Goal: Task Accomplishment & Management: Use online tool/utility

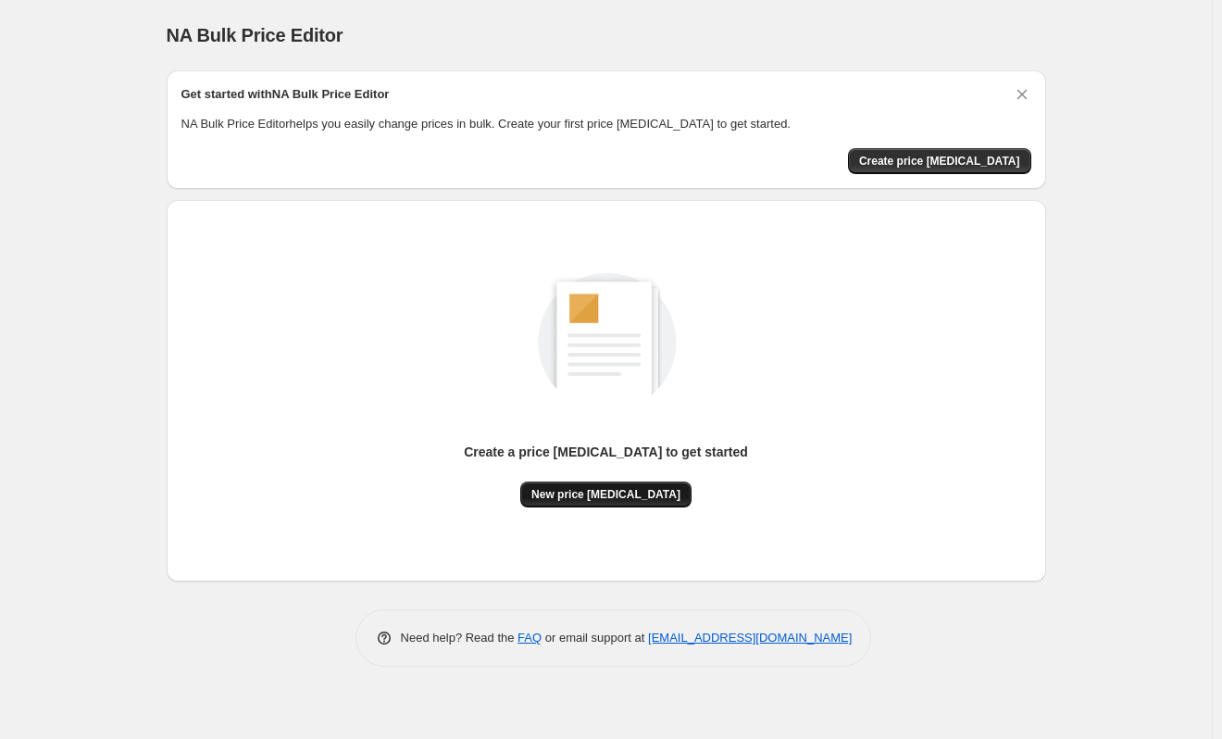
click at [606, 495] on span "New price change job" at bounding box center [606, 494] width 149 height 15
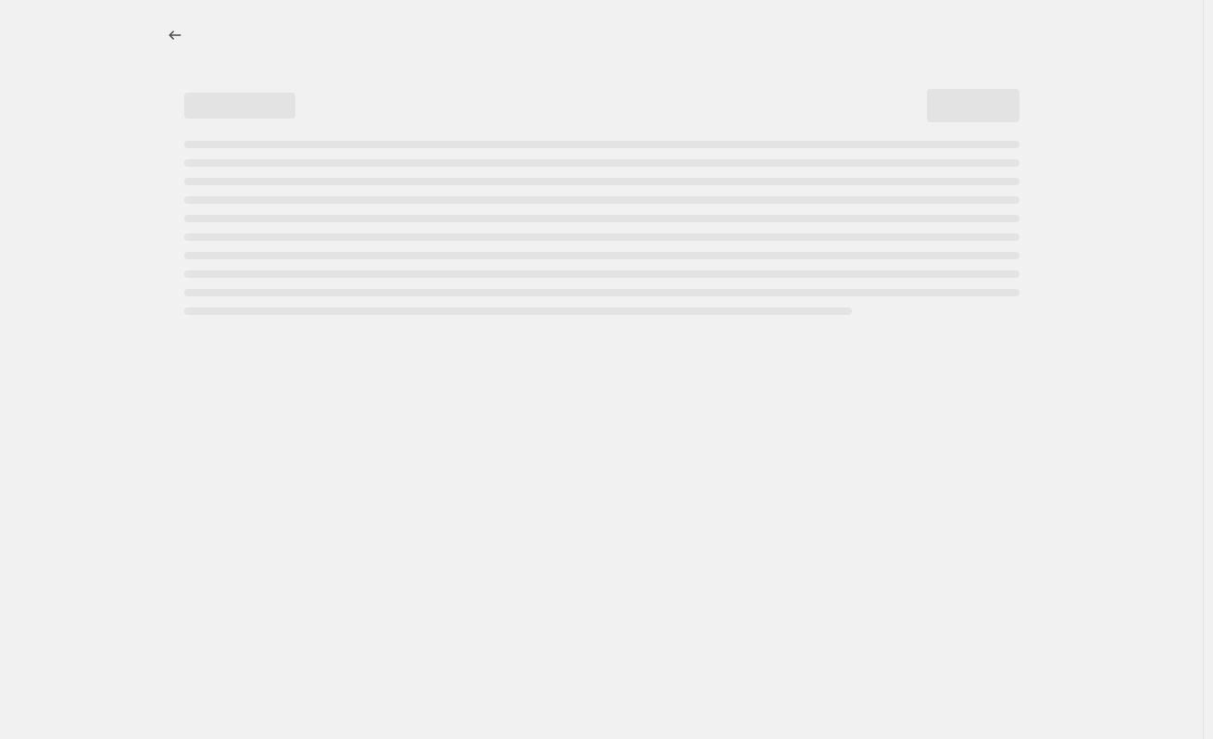
select select "percentage"
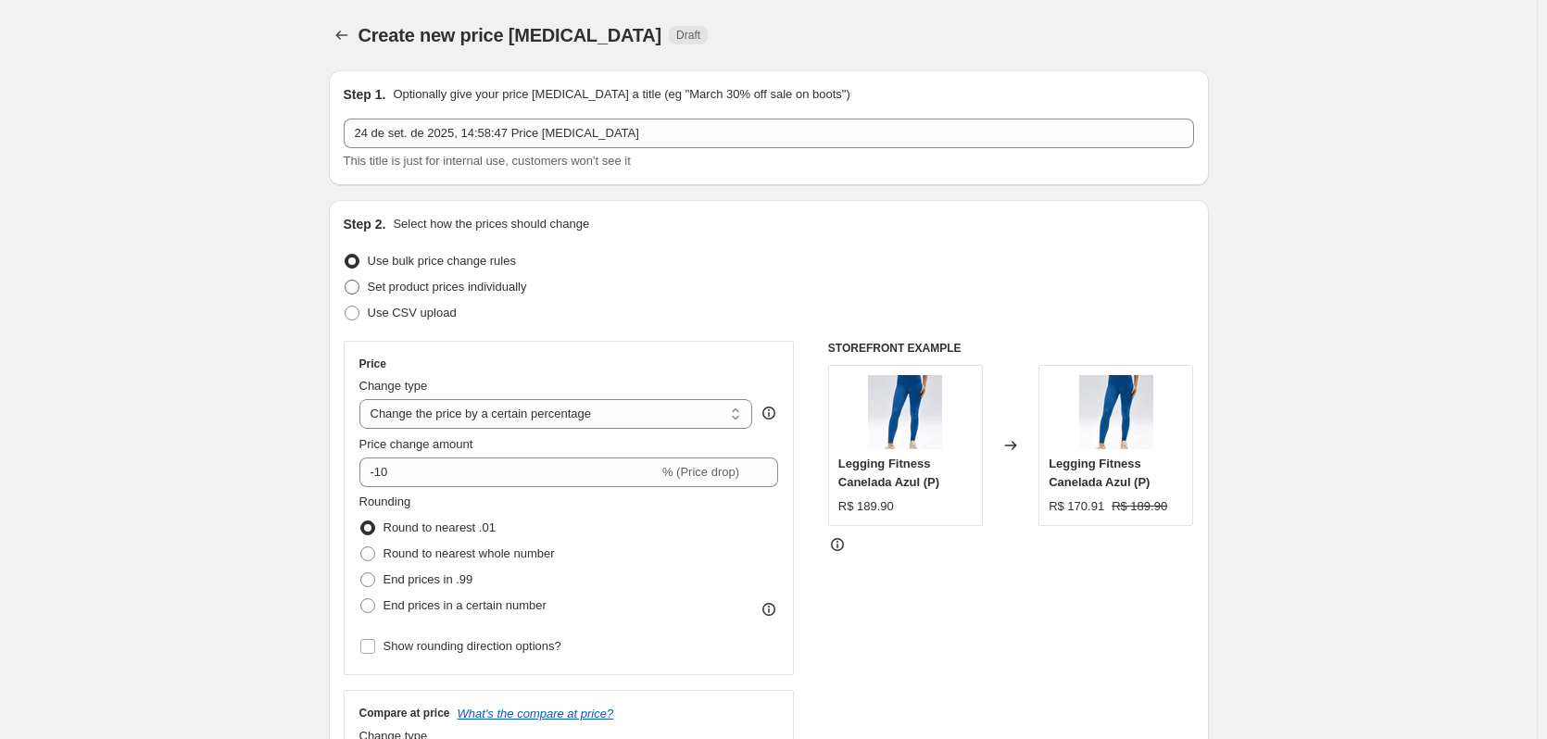
click at [355, 288] on span at bounding box center [352, 287] width 15 height 15
click at [345, 281] on input "Set product prices individually" at bounding box center [345, 280] width 1 height 1
radio input "true"
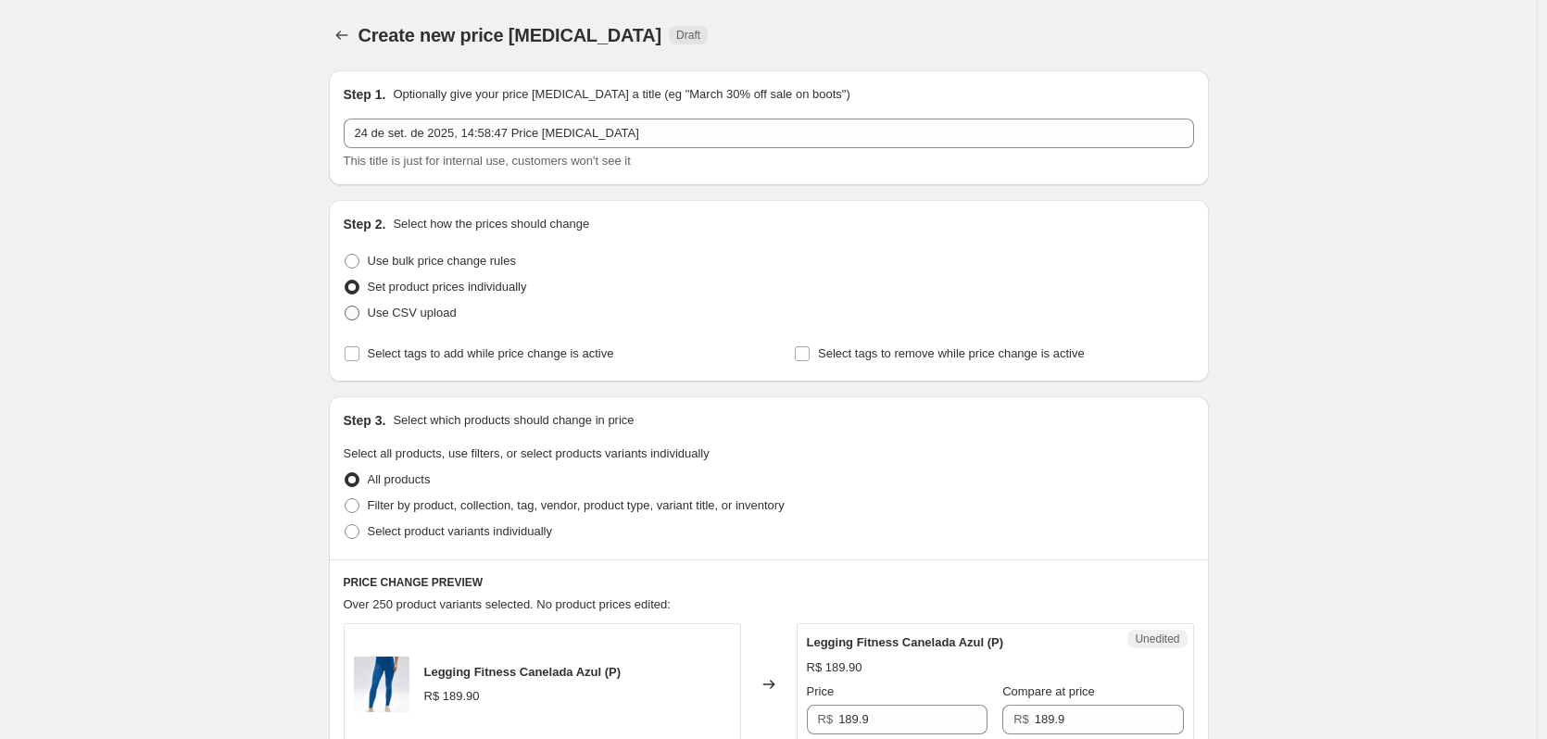
click at [357, 316] on span at bounding box center [352, 313] width 15 height 15
click at [345, 307] on input "Use CSV upload" at bounding box center [345, 306] width 1 height 1
radio input "true"
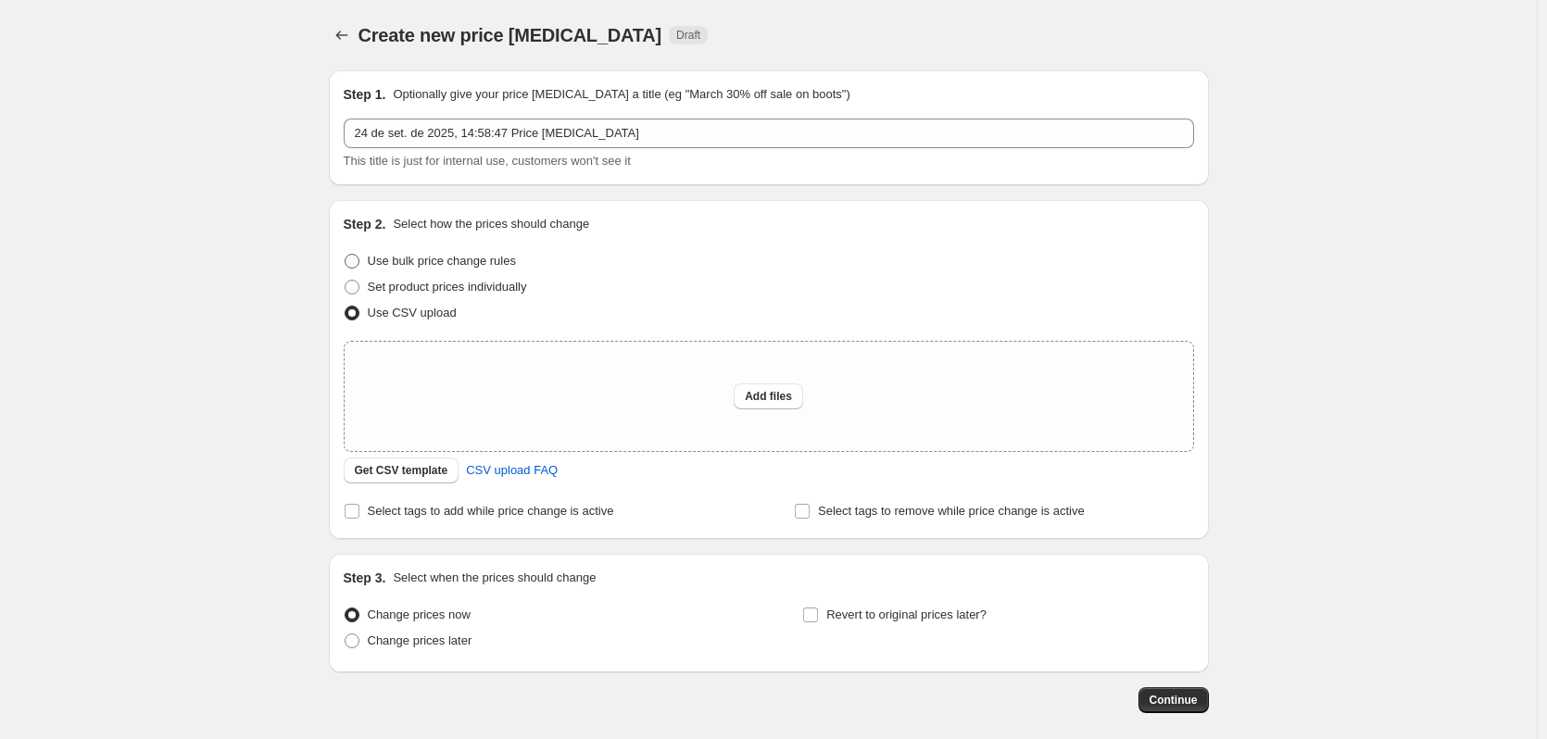
click at [357, 260] on span at bounding box center [352, 261] width 15 height 15
click at [345, 255] on input "Use bulk price change rules" at bounding box center [345, 254] width 1 height 1
radio input "true"
select select "percentage"
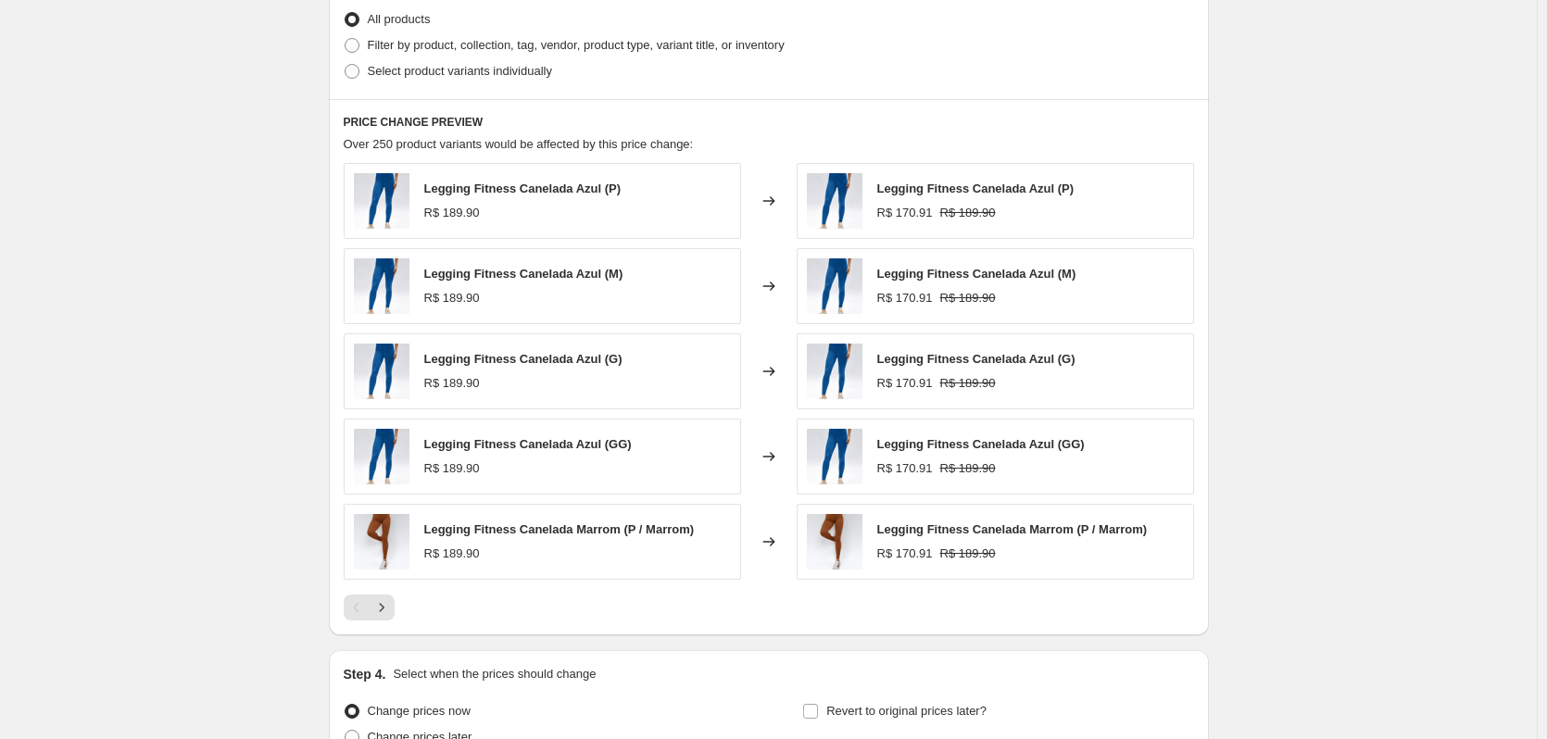
scroll to position [648, 0]
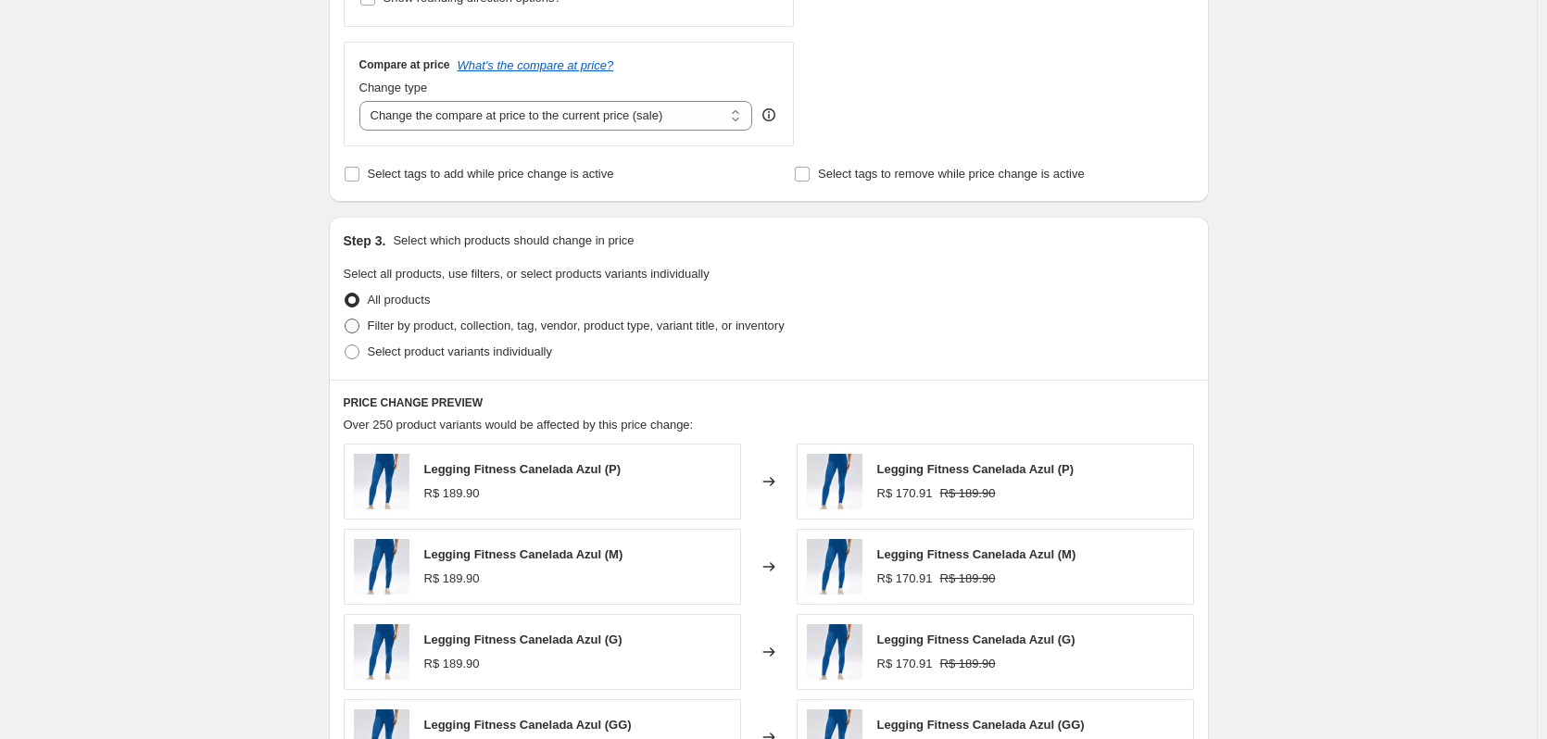
click at [356, 327] on span at bounding box center [352, 326] width 15 height 15
click at [345, 319] on input "Filter by product, collection, tag, vendor, product type, variant title, or inv…" at bounding box center [345, 319] width 1 height 1
radio input "true"
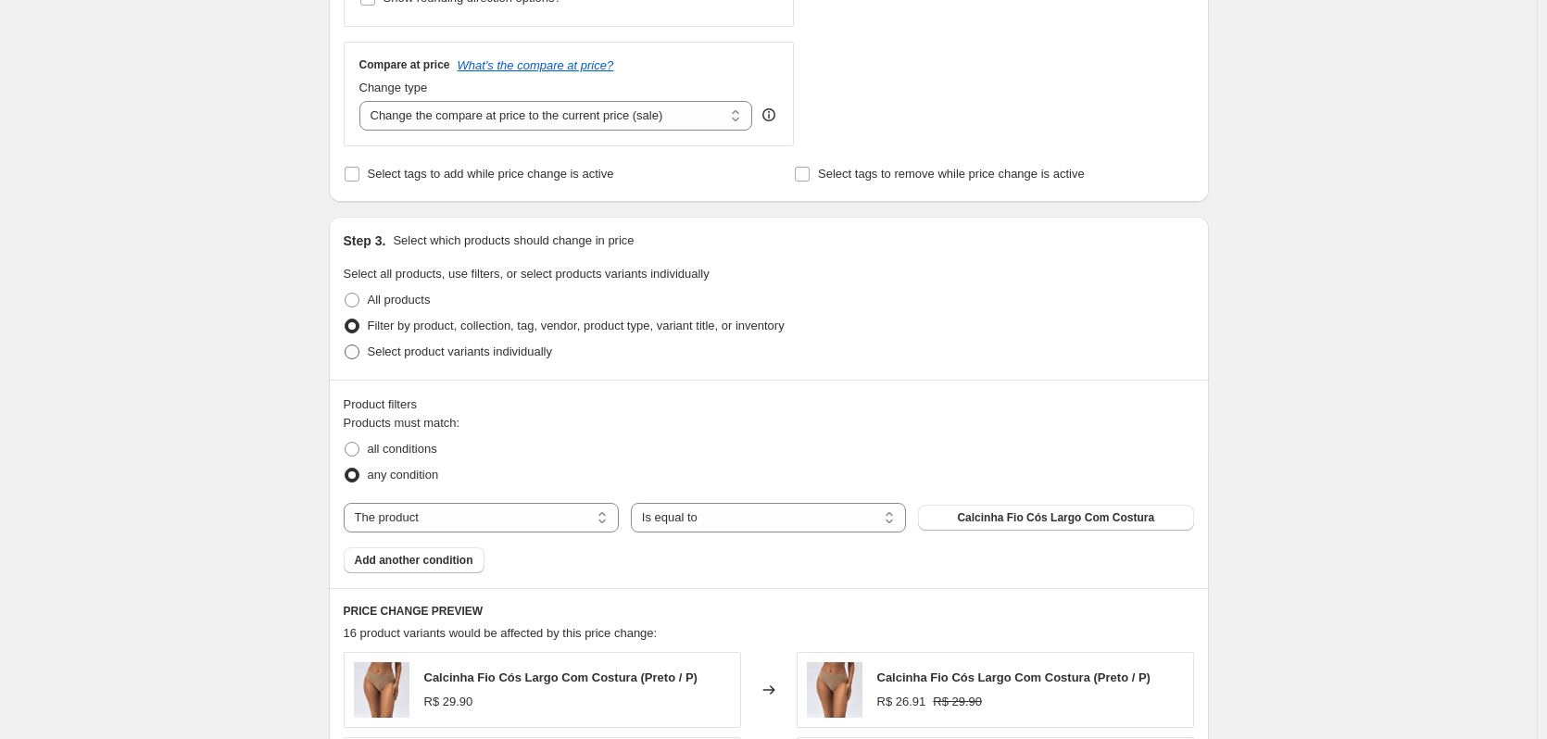
click at [358, 353] on span at bounding box center [352, 352] width 15 height 15
click at [345, 345] on input "Select product variants individually" at bounding box center [345, 345] width 1 height 1
radio input "true"
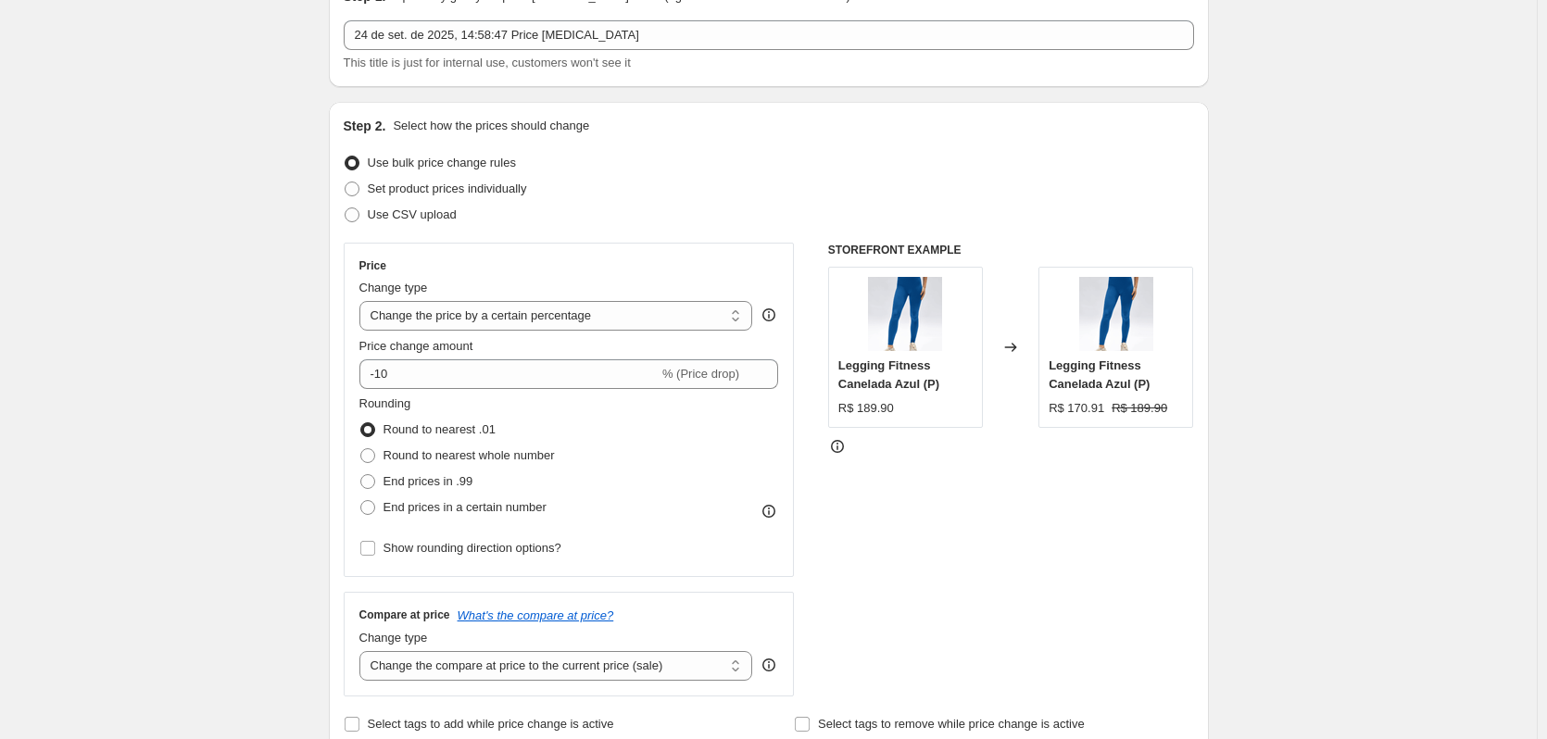
scroll to position [93, 0]
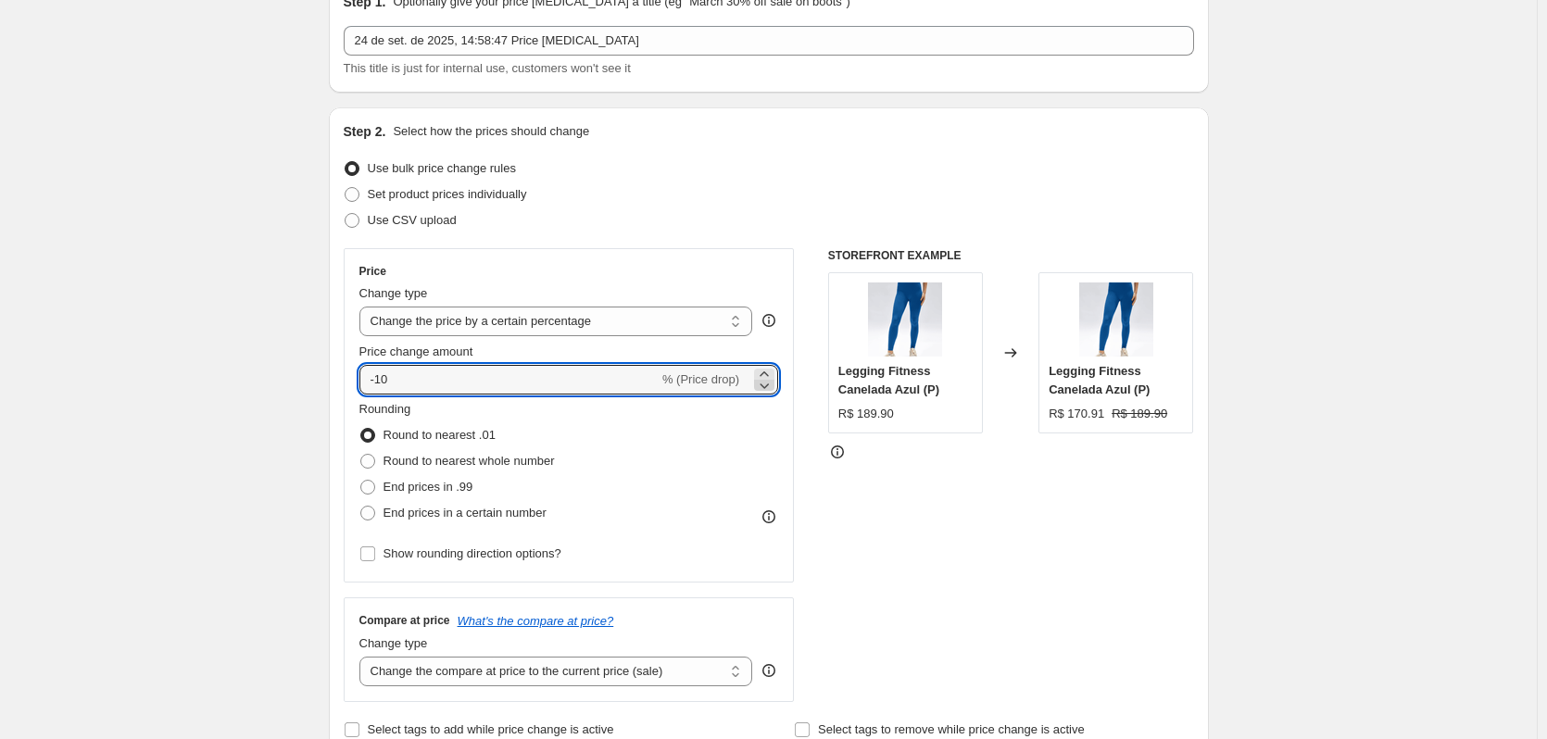
click at [767, 383] on icon at bounding box center [764, 385] width 19 height 19
click at [767, 369] on icon at bounding box center [764, 374] width 19 height 19
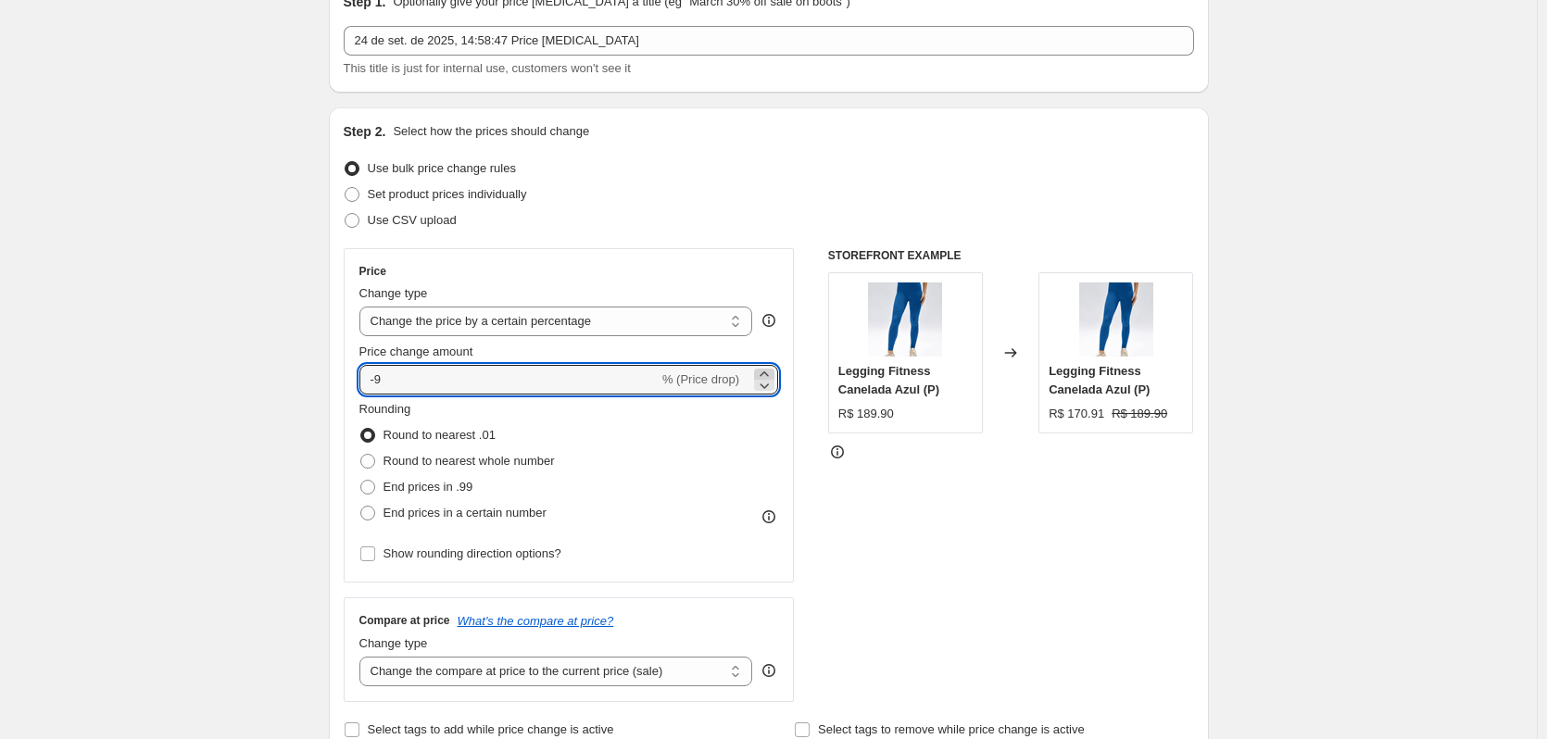
click at [768, 370] on icon at bounding box center [764, 374] width 19 height 19
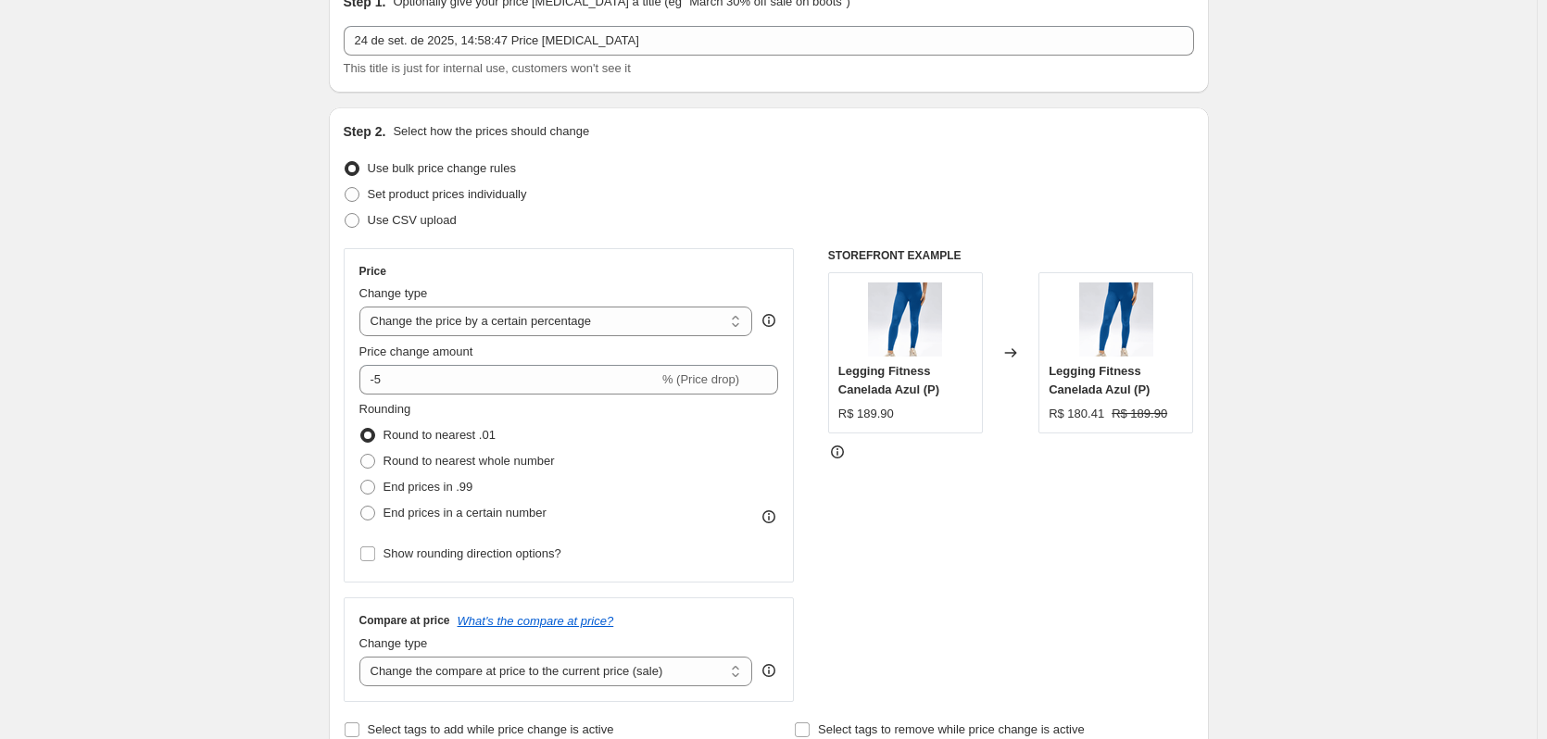
click at [863, 507] on div "STOREFRONT EXAMPLE Legging Fitness Canelada Azul (P) R$ 189.90 Changed to Leggi…" at bounding box center [1011, 475] width 366 height 454
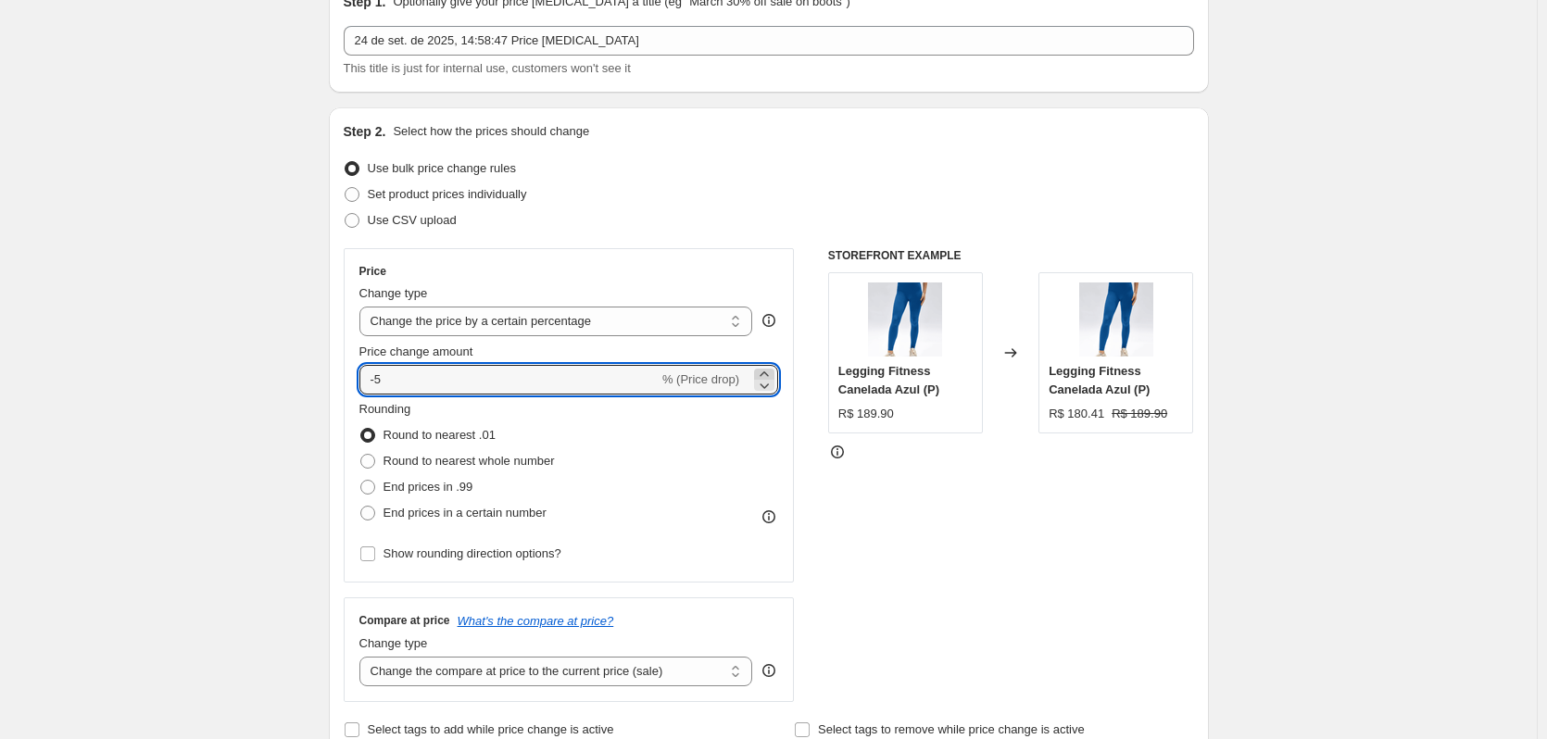
click at [768, 374] on icon at bounding box center [763, 373] width 8 height 5
type input "-1"
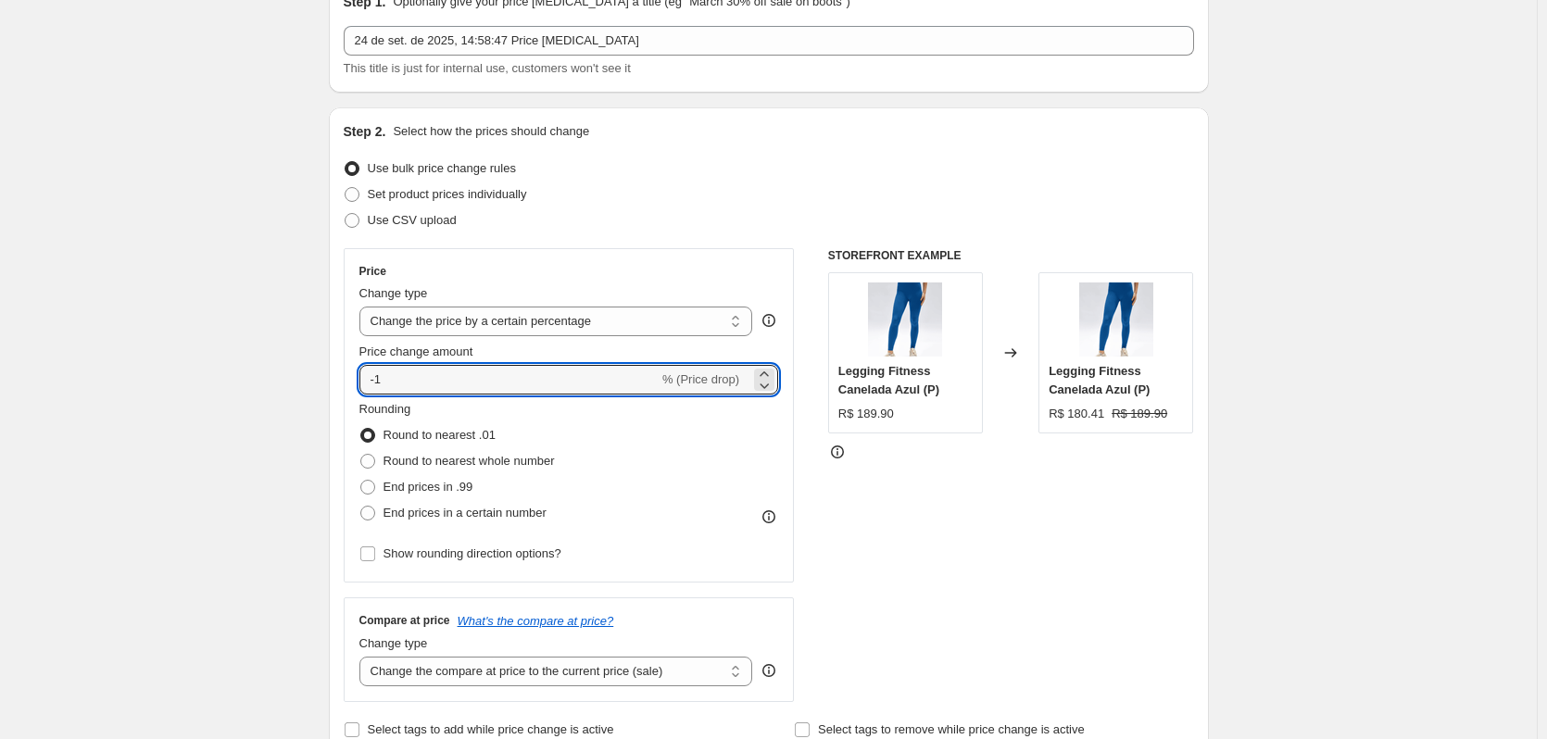
click at [938, 457] on div at bounding box center [1011, 452] width 366 height 19
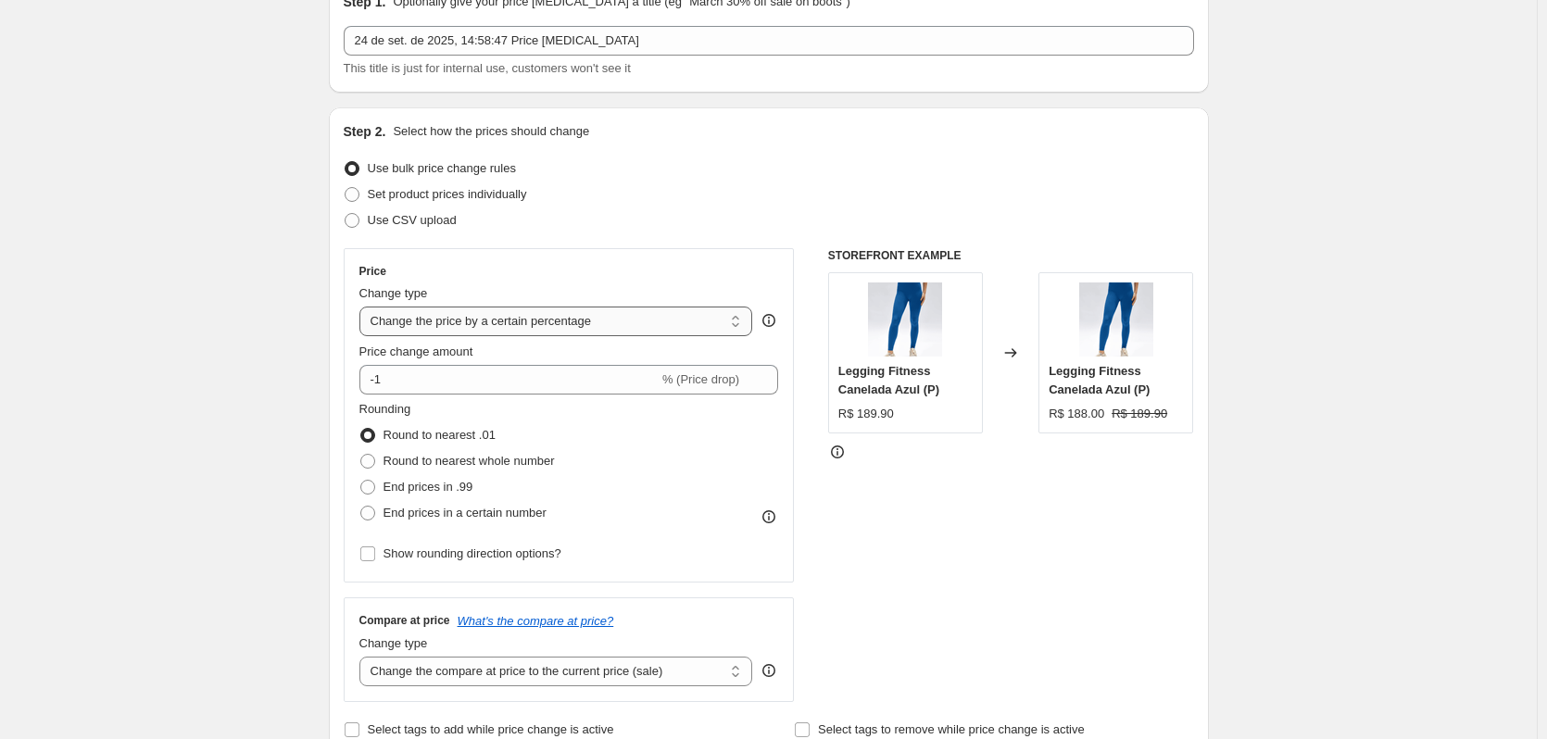
click at [736, 316] on select "Change the price to a certain amount Change the price by a certain amount Chang…" at bounding box center [556, 322] width 394 height 30
click at [737, 316] on select "Change the price to a certain amount Change the price by a certain amount Chang…" at bounding box center [556, 322] width 394 height 30
click at [757, 240] on div "Step 2. Select how the prices should change Use bulk price change rules Set pro…" at bounding box center [769, 432] width 850 height 620
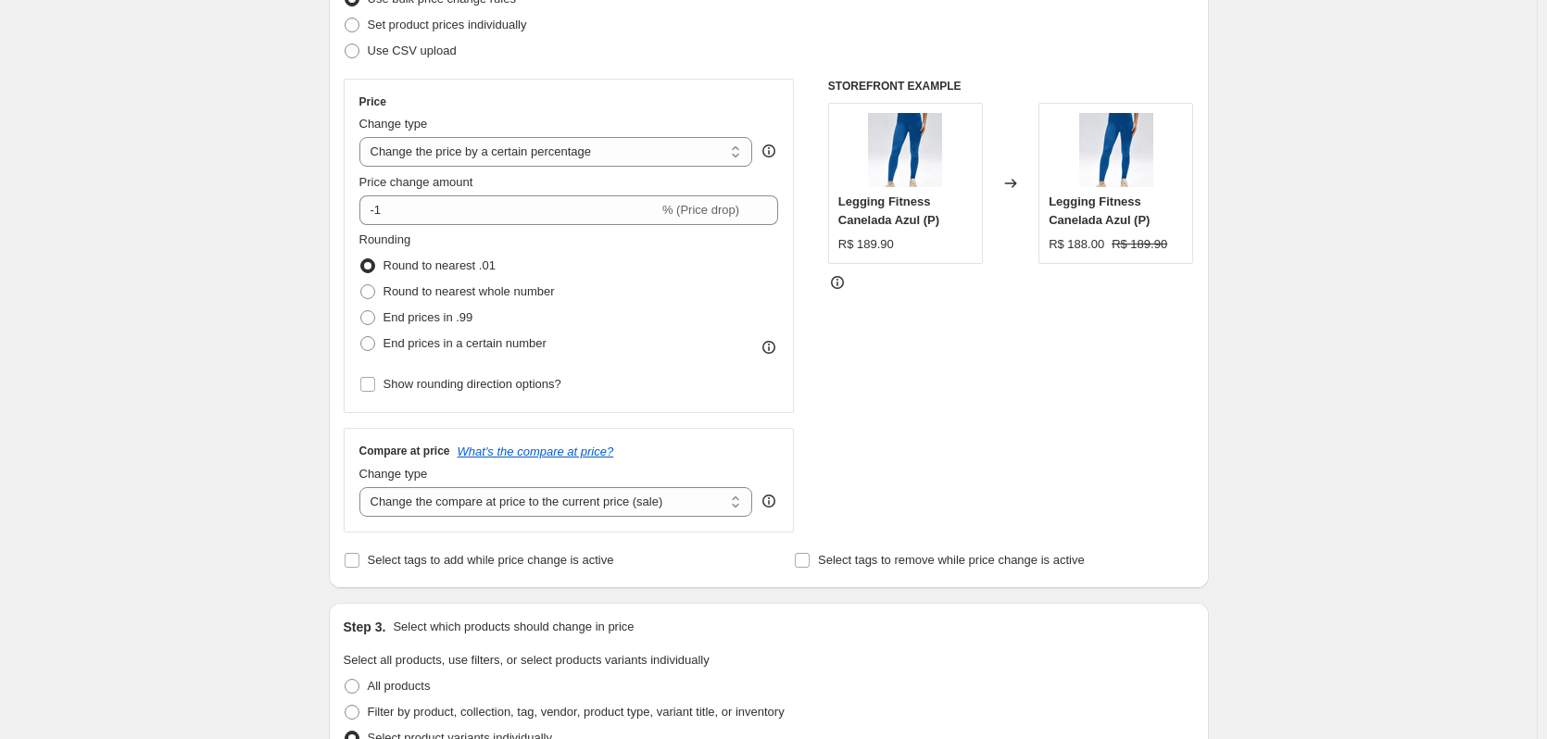
scroll to position [370, 0]
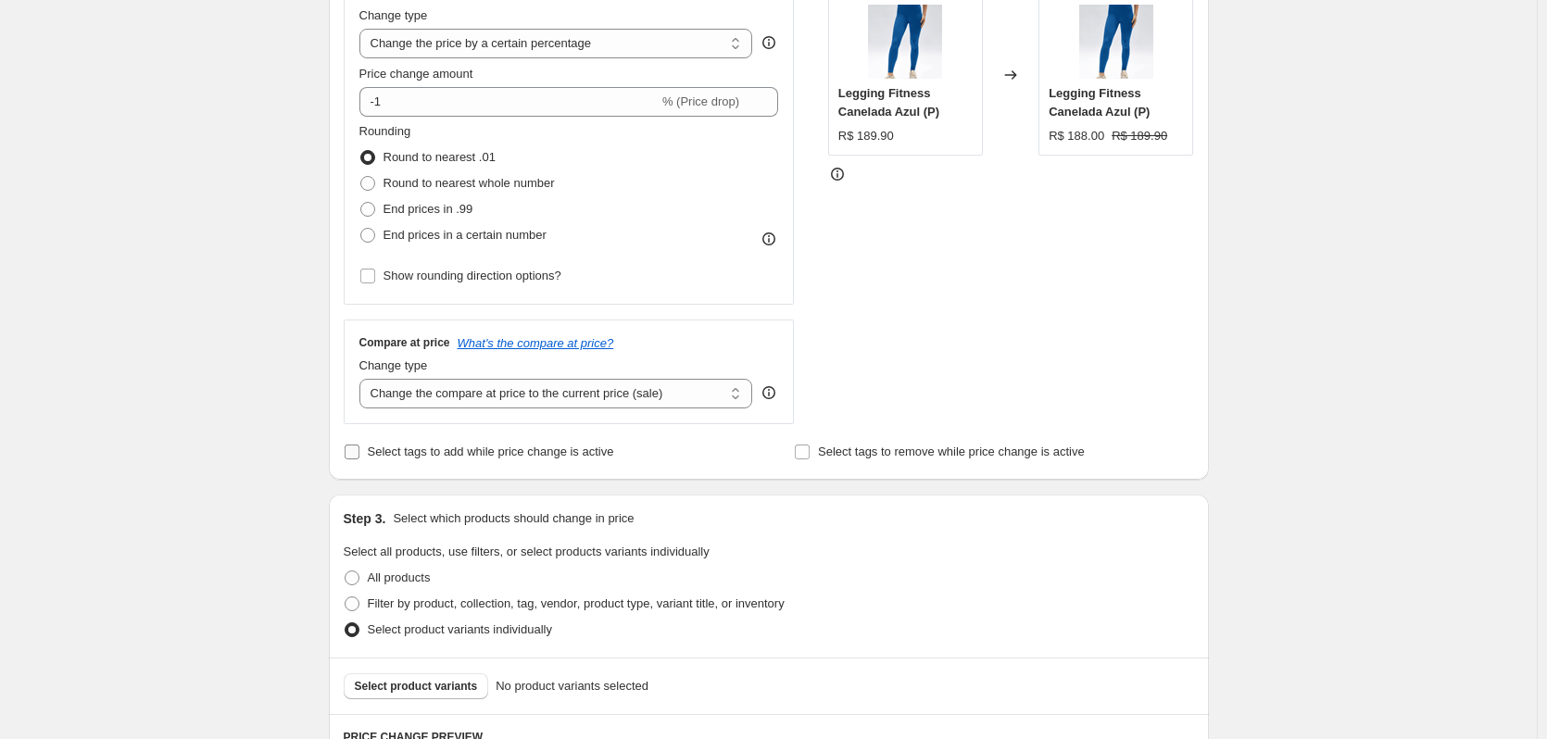
click at [359, 455] on input "Select tags to add while price change is active" at bounding box center [352, 452] width 15 height 15
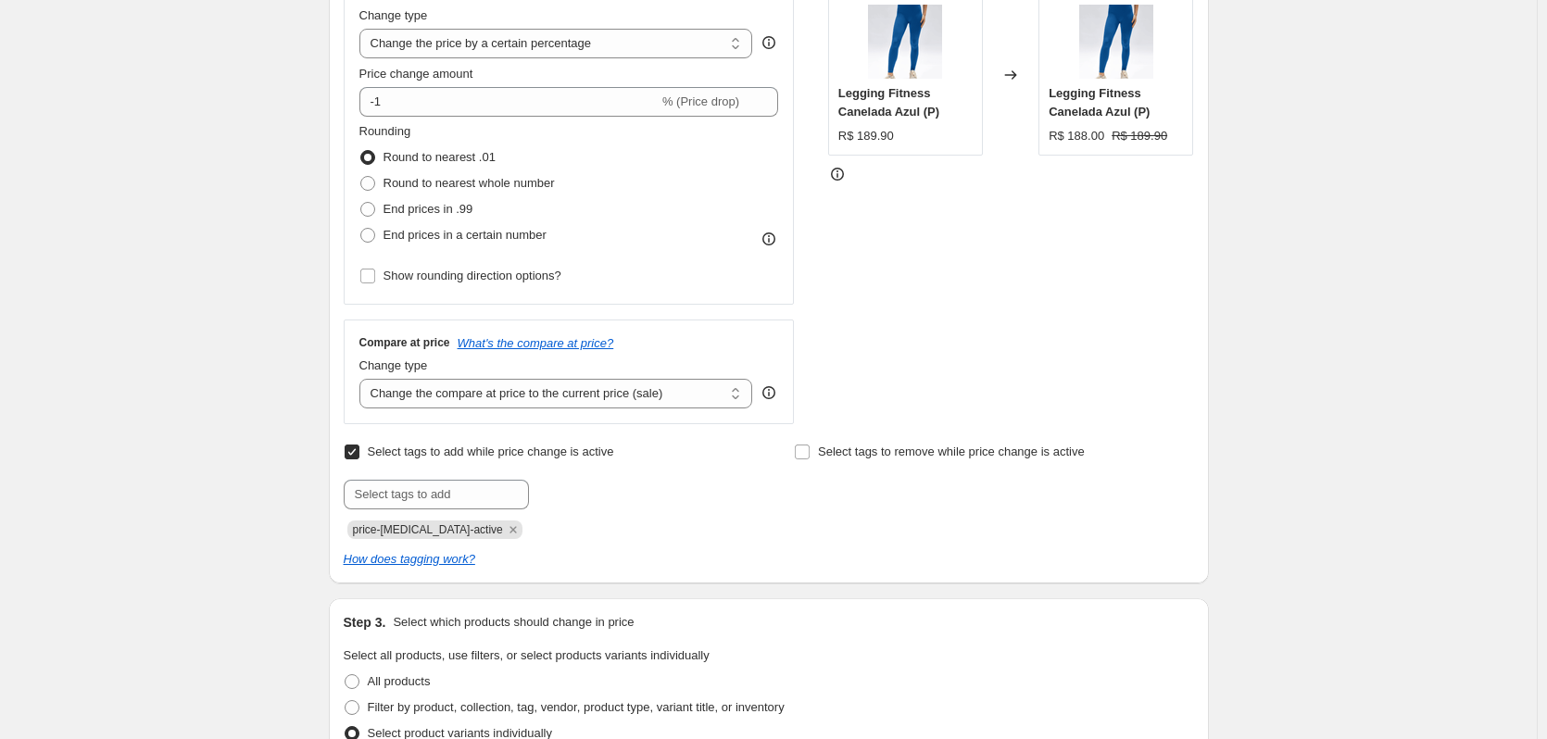
click at [359, 455] on input "Select tags to add while price change is active" at bounding box center [352, 452] width 15 height 15
checkbox input "false"
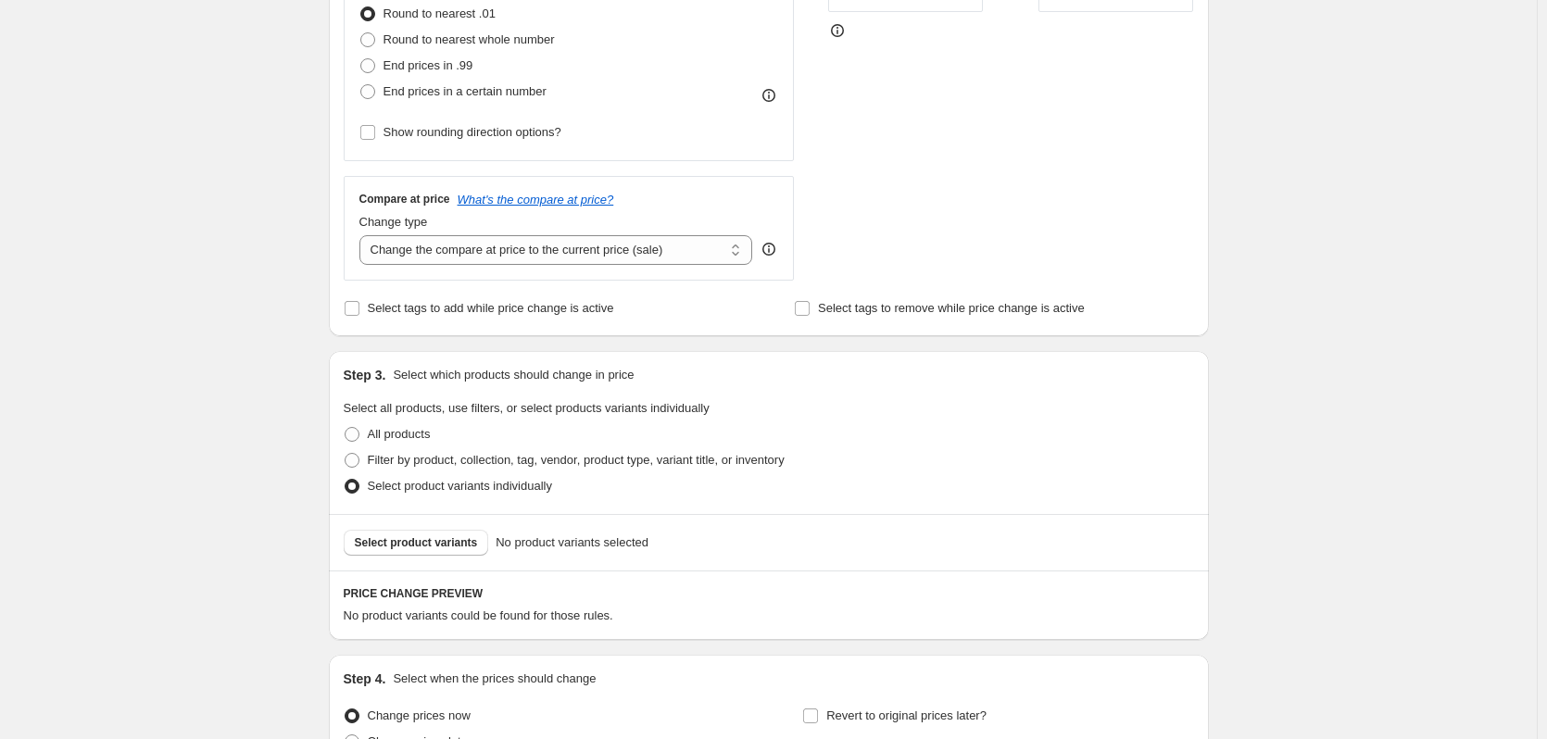
scroll to position [556, 0]
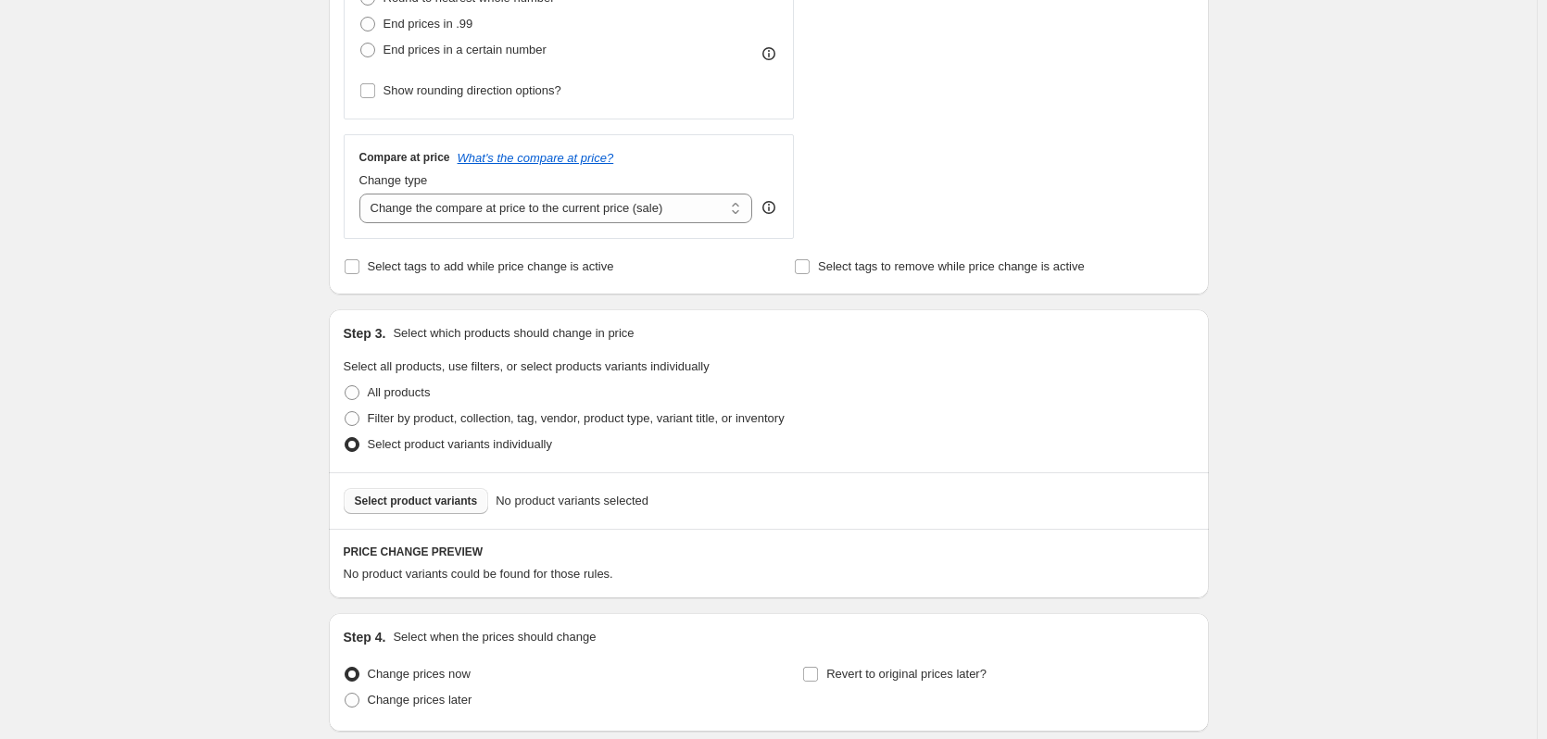
click at [408, 504] on span "Select product variants" at bounding box center [416, 501] width 123 height 15
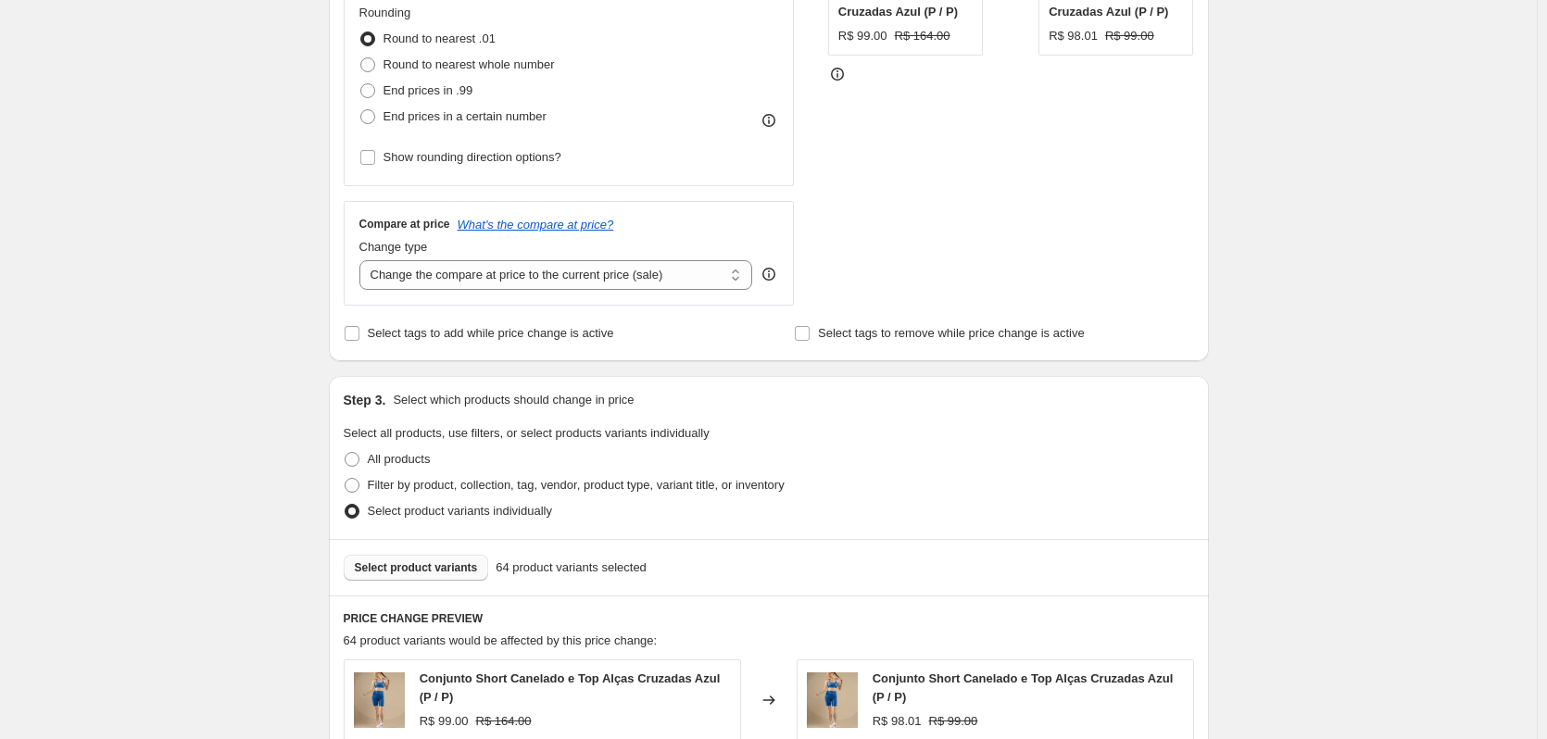
scroll to position [278, 0]
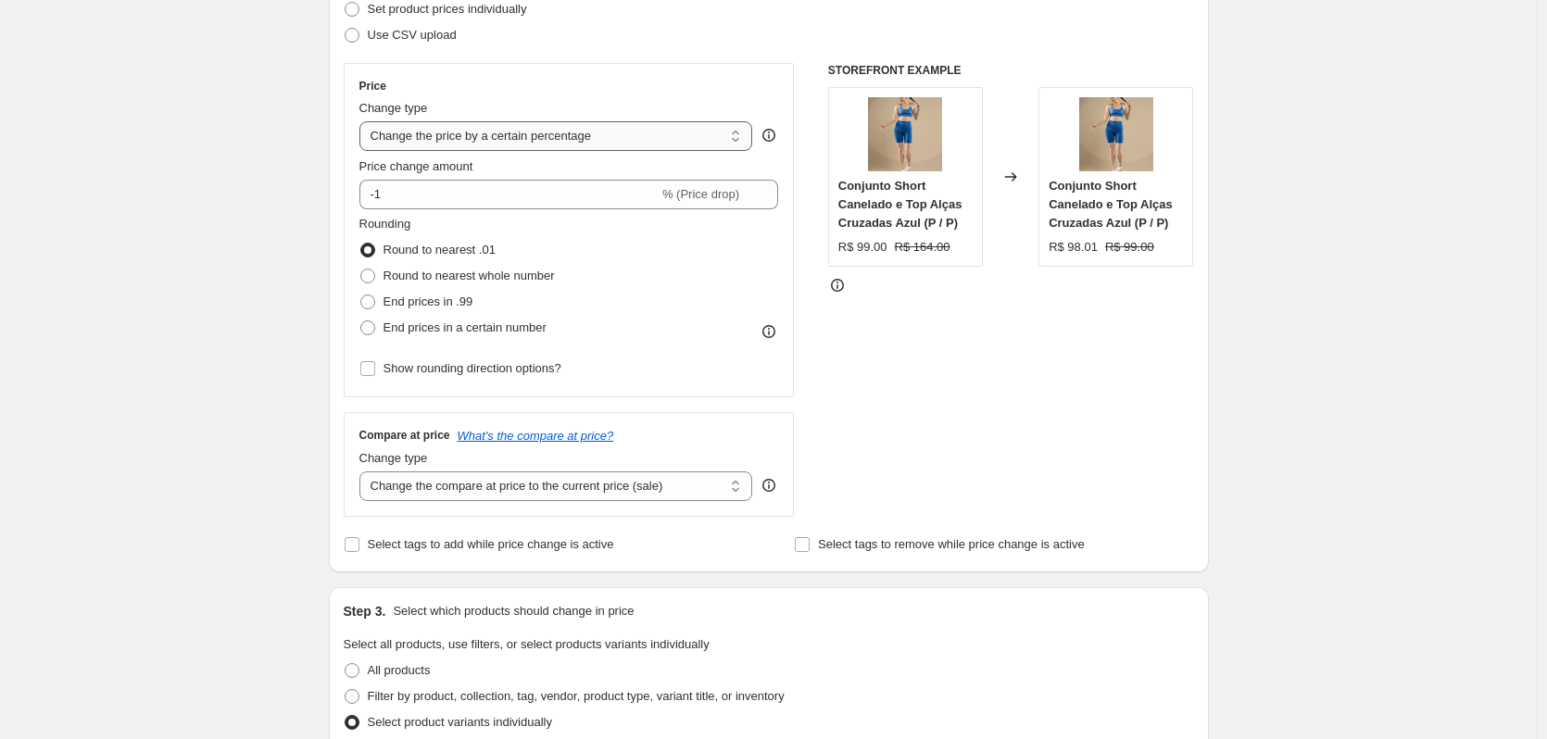
click at [734, 138] on select "Change the price to a certain amount Change the price by a certain amount Chang…" at bounding box center [556, 136] width 394 height 30
select select "to"
click at [363, 121] on select "Change the price to a certain amount Change the price by a certain amount Chang…" at bounding box center [556, 136] width 394 height 30
type input "80.00"
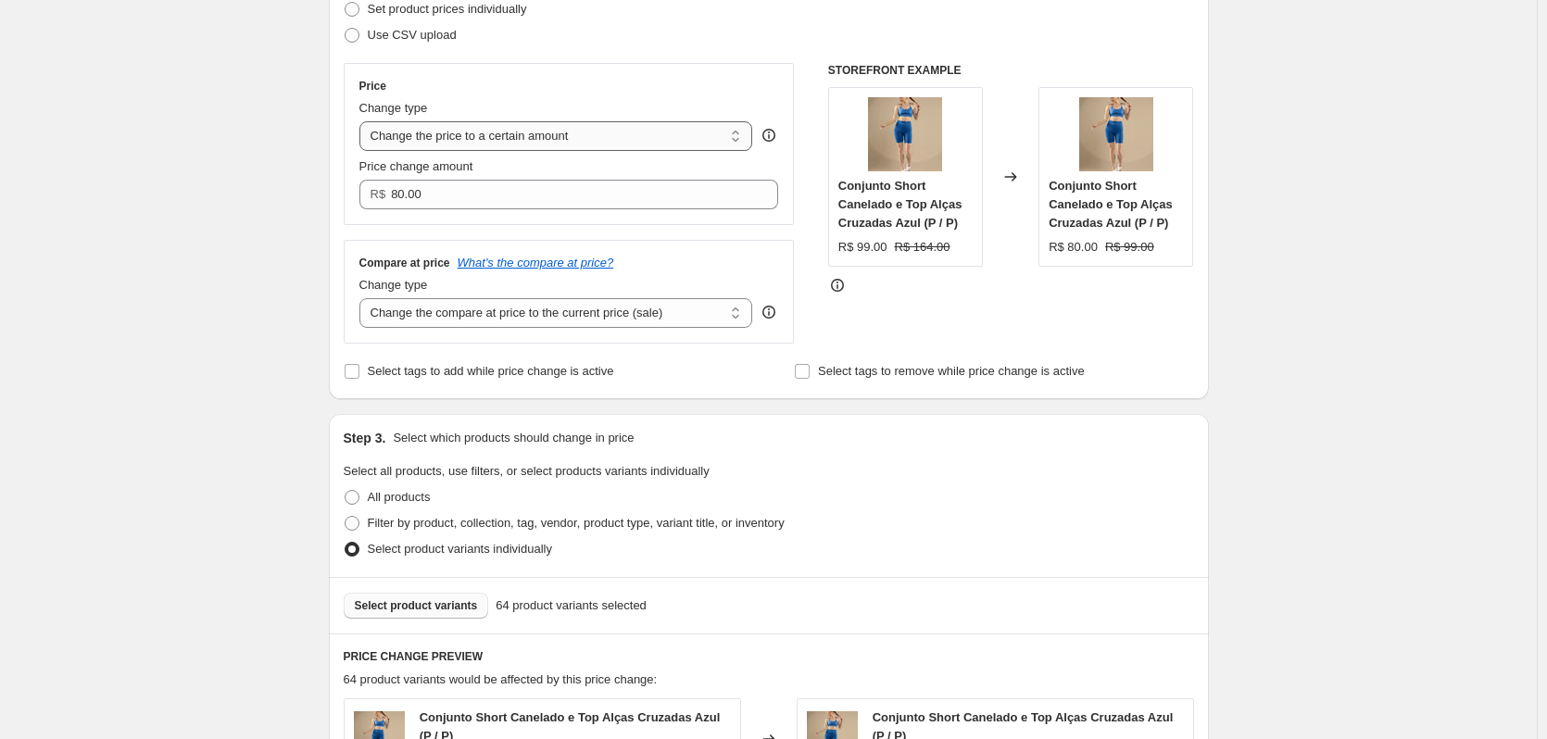
click at [452, 132] on select "Change the price to a certain amount Change the price by a certain amount Chang…" at bounding box center [556, 136] width 394 height 30
select select "by"
click at [363, 121] on select "Change the price to a certain amount Change the price by a certain amount Chang…" at bounding box center [556, 136] width 394 height 30
type input "-10.00"
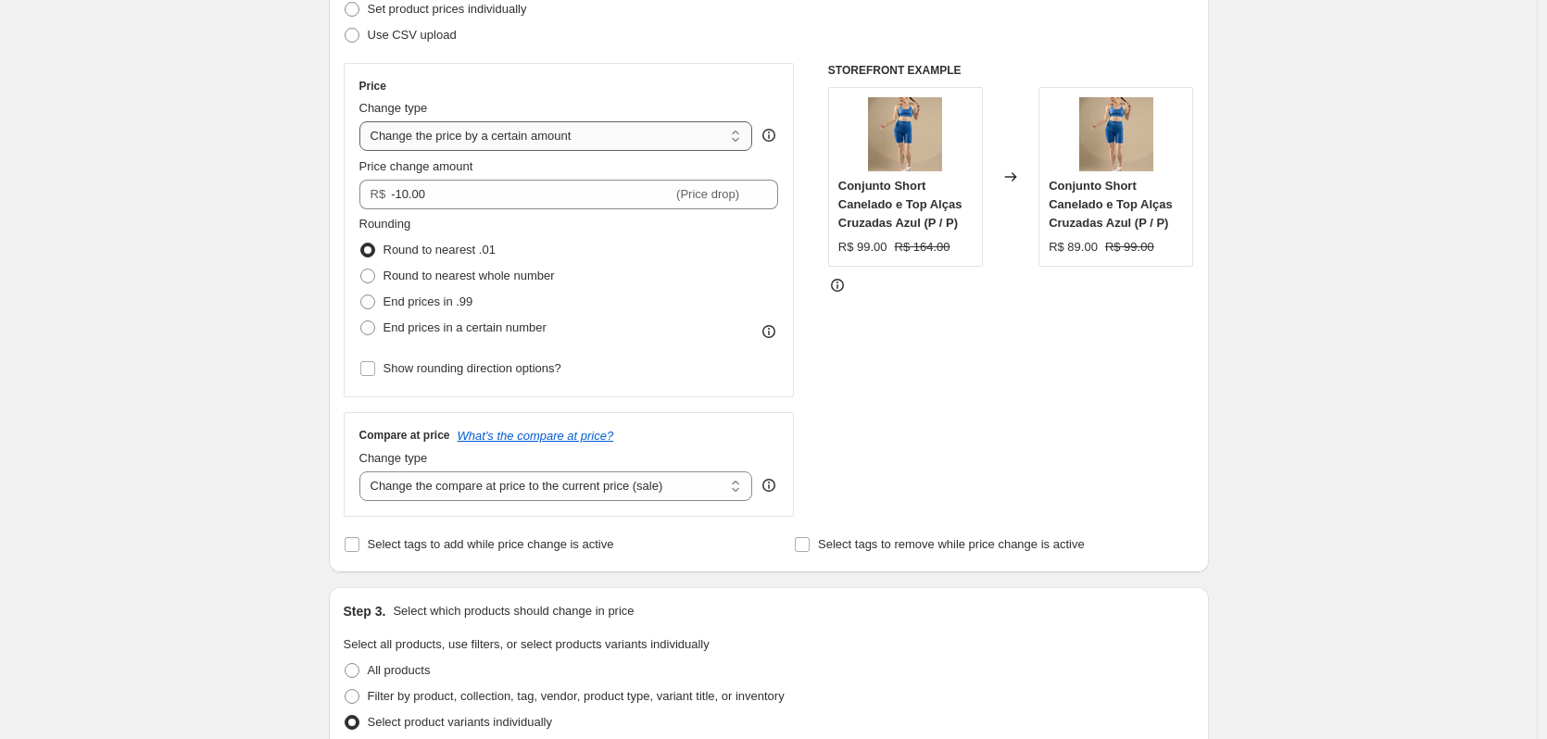
click at [425, 144] on select "Change the price to a certain amount Change the price by a certain amount Chang…" at bounding box center [556, 136] width 394 height 30
select select "to"
click at [363, 121] on select "Change the price to a certain amount Change the price by a certain amount Chang…" at bounding box center [556, 136] width 394 height 30
type input "80.00"
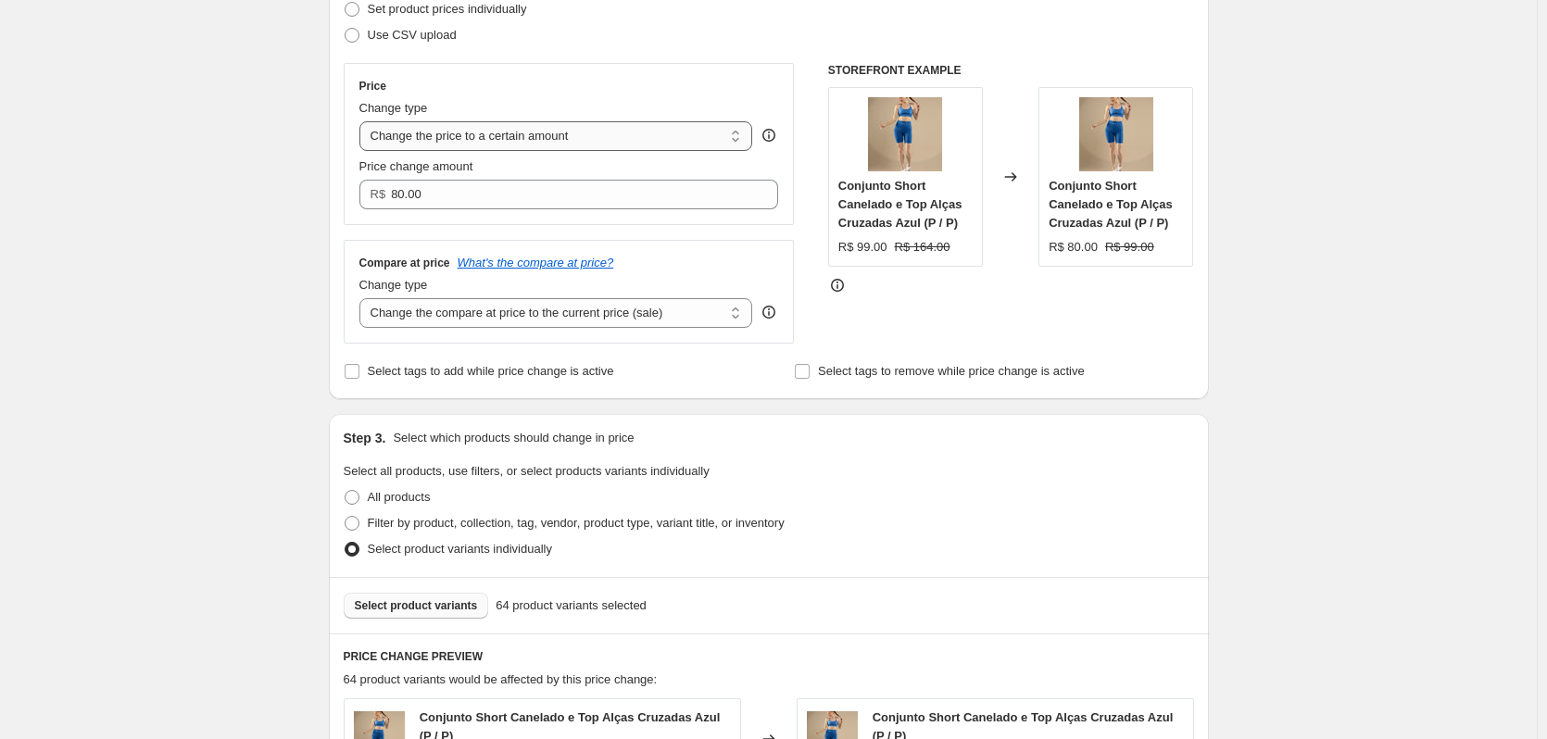
click at [425, 141] on select "Change the price to a certain amount Change the price by a certain amount Chang…" at bounding box center [556, 136] width 394 height 30
select select "percentage"
click at [363, 121] on select "Change the price to a certain amount Change the price by a certain amount Chang…" at bounding box center [556, 136] width 394 height 30
type input "-15"
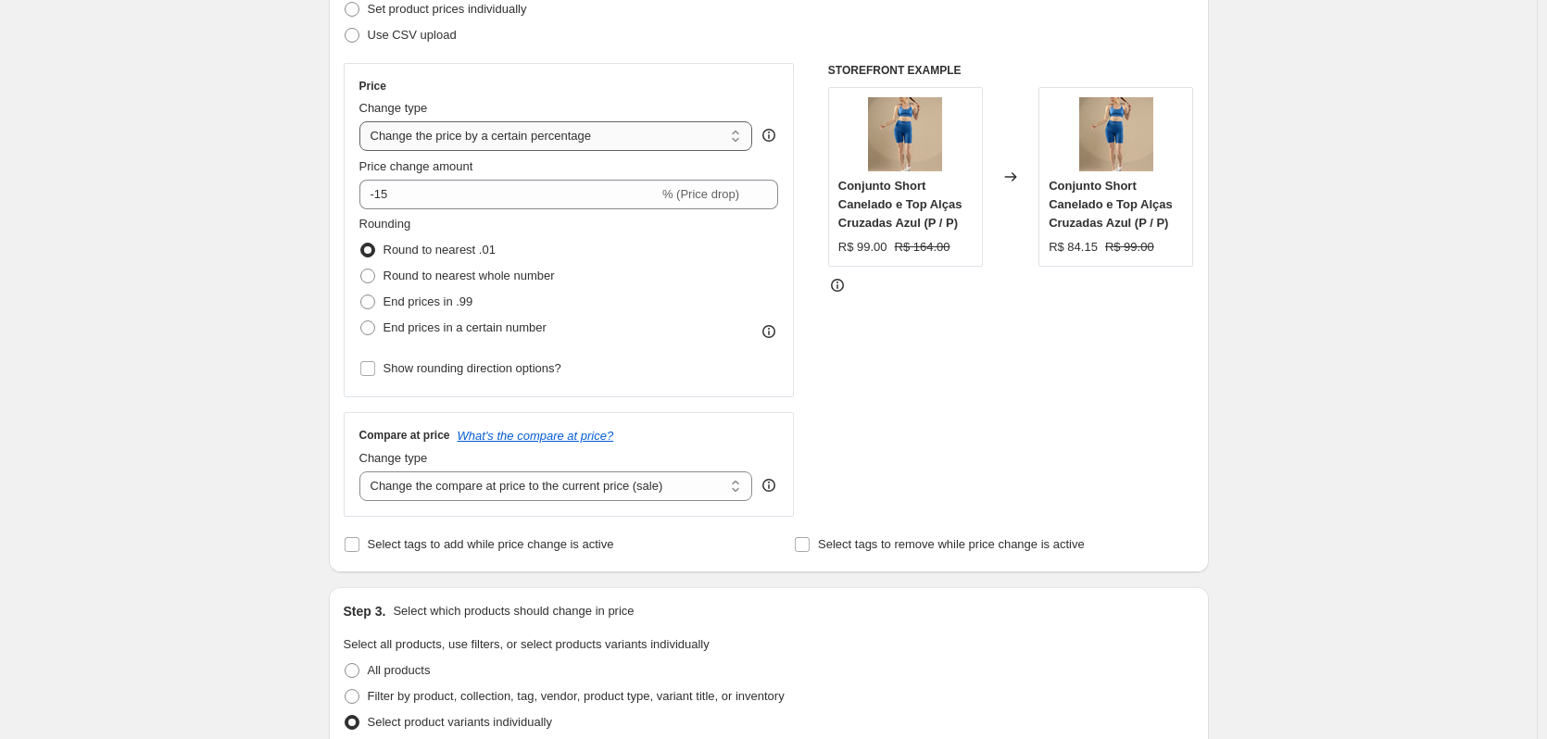
click at [436, 139] on select "Change the price to a certain amount Change the price by a certain amount Chang…" at bounding box center [556, 136] width 394 height 30
select select "ecap"
click at [363, 121] on select "Change the price to a certain amount Change the price by a certain amount Chang…" at bounding box center [556, 136] width 394 height 30
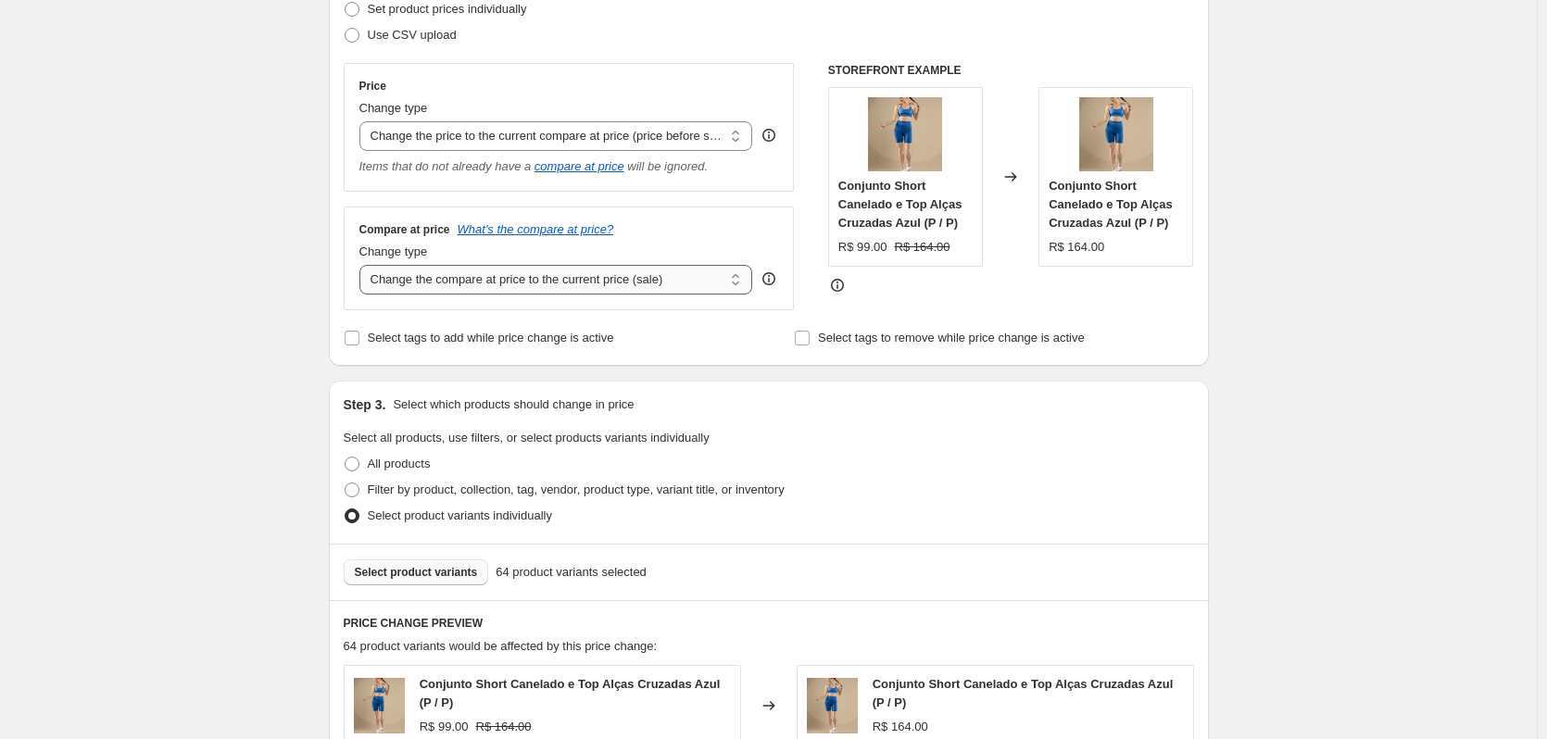
click at [414, 286] on select "Change the compare at price to the current price (sale) Change the compare at p…" at bounding box center [556, 280] width 394 height 30
click at [742, 209] on div "Compare at price What's the compare at price? Change type Change the compare at…" at bounding box center [569, 259] width 451 height 104
click at [745, 187] on div "Price Change type Change the price to a certain amount Change the price by a ce…" at bounding box center [569, 127] width 451 height 129
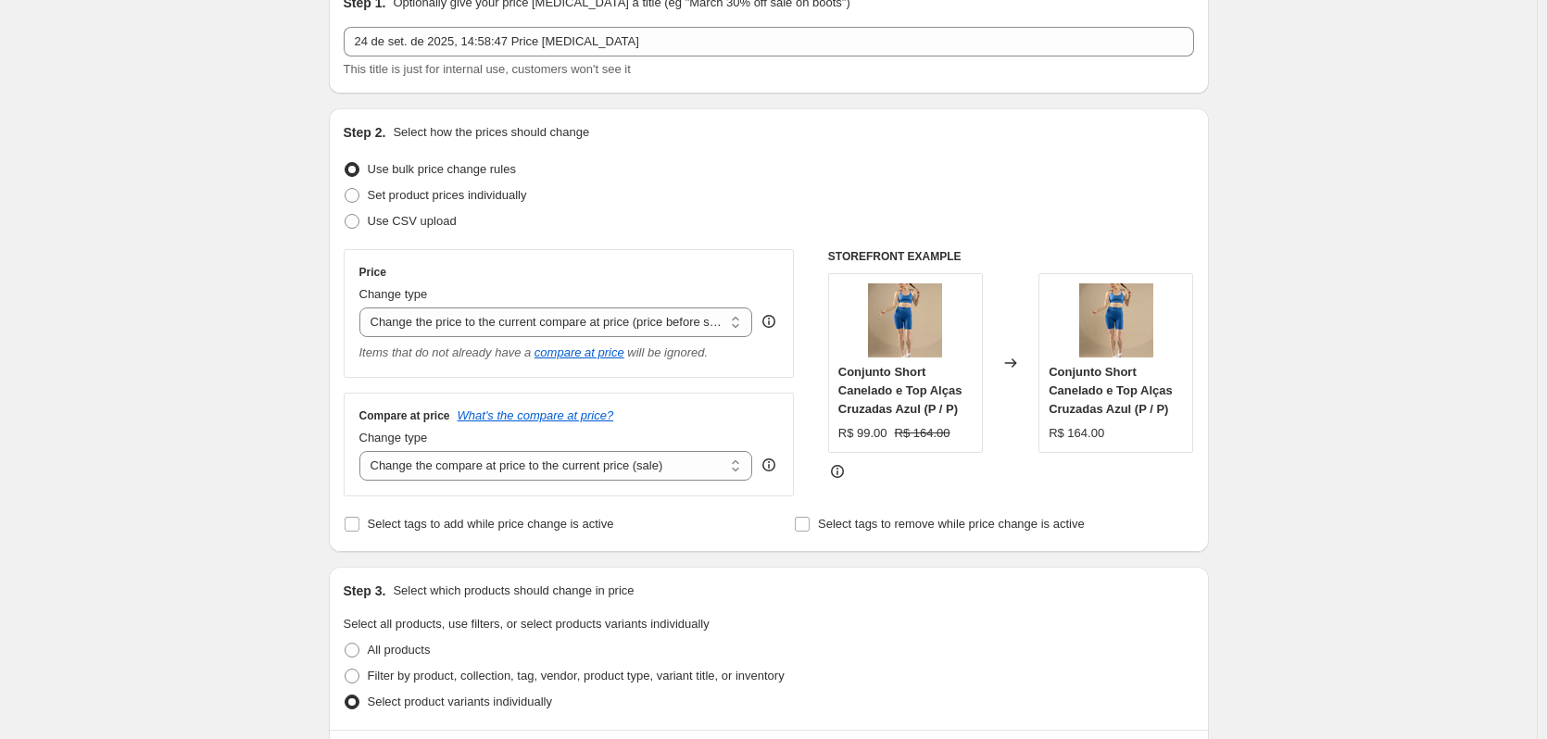
scroll to position [93, 0]
click at [354, 220] on span at bounding box center [352, 220] width 15 height 15
click at [345, 214] on input "Use CSV upload" at bounding box center [345, 213] width 1 height 1
radio input "true"
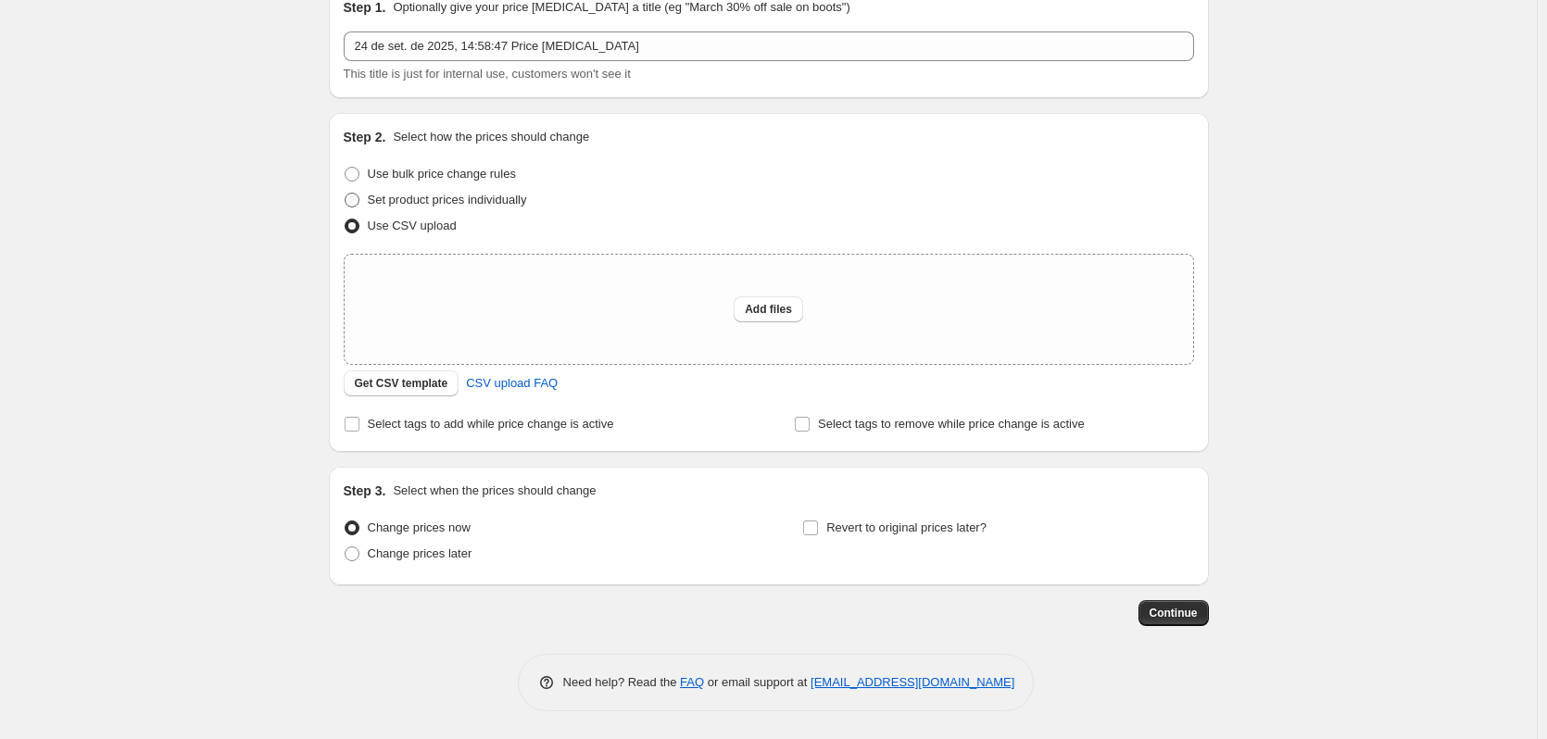
click at [359, 196] on span at bounding box center [352, 200] width 15 height 15
click at [345, 194] on input "Set product prices individually" at bounding box center [345, 193] width 1 height 1
radio input "true"
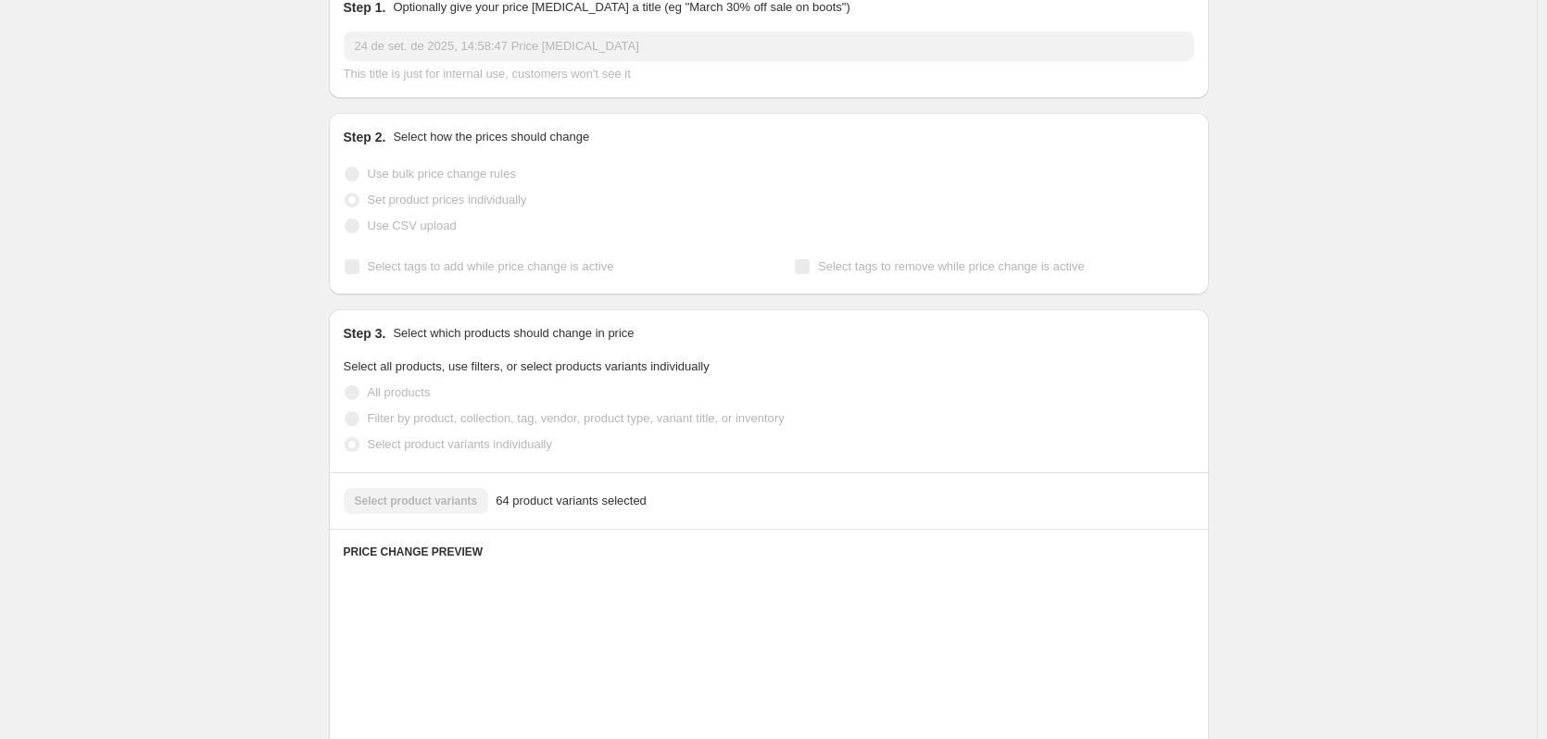
click at [357, 176] on span at bounding box center [352, 174] width 15 height 15
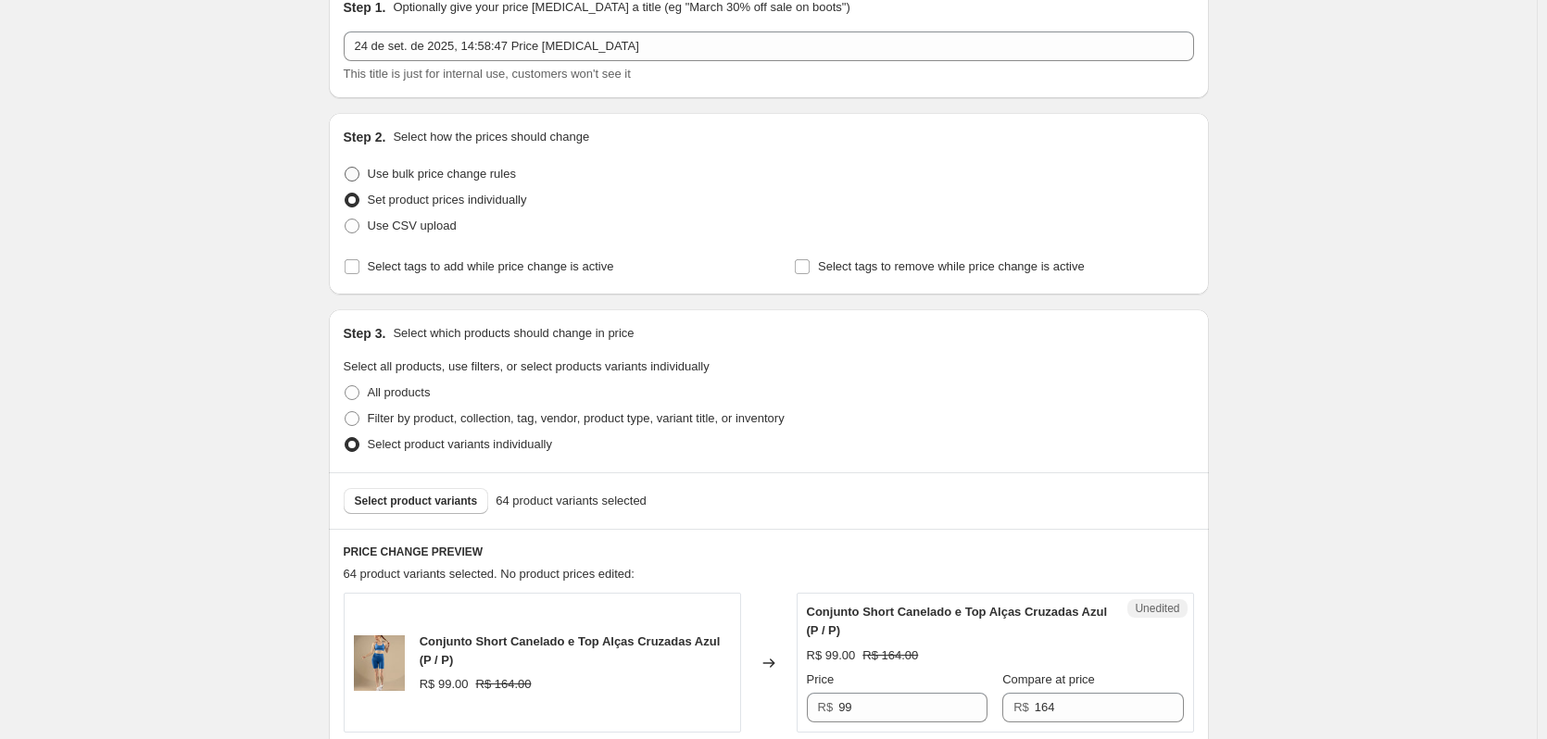
click at [354, 178] on span at bounding box center [352, 174] width 15 height 15
click at [345, 168] on input "Use bulk price change rules" at bounding box center [345, 167] width 1 height 1
radio input "true"
select select "ecap"
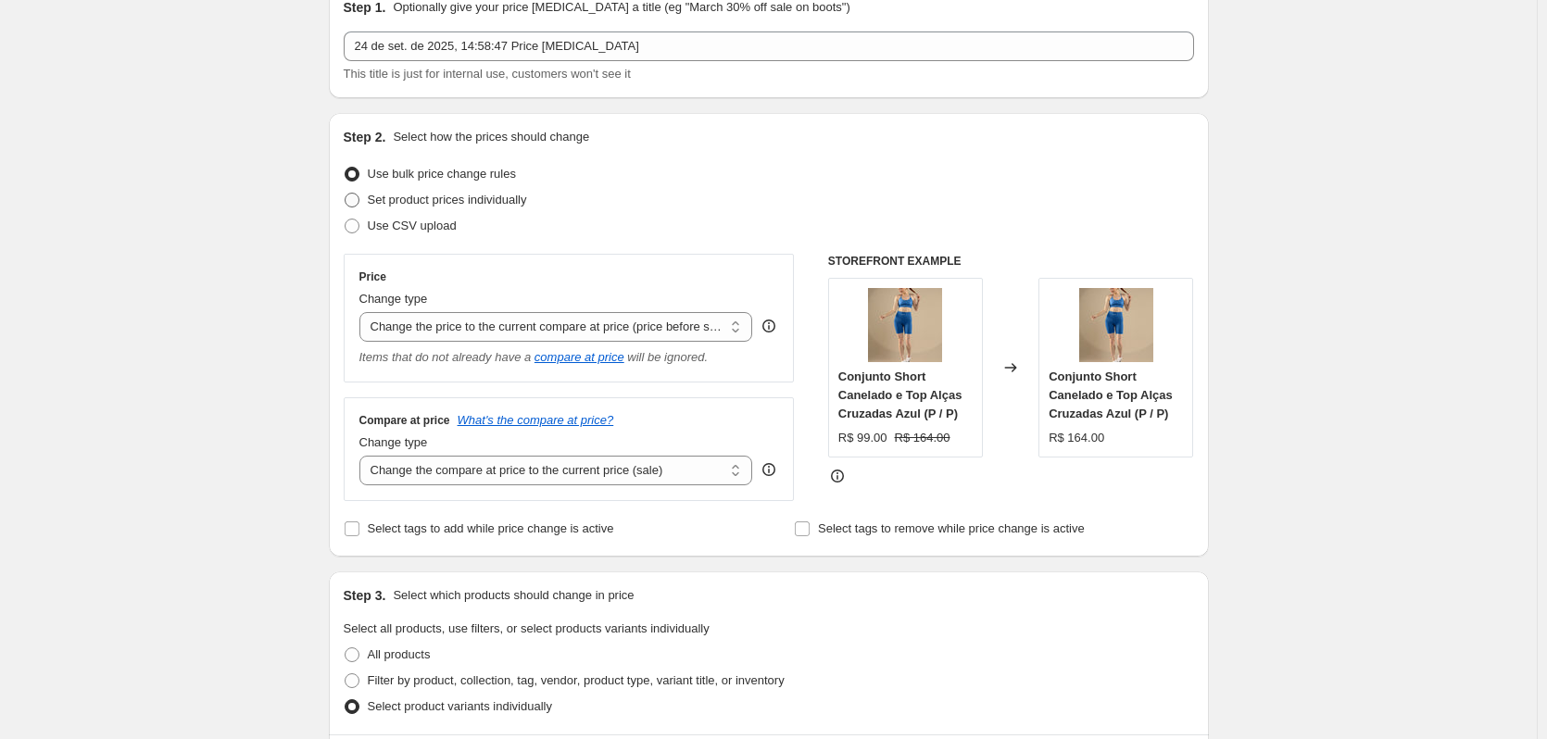
click at [352, 203] on span at bounding box center [352, 200] width 15 height 15
click at [345, 194] on input "Set product prices individually" at bounding box center [345, 193] width 1 height 1
radio input "true"
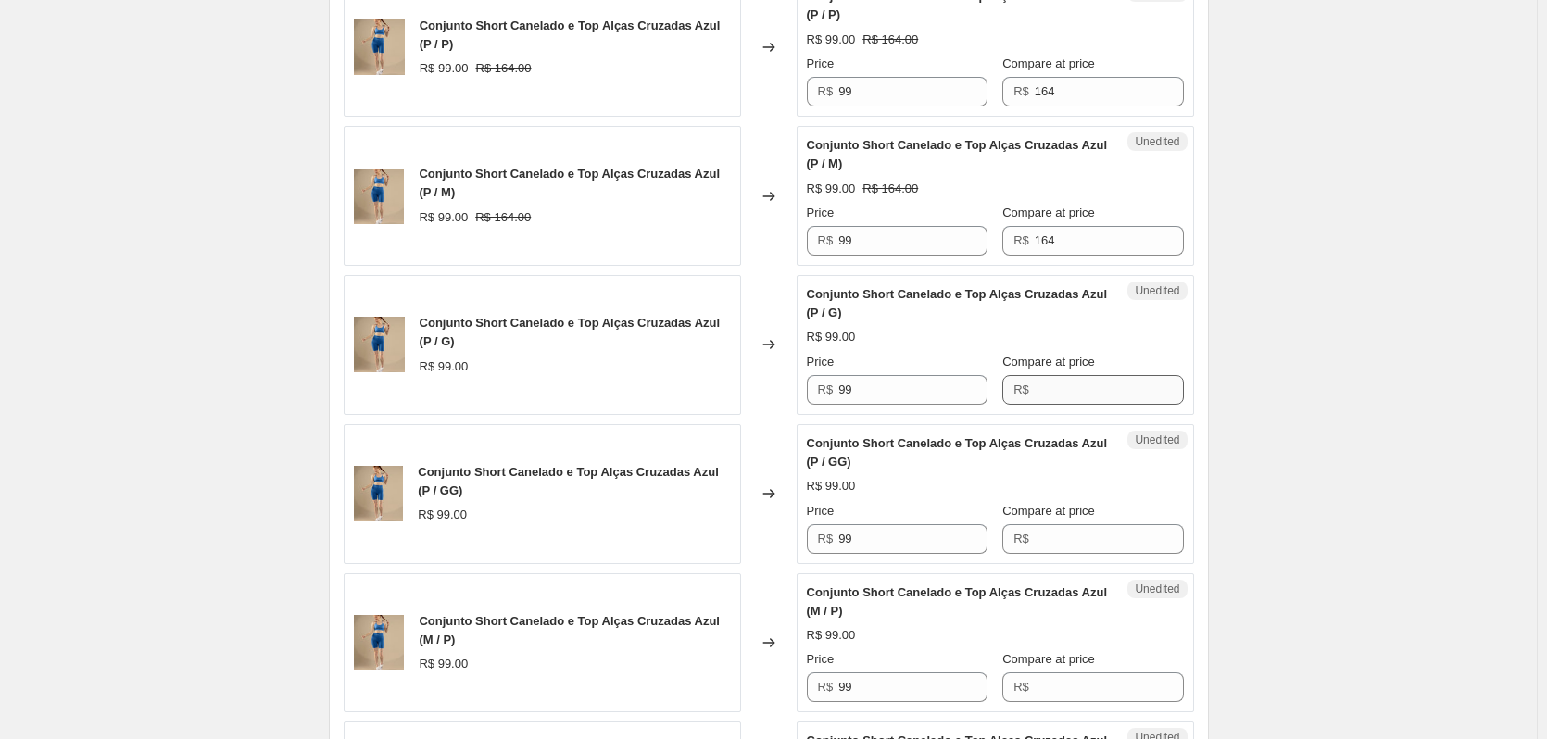
scroll to position [735, 0]
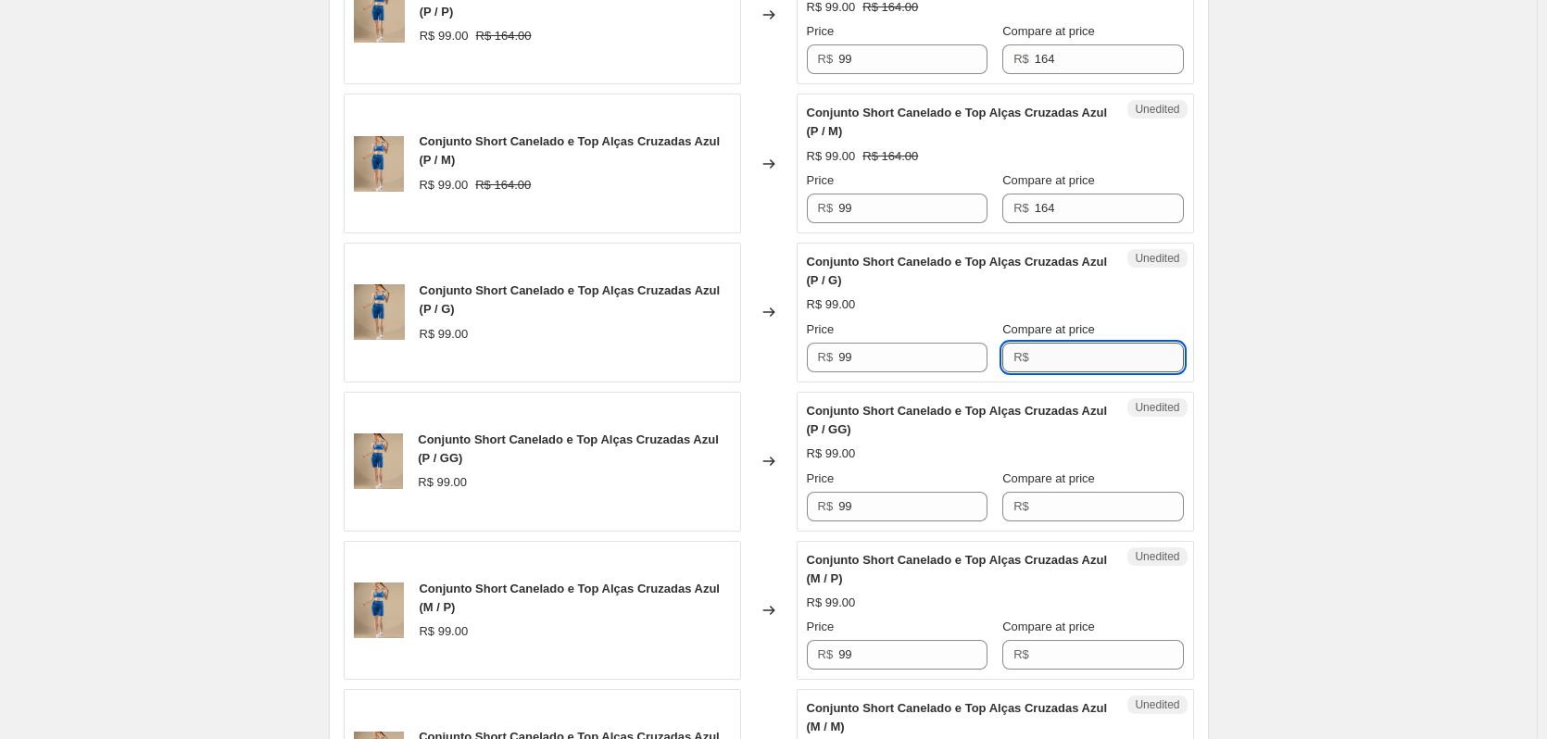
click at [1042, 363] on input "Compare at price" at bounding box center [1108, 358] width 149 height 30
type input "164"
drag, startPoint x: 1169, startPoint y: 301, endPoint x: 1155, endPoint y: 321, distance: 24.7
click at [1170, 300] on div "Success Edited Conjunto Short Canelado e Top Alças Cruzadas Azul (P / G) R$ 99.…" at bounding box center [994, 313] width 397 height 140
drag, startPoint x: 1065, startPoint y: 367, endPoint x: 1009, endPoint y: 419, distance: 76.7
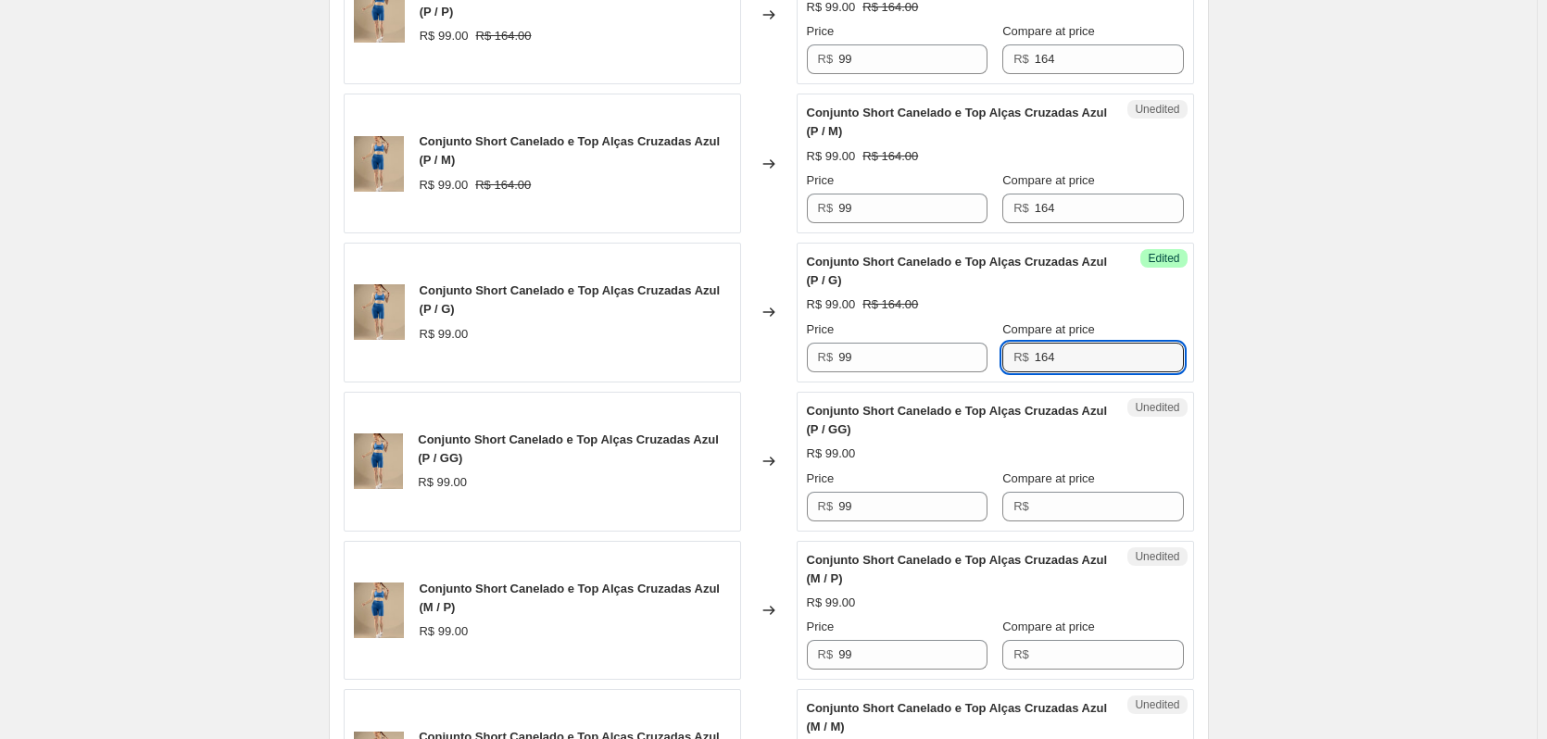
click at [954, 368] on div "Price R$ 99 Compare at price R$ 164" at bounding box center [995, 346] width 377 height 52
click at [1046, 506] on input "Compare at price" at bounding box center [1108, 507] width 149 height 30
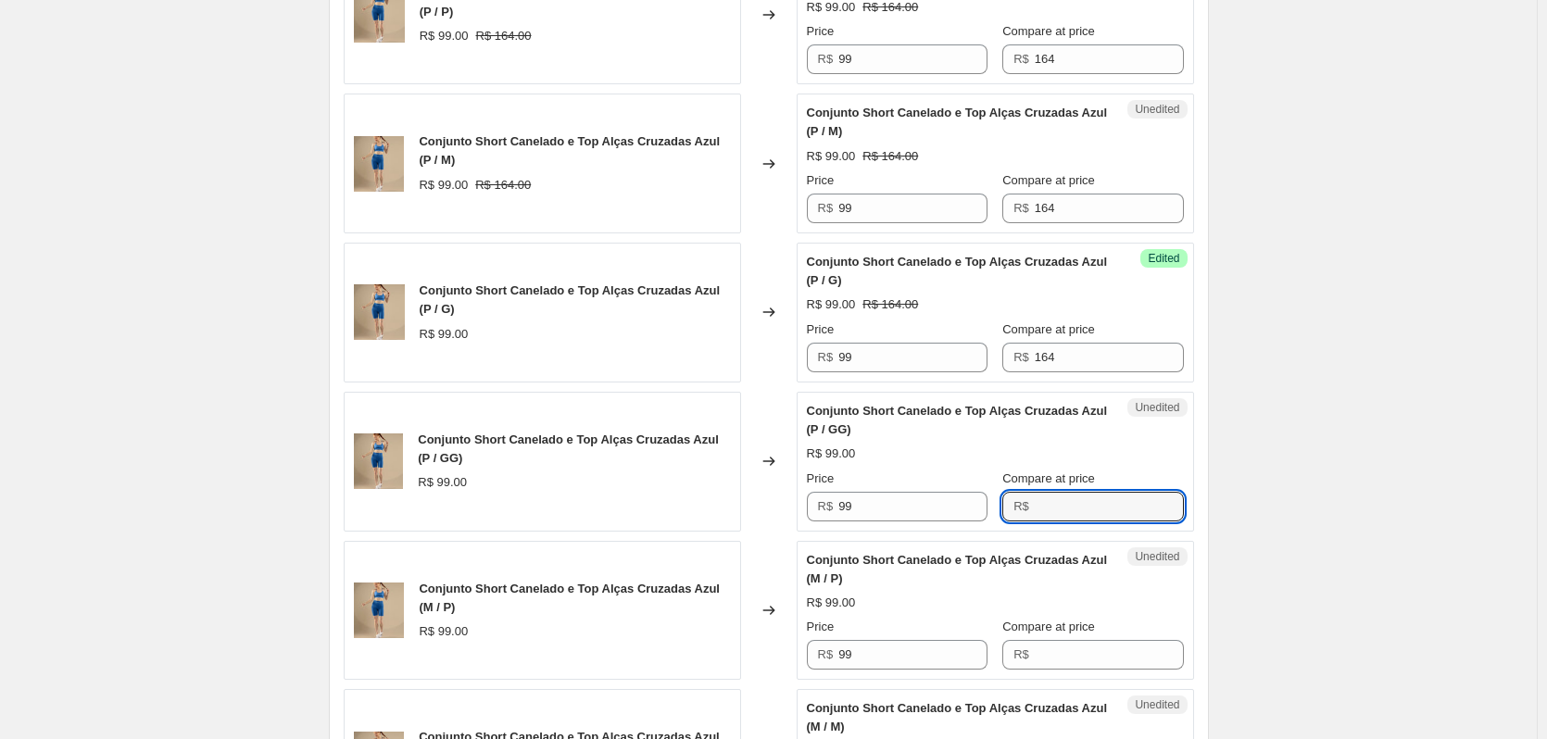
paste input "164"
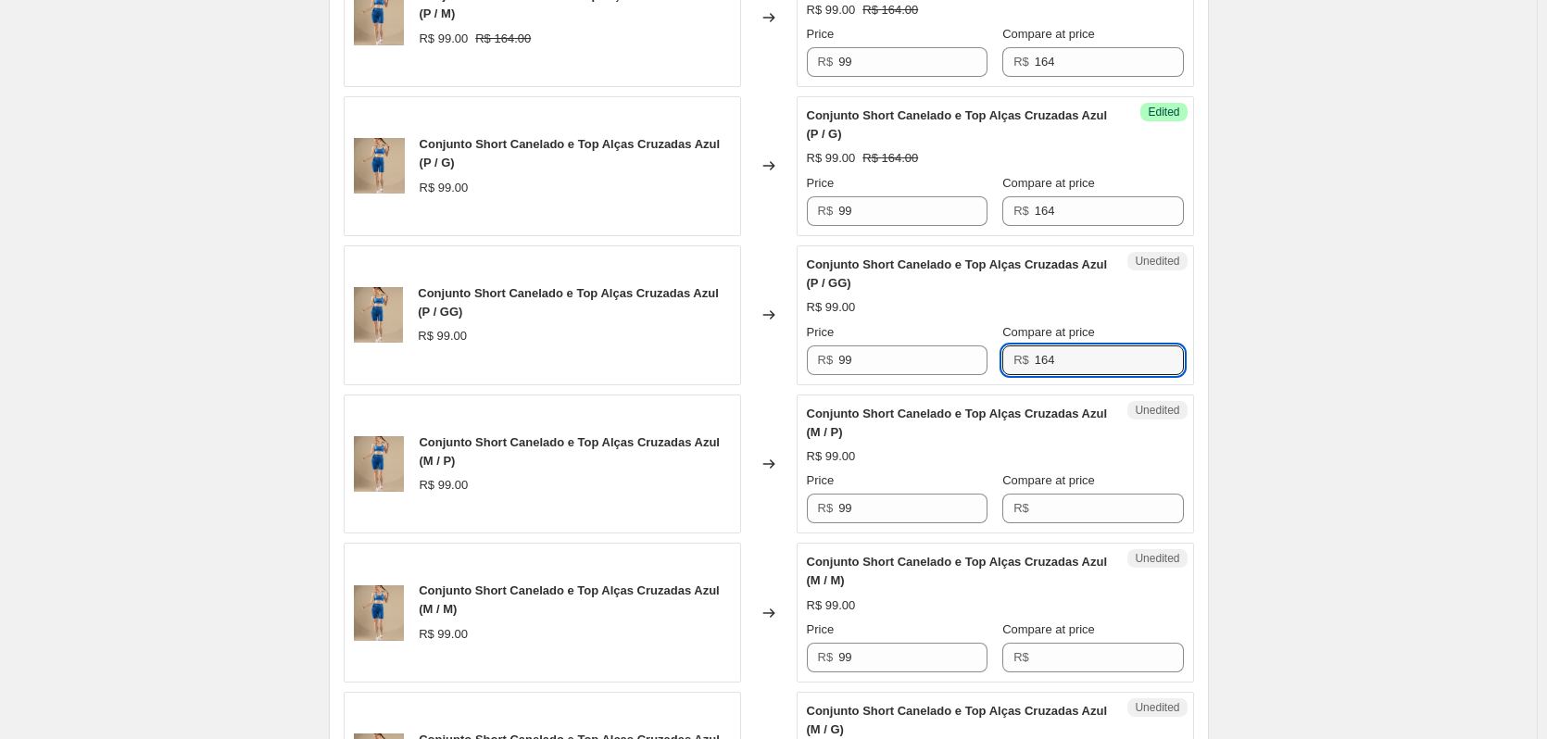
scroll to position [921, 0]
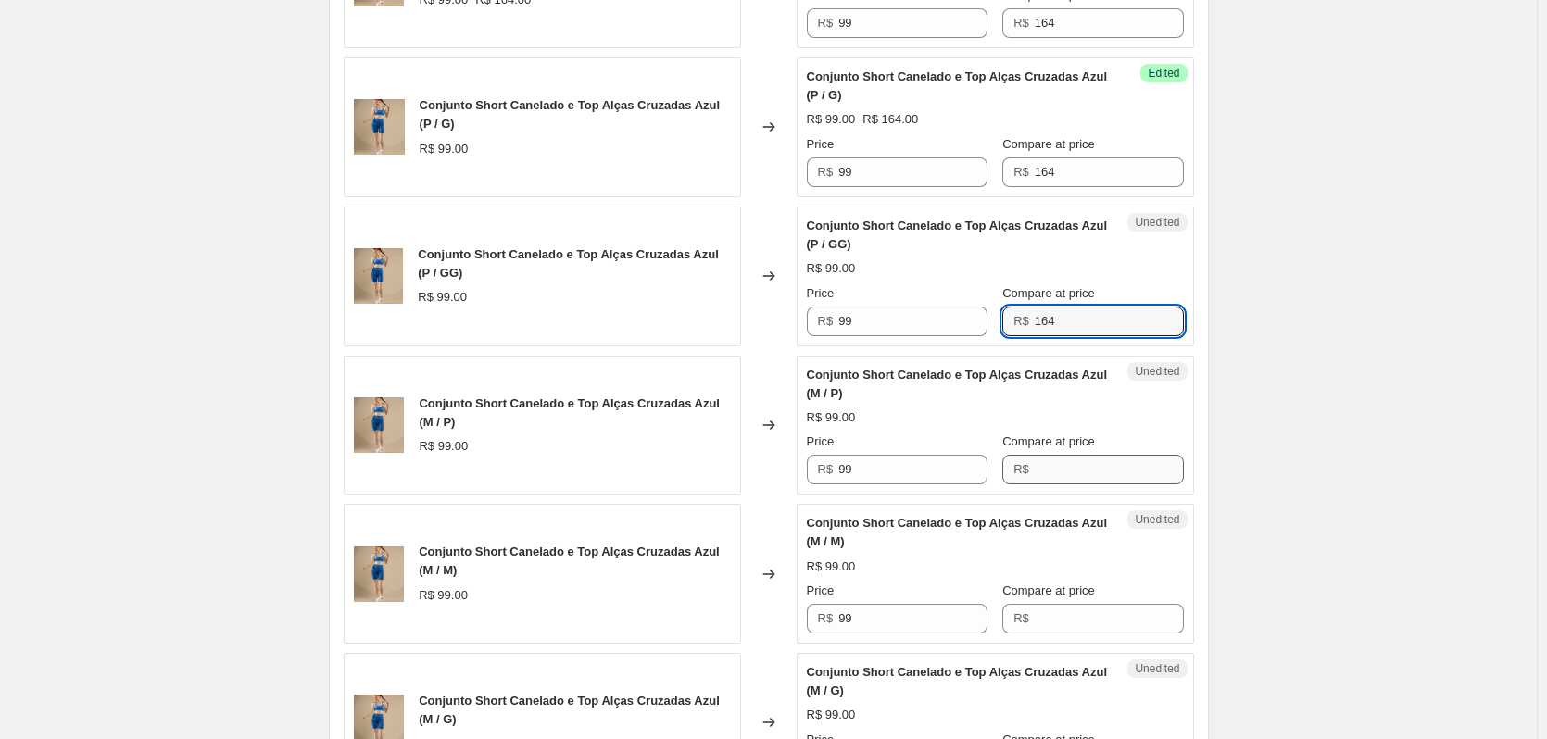
type input "164"
click at [1061, 469] on input "Compare at price" at bounding box center [1108, 470] width 149 height 30
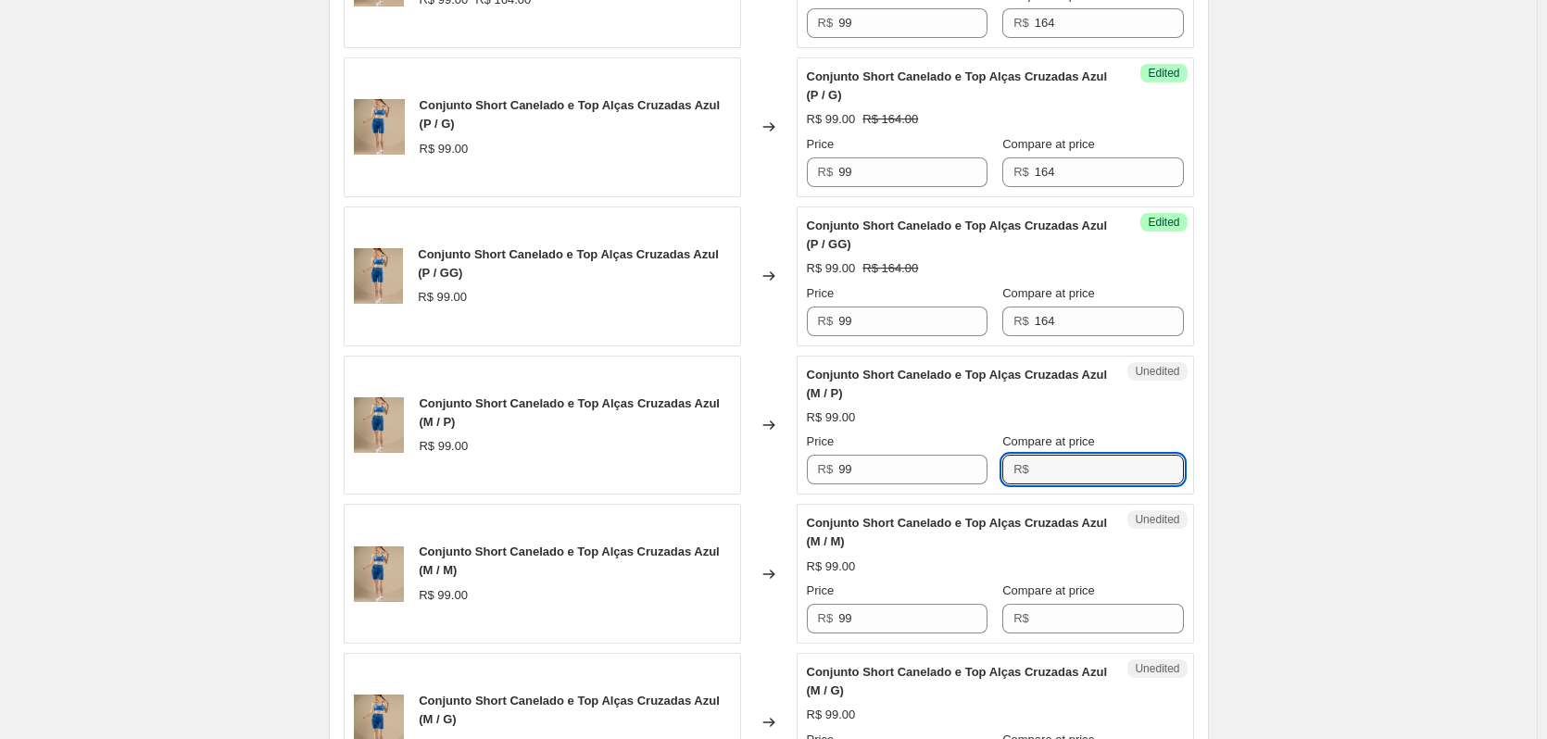
paste input "164"
type input "164"
click at [1072, 621] on input "Compare at price" at bounding box center [1108, 619] width 149 height 30
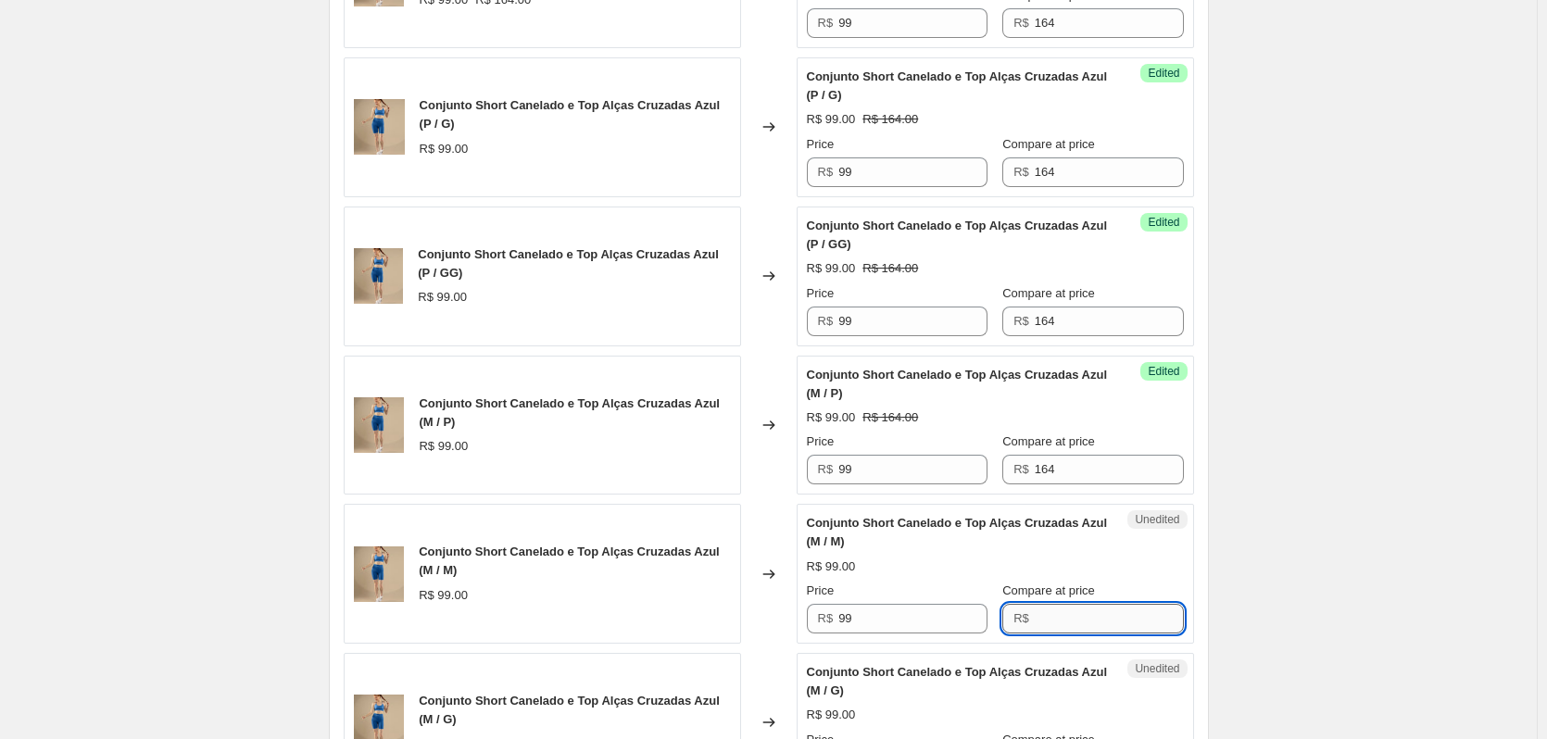
paste input "164"
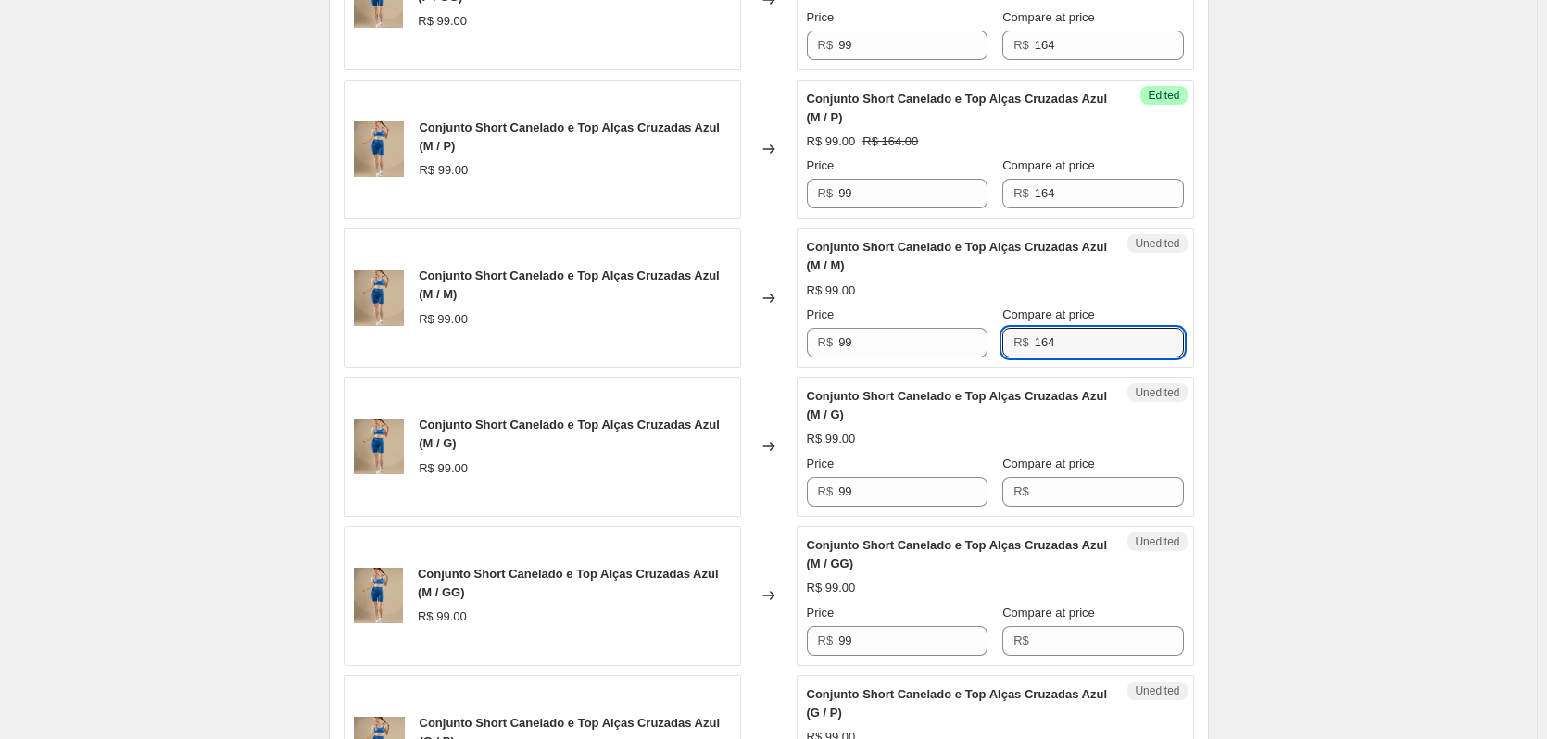
scroll to position [1198, 0]
type input "164"
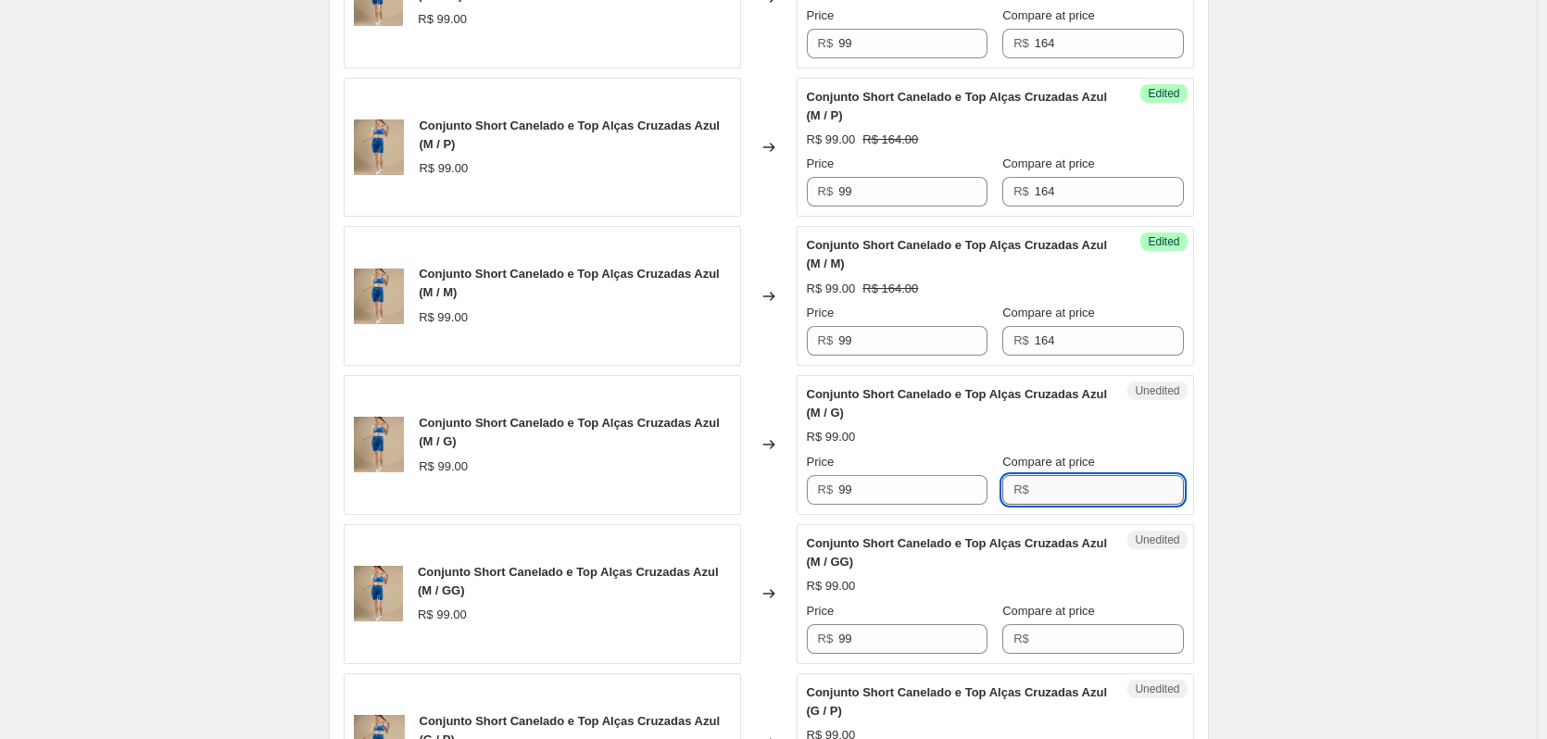
drag, startPoint x: 1054, startPoint y: 489, endPoint x: 1059, endPoint y: 502, distance: 13.8
click at [1054, 489] on input "Compare at price" at bounding box center [1108, 490] width 149 height 30
paste input "164"
type input "164"
click at [1049, 640] on input "Compare at price" at bounding box center [1108, 639] width 149 height 30
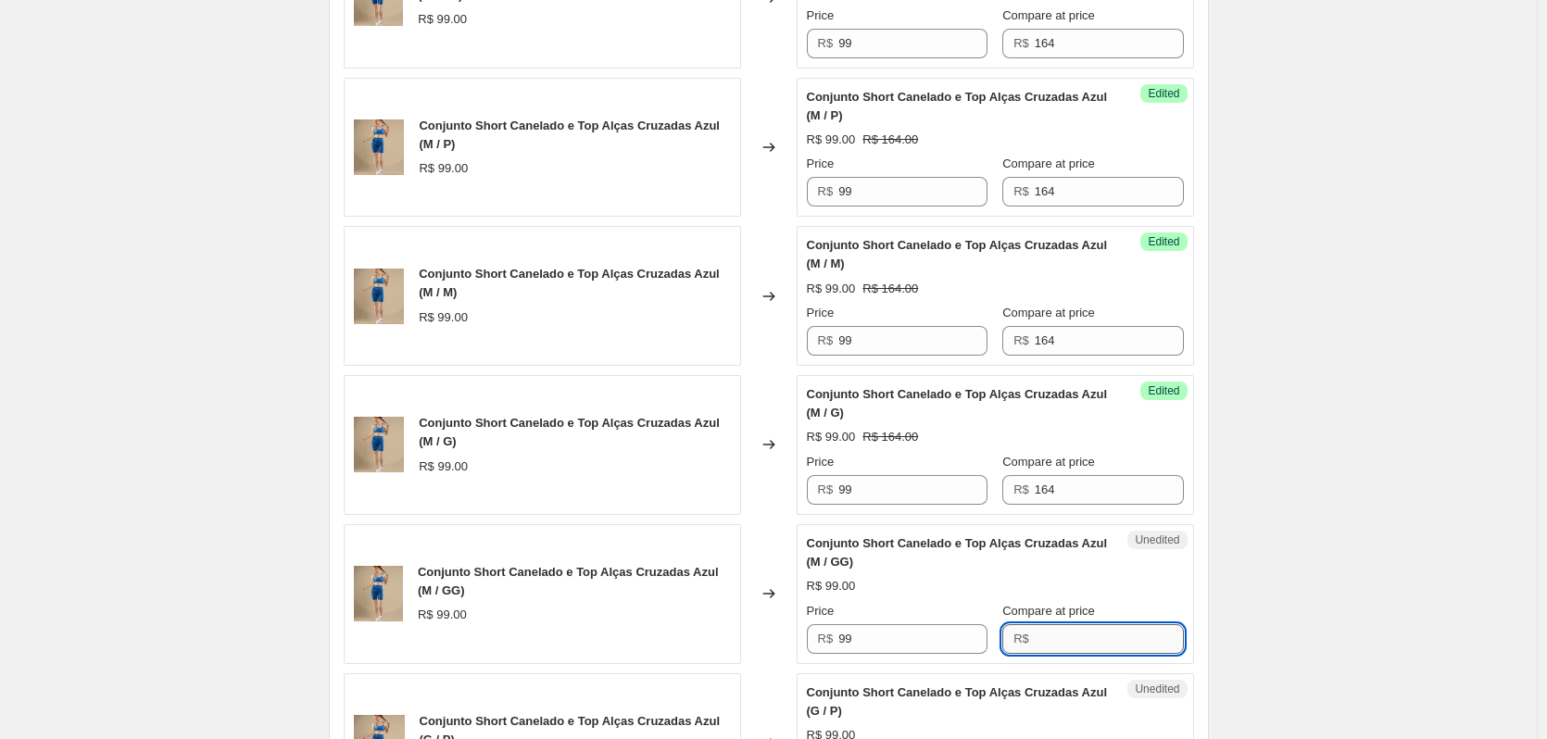
paste input "164"
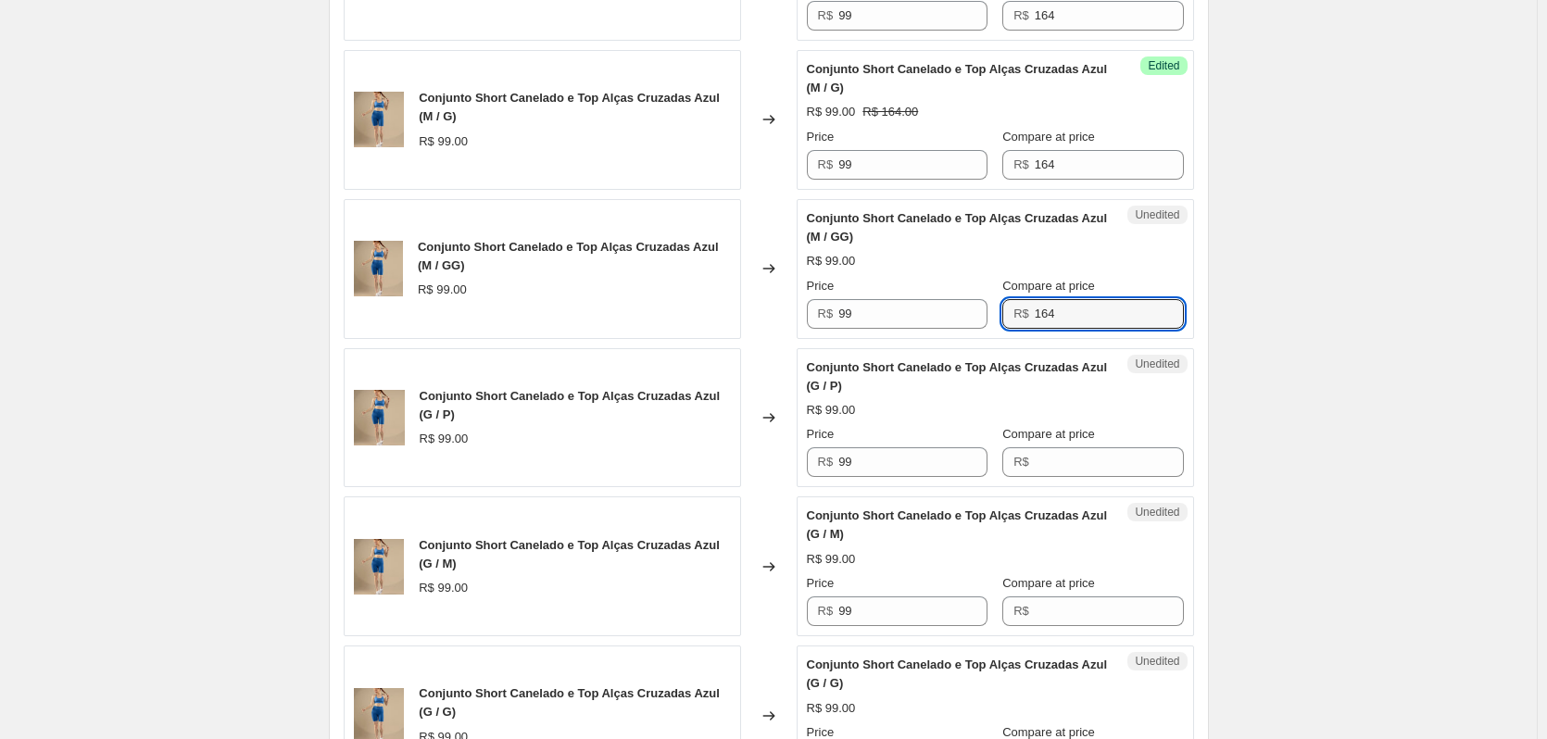
scroll to position [1569, 0]
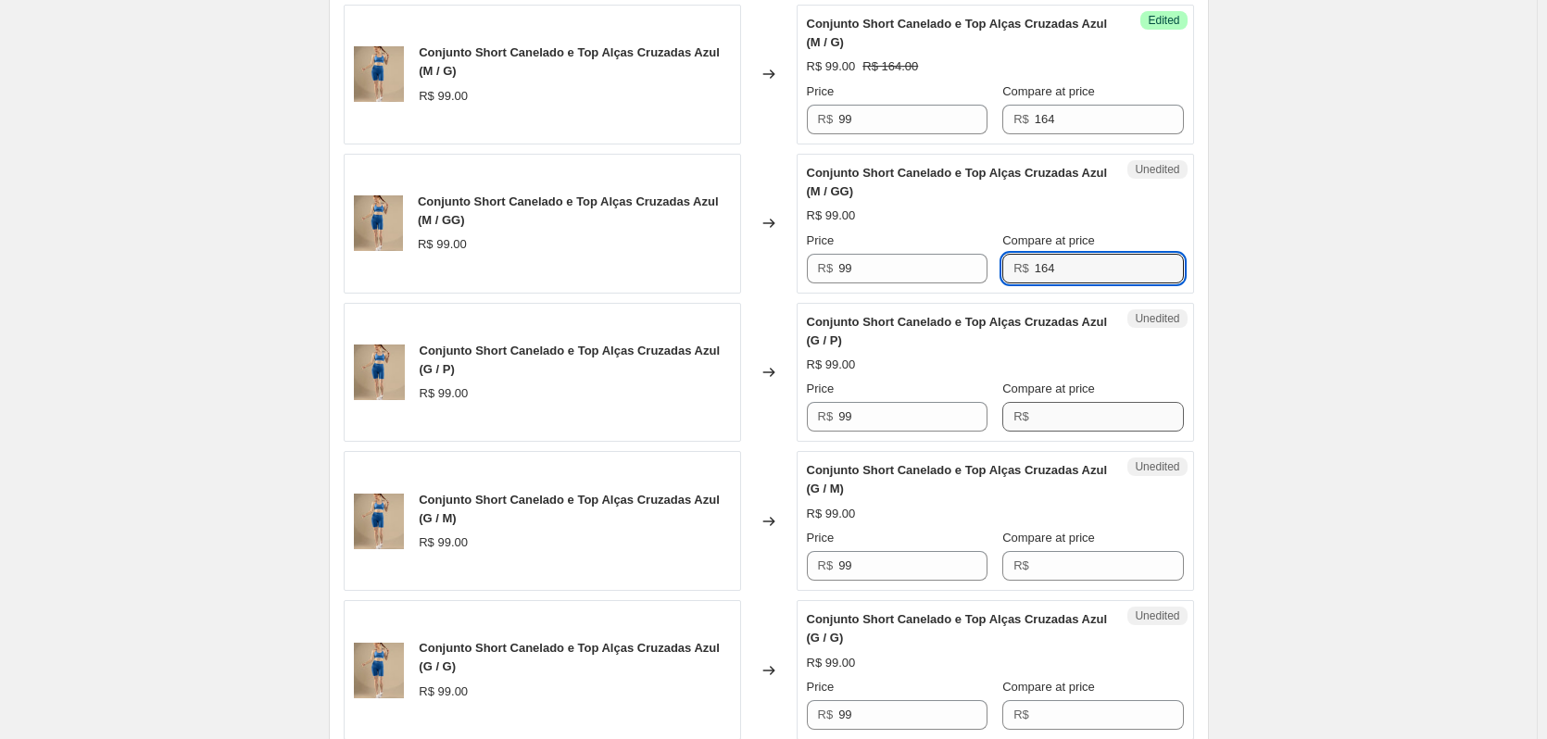
type input "164"
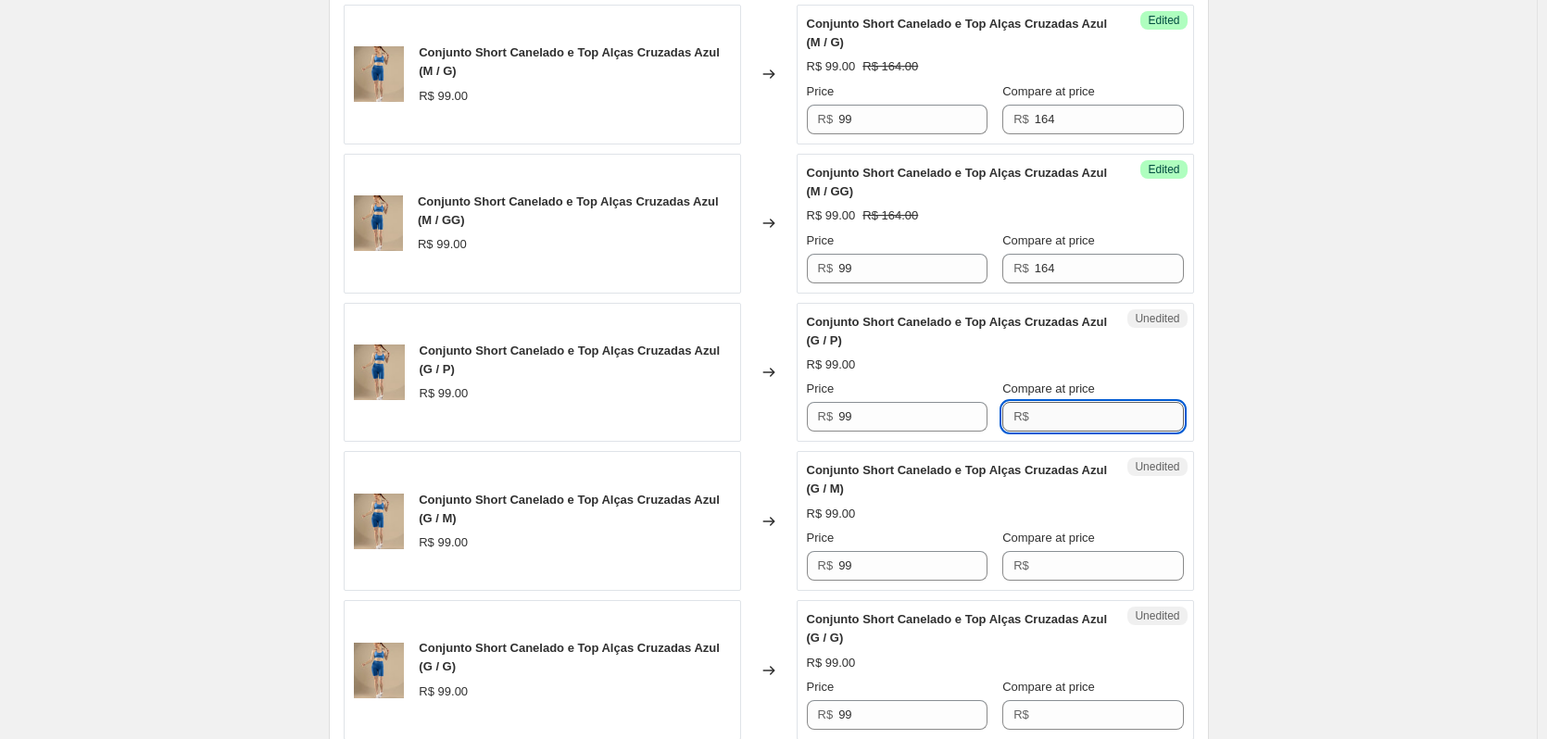
click at [1034, 417] on input "Compare at price" at bounding box center [1108, 417] width 149 height 30
paste input "164"
type input "164"
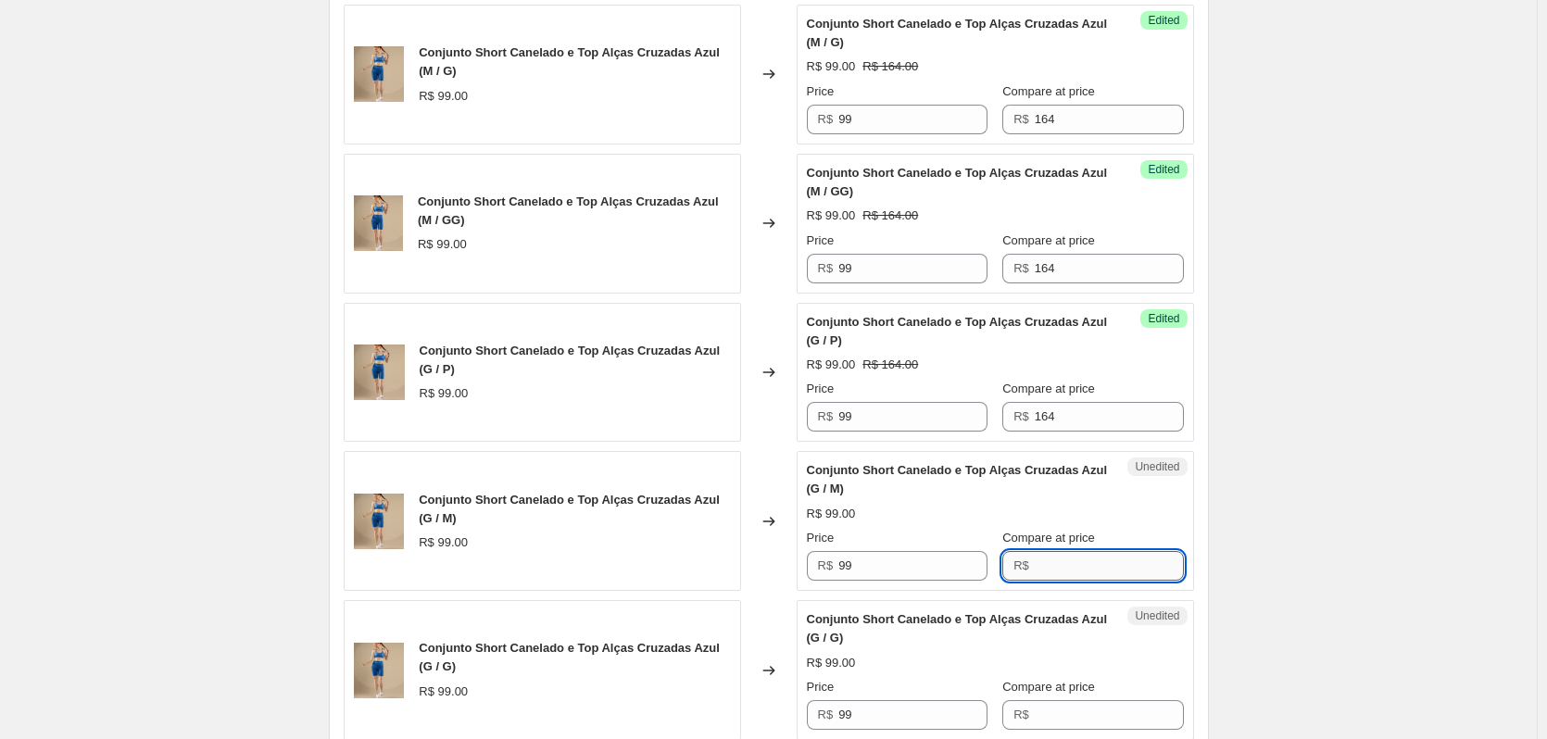
click at [1080, 570] on input "Compare at price" at bounding box center [1108, 566] width 149 height 30
paste input "164"
type input "164"
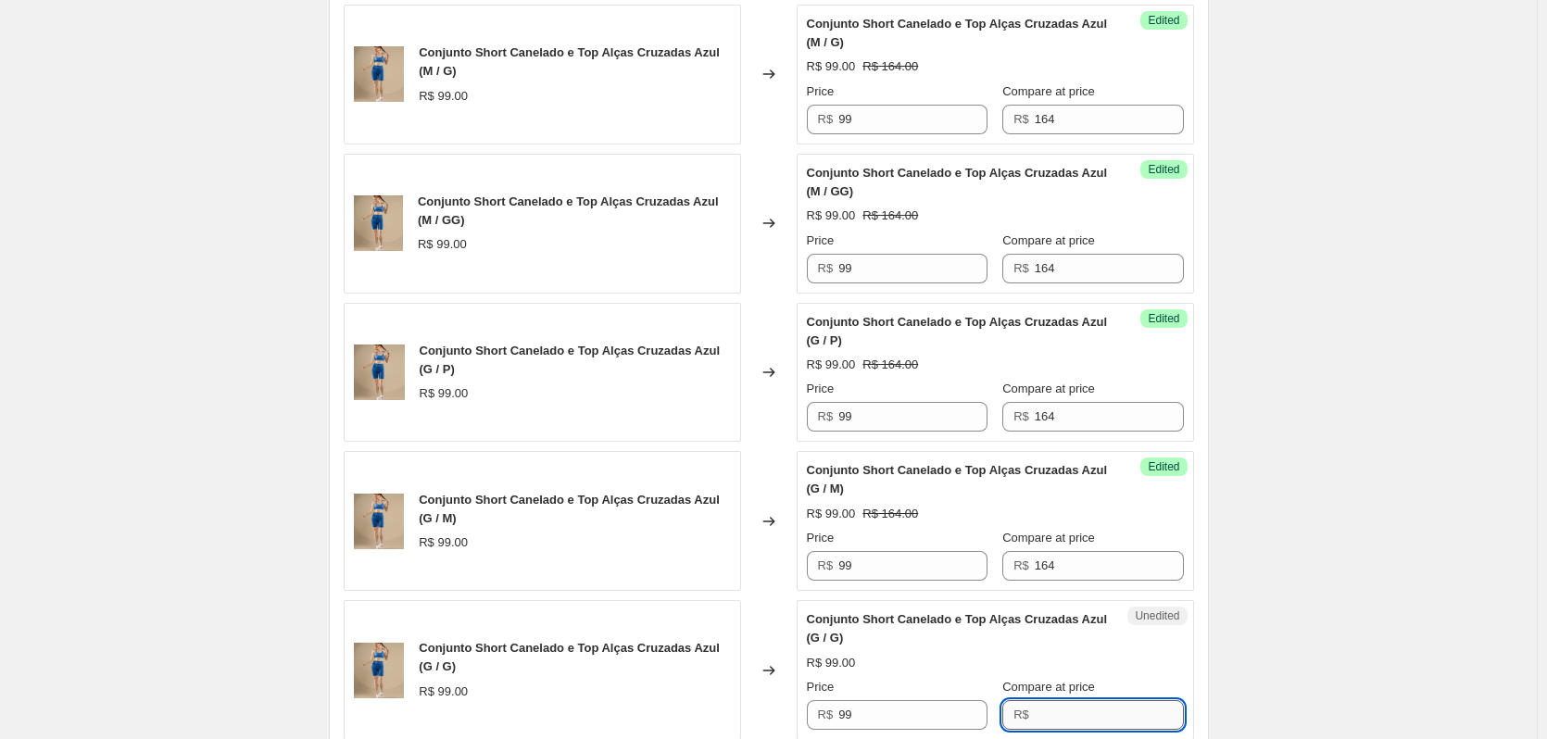
click at [1065, 711] on input "Compare at price" at bounding box center [1108, 715] width 149 height 30
paste input "164"
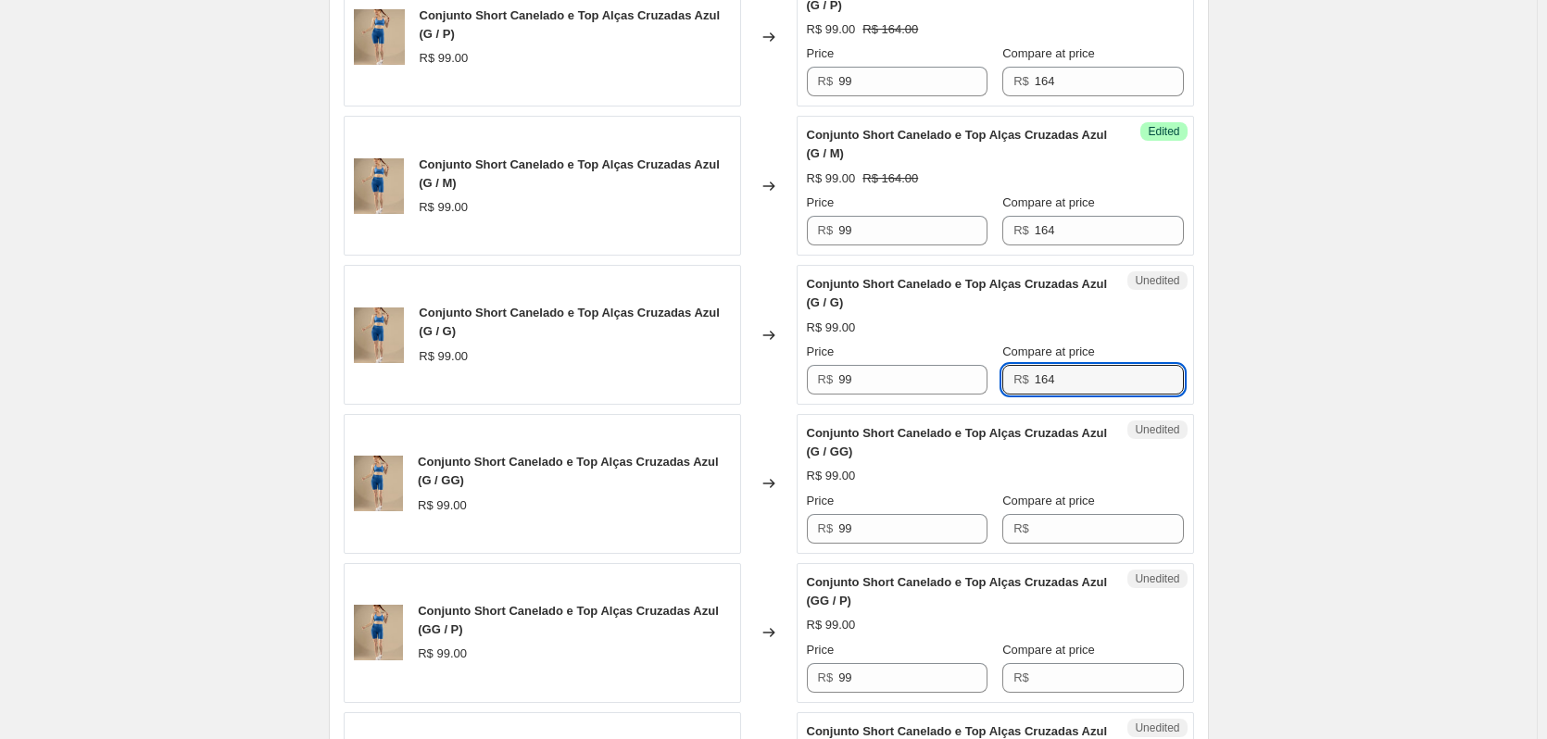
scroll to position [1939, 0]
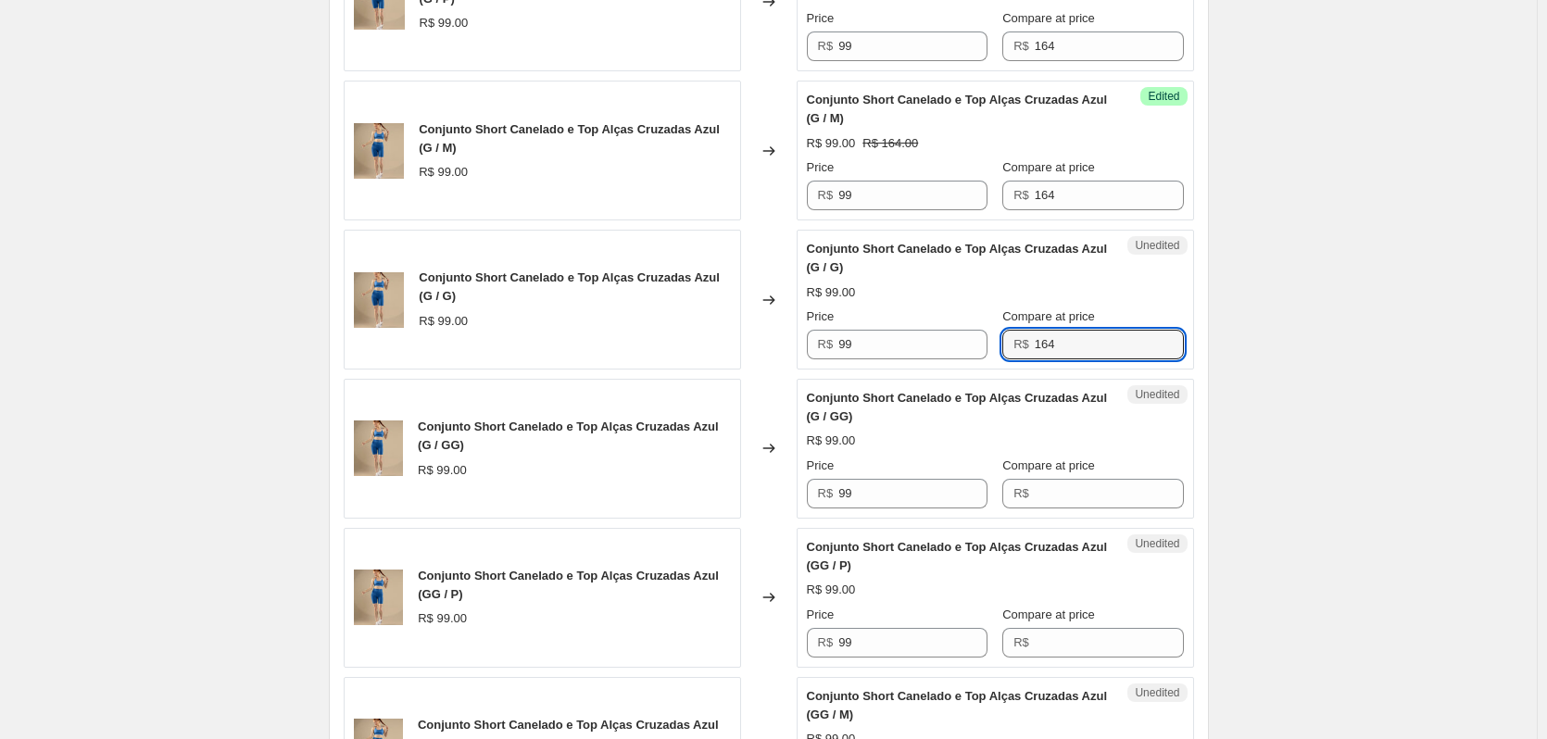
type input "164"
click at [1066, 477] on div "Compare at price R$" at bounding box center [1092, 483] width 181 height 52
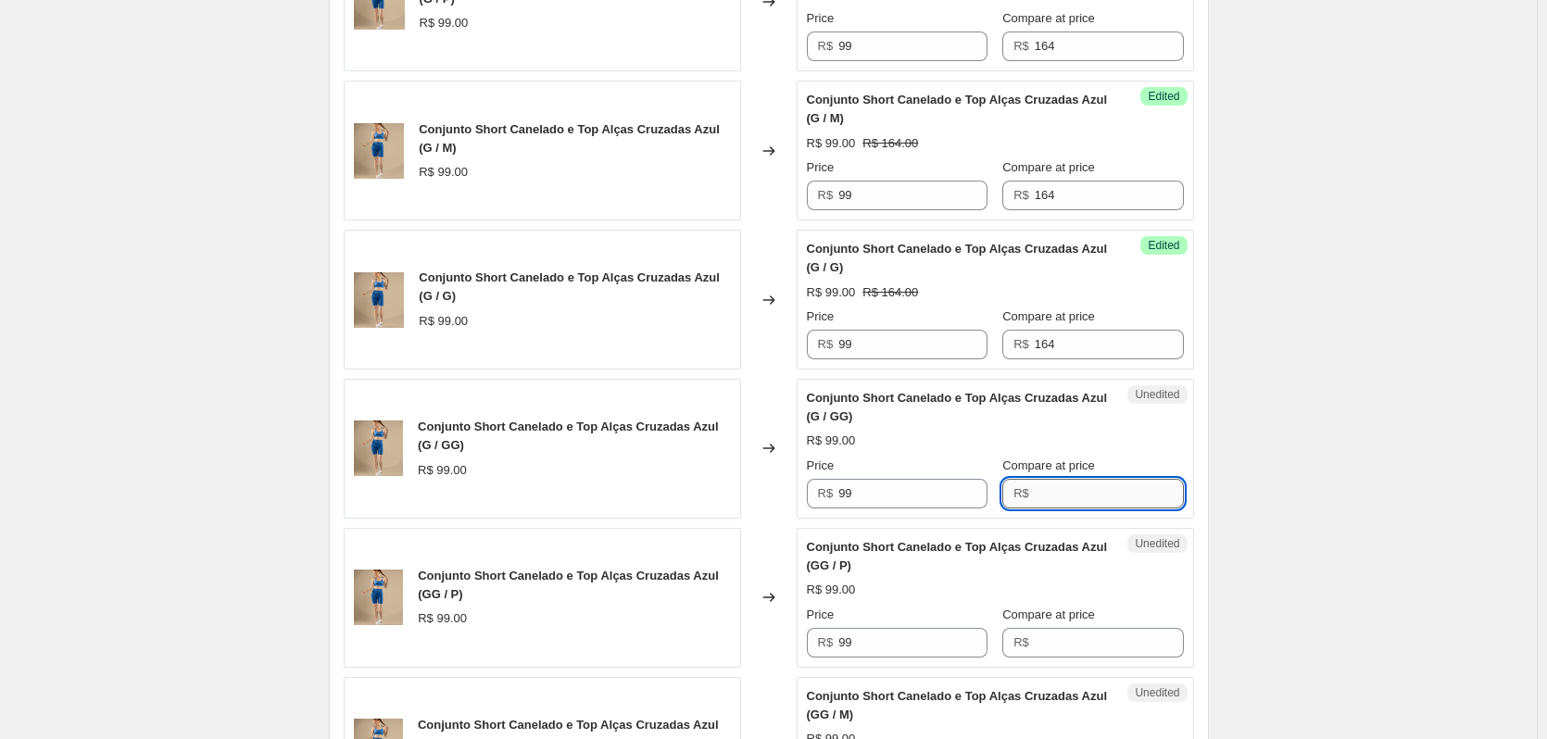
click at [1068, 492] on input "Compare at price" at bounding box center [1108, 494] width 149 height 30
paste input "164"
type input "164"
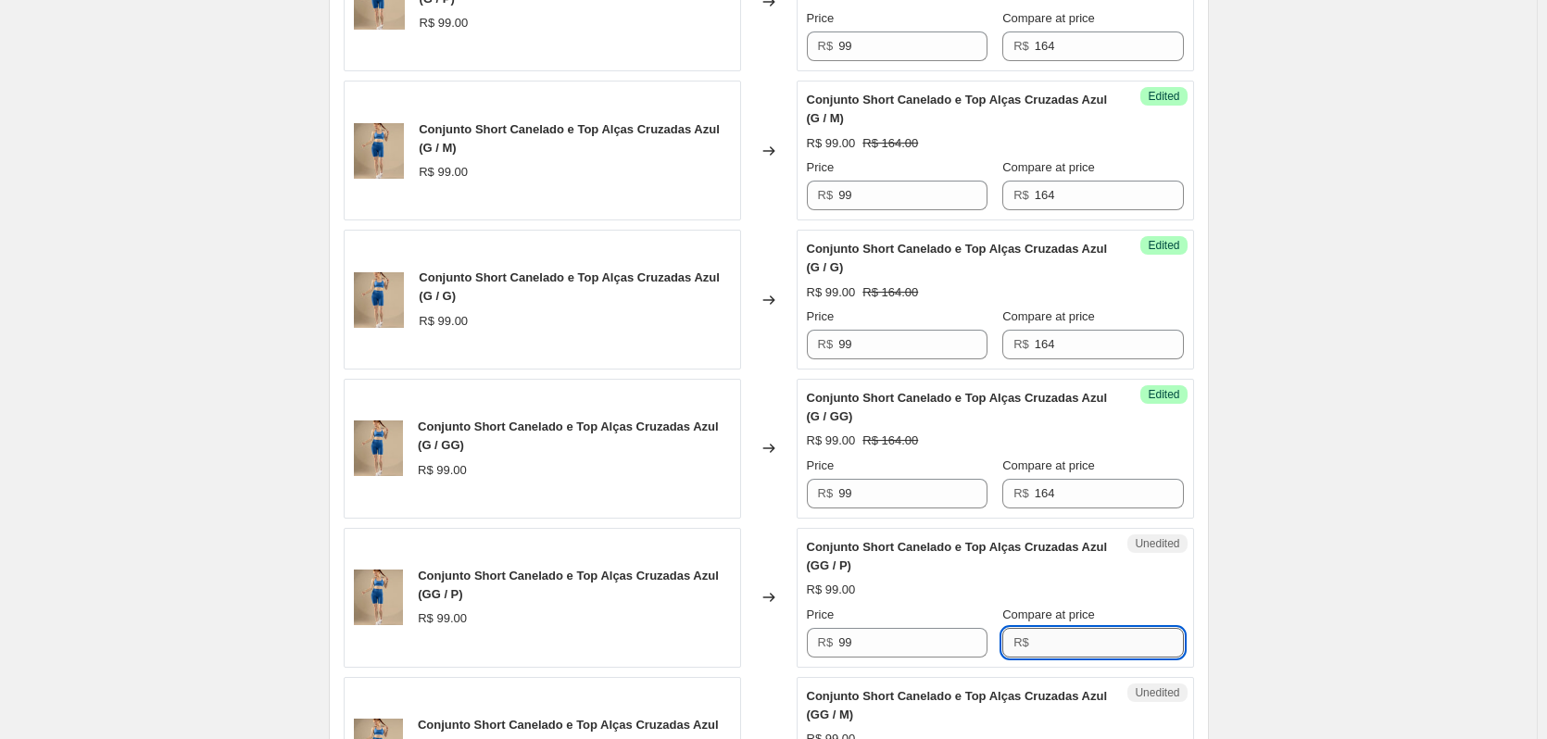
click at [1086, 648] on input "Compare at price" at bounding box center [1108, 643] width 149 height 30
paste input "164"
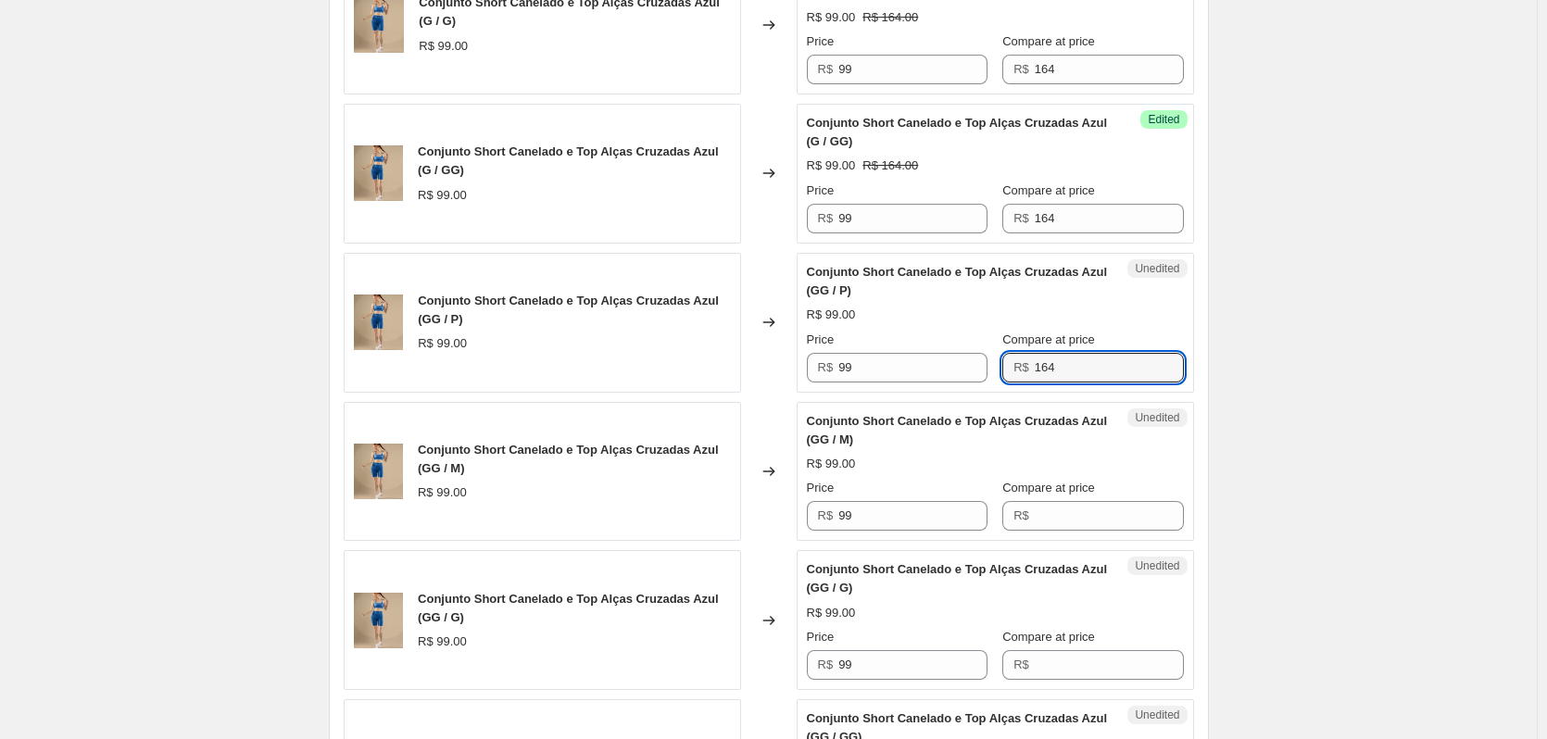
scroll to position [2310, 0]
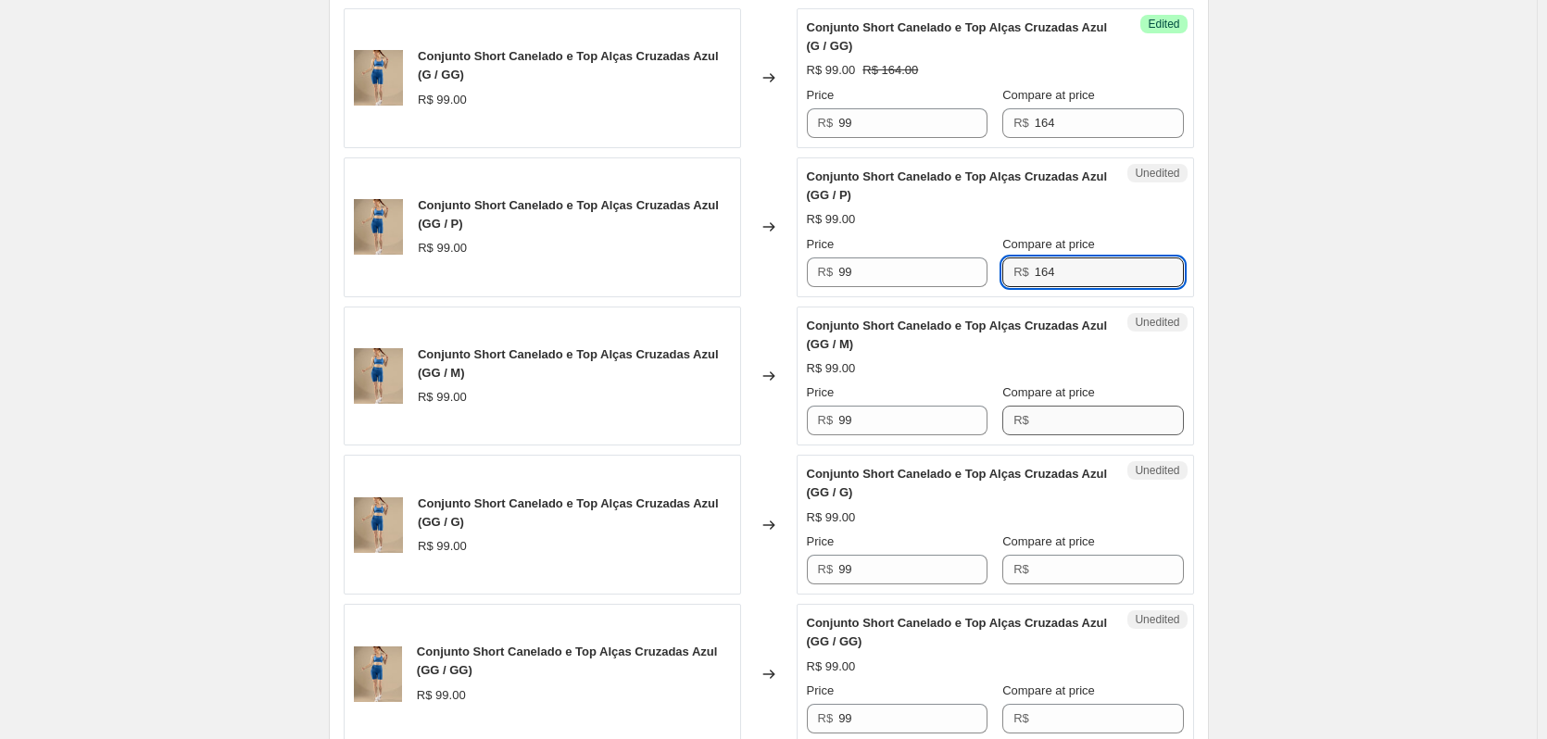
type input "164"
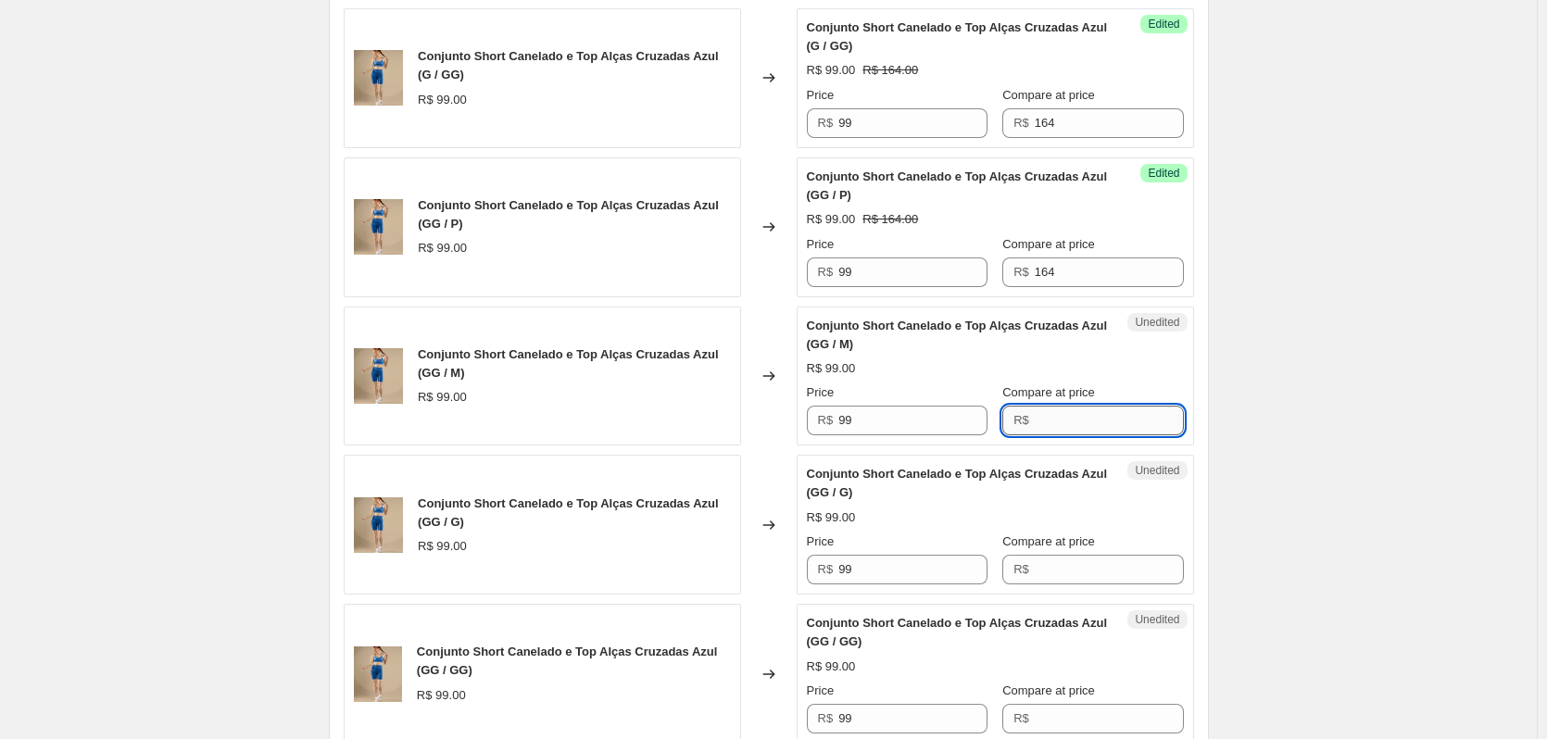
click at [1045, 420] on input "Compare at price" at bounding box center [1108, 421] width 149 height 30
paste input "164"
type input "164"
click at [1066, 564] on input "Compare at price" at bounding box center [1108, 570] width 149 height 30
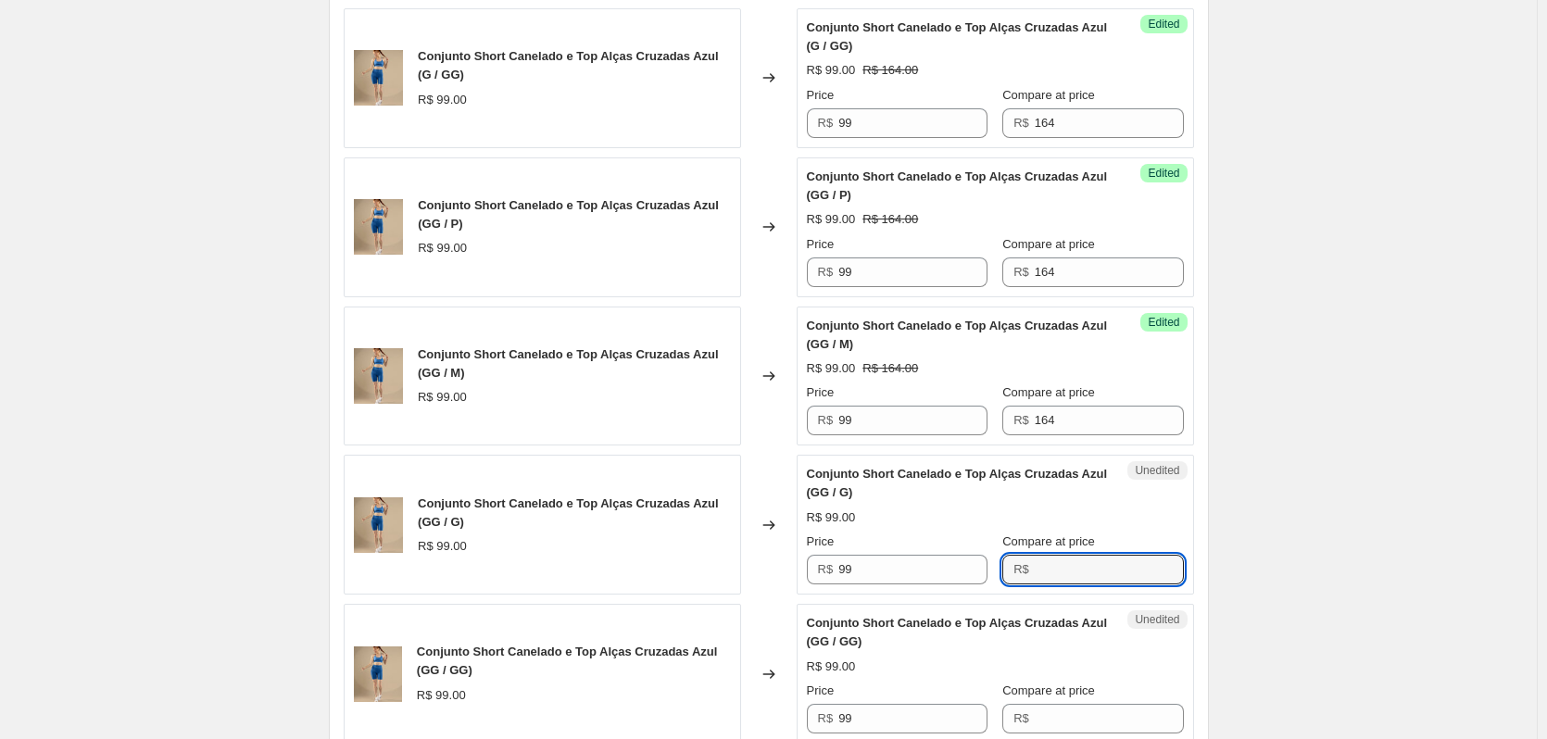
paste input "164"
type input "164"
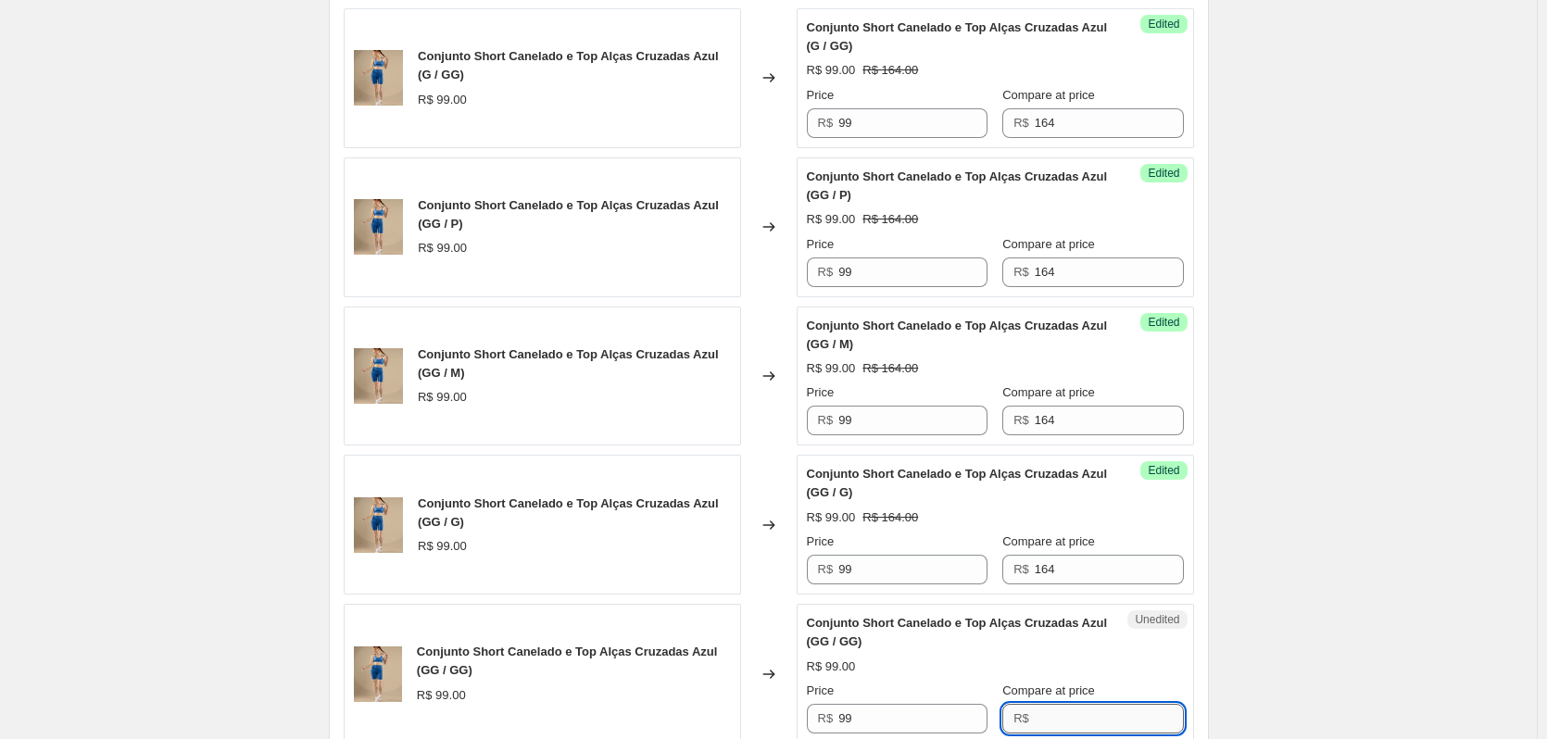
click at [1082, 710] on input "Compare at price" at bounding box center [1108, 719] width 149 height 30
paste input "164"
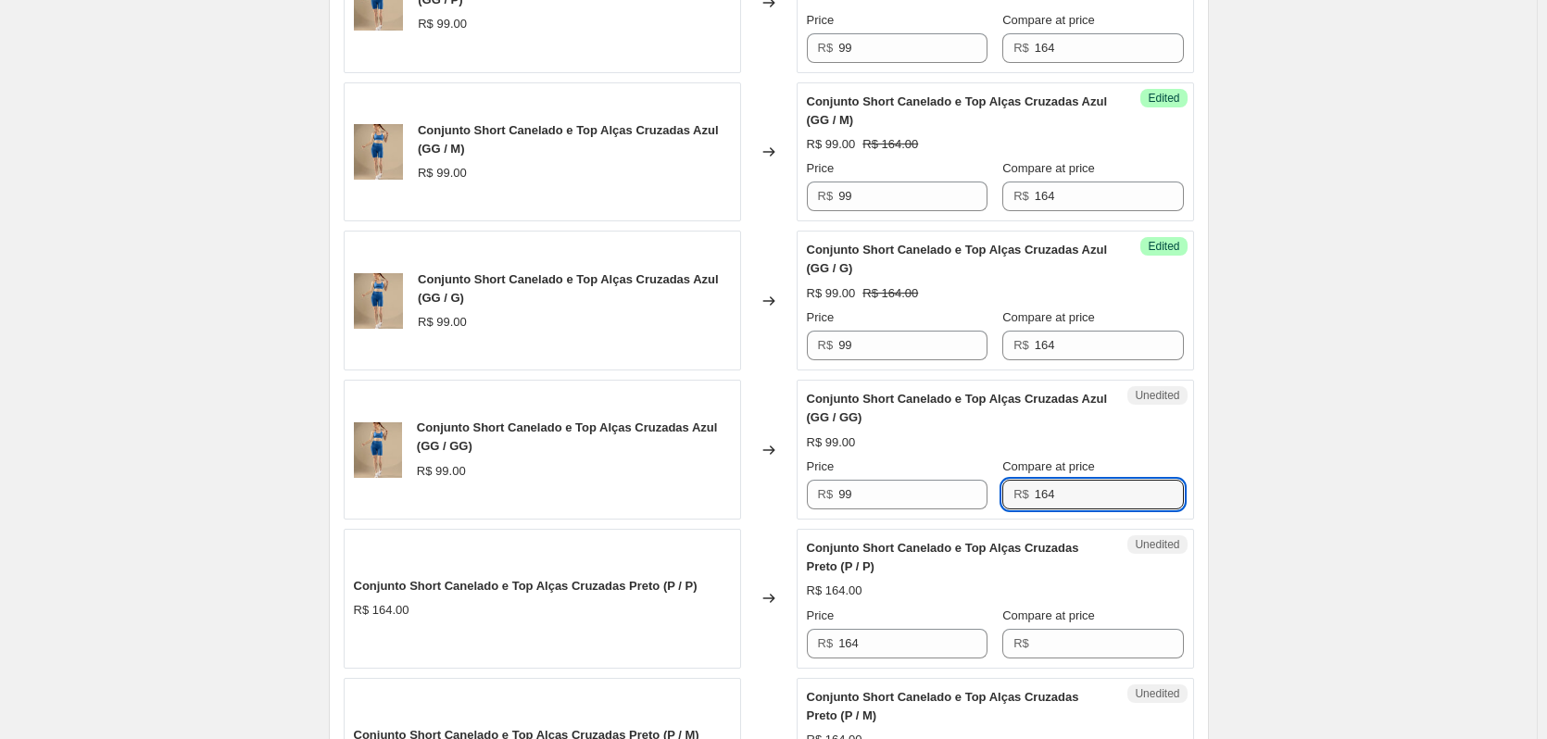
scroll to position [2865, 0]
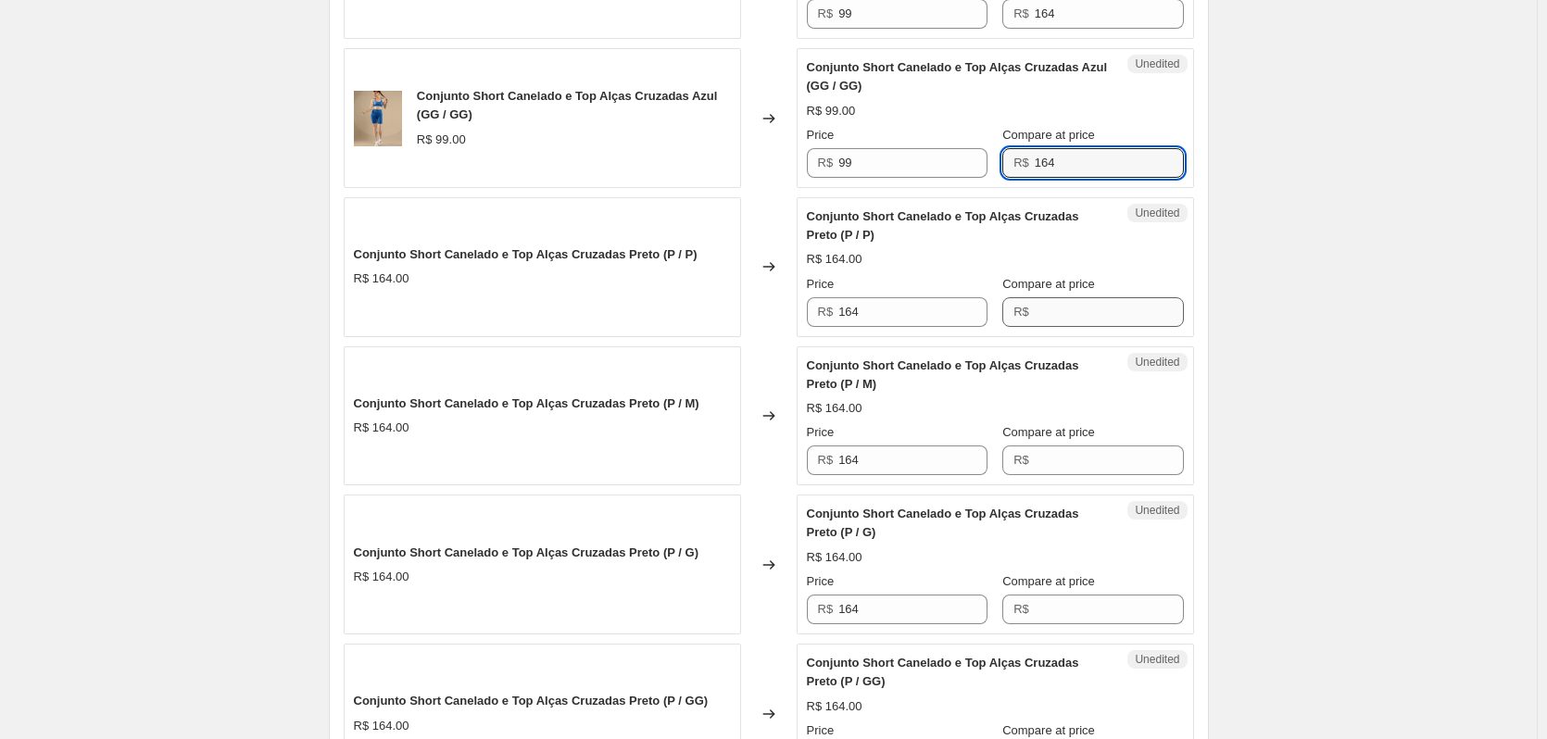
type input "164"
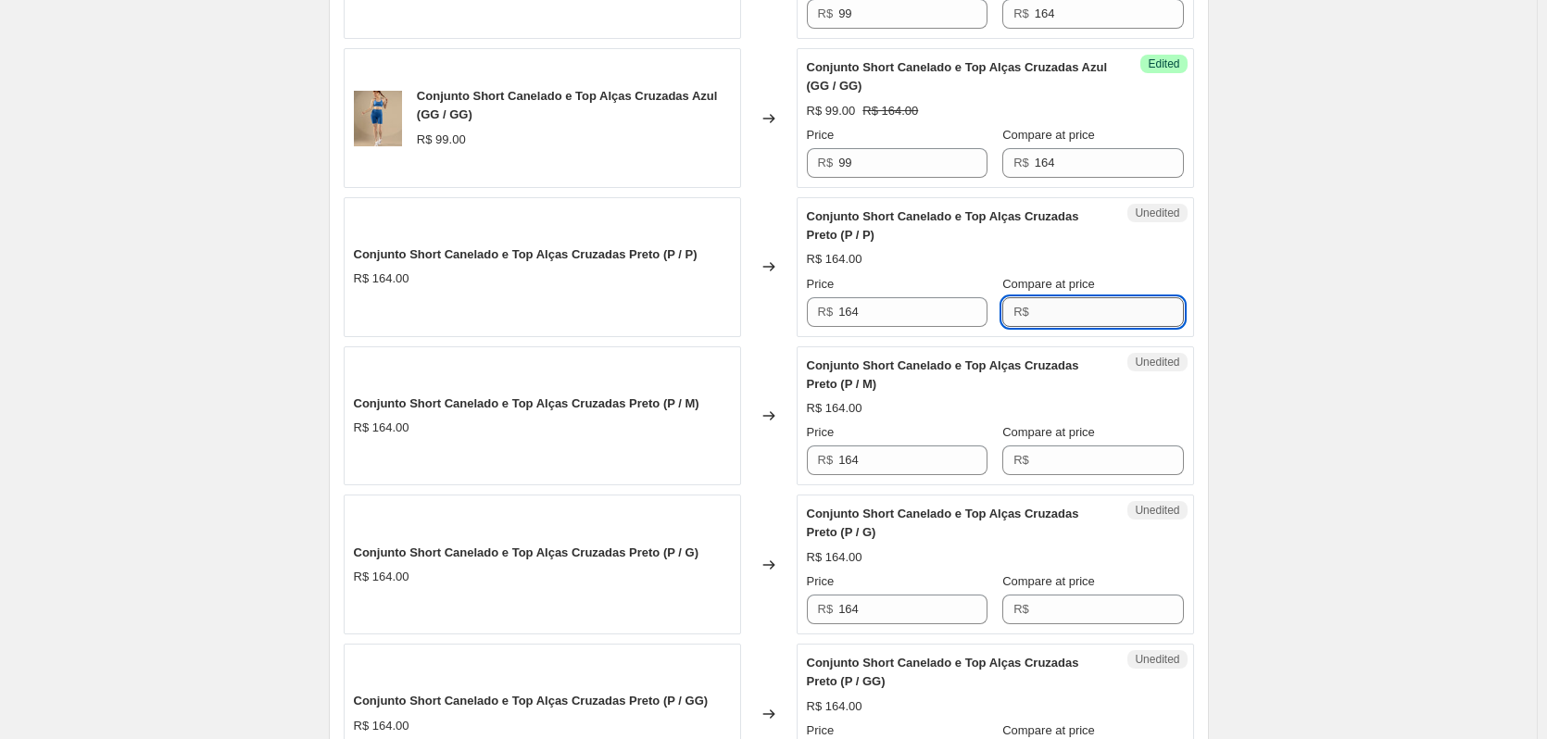
click at [1045, 307] on input "Compare at price" at bounding box center [1108, 312] width 149 height 30
drag, startPoint x: 1066, startPoint y: 312, endPoint x: 983, endPoint y: 317, distance: 83.5
click at [983, 317] on div "Price R$ 164 Compare at price R$ v" at bounding box center [995, 301] width 377 height 52
paste input "164"
type input "164"
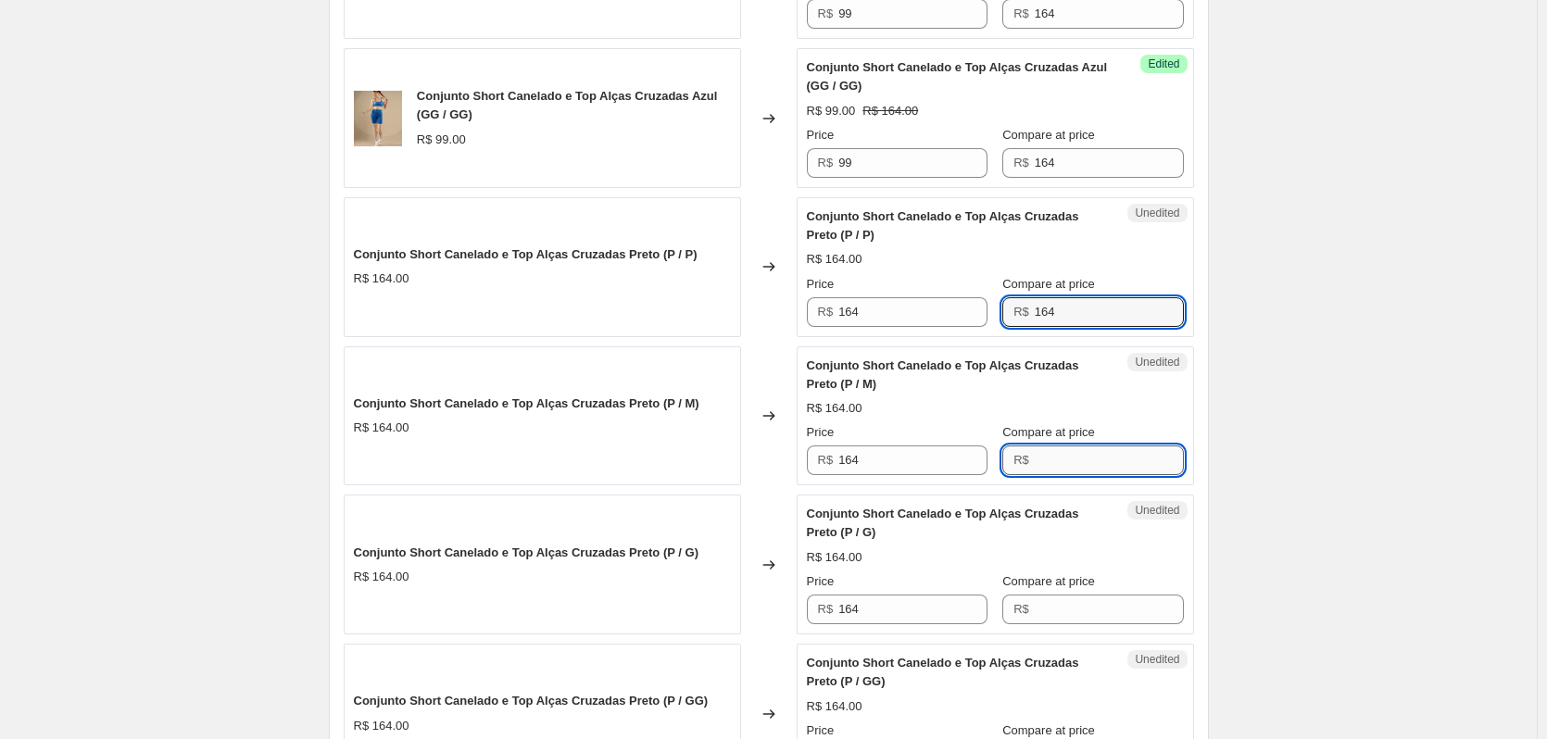
click at [1068, 465] on input "Compare at price" at bounding box center [1108, 460] width 149 height 30
paste input "164"
type input "164"
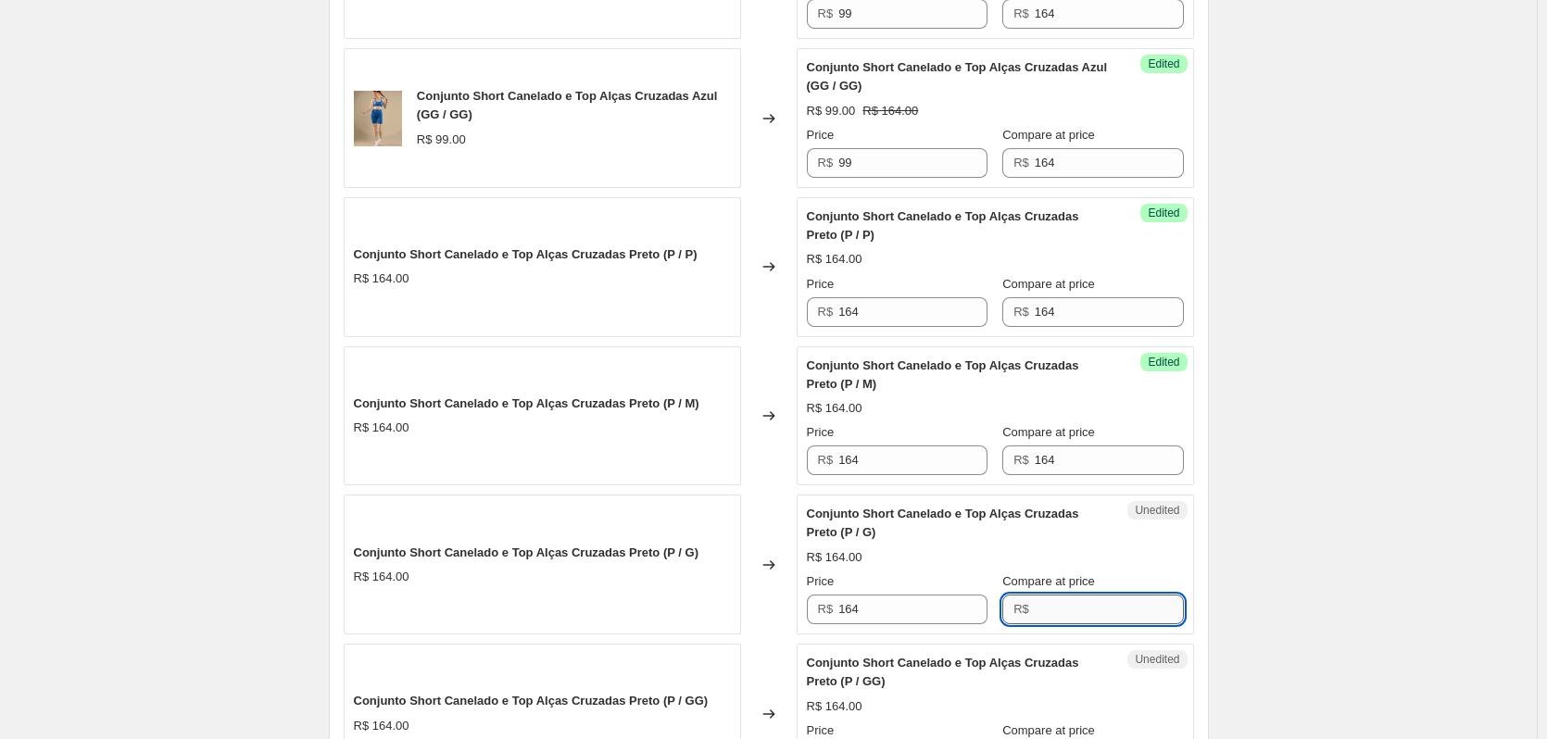
click at [1062, 613] on input "Compare at price" at bounding box center [1108, 610] width 149 height 30
paste input "164"
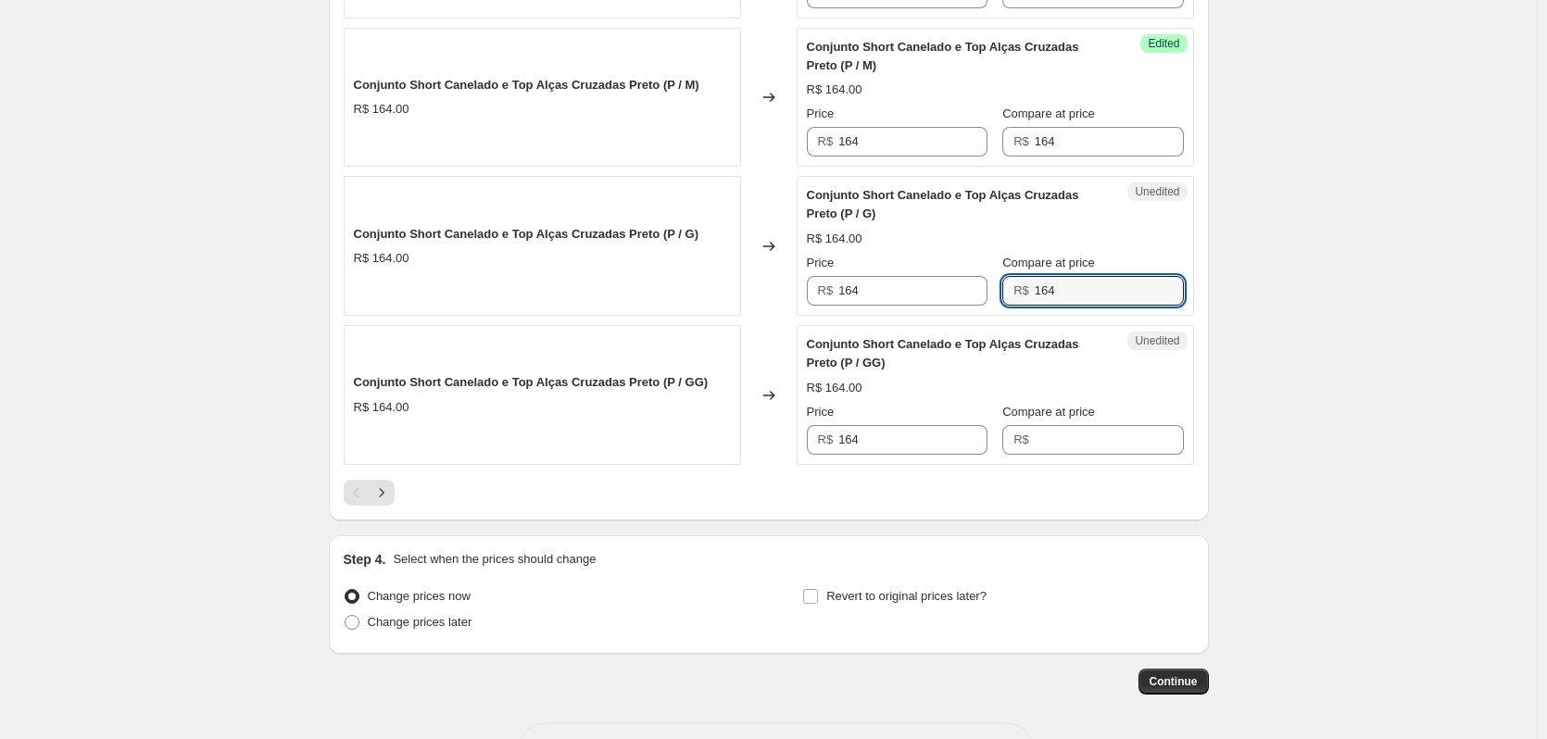
scroll to position [3236, 0]
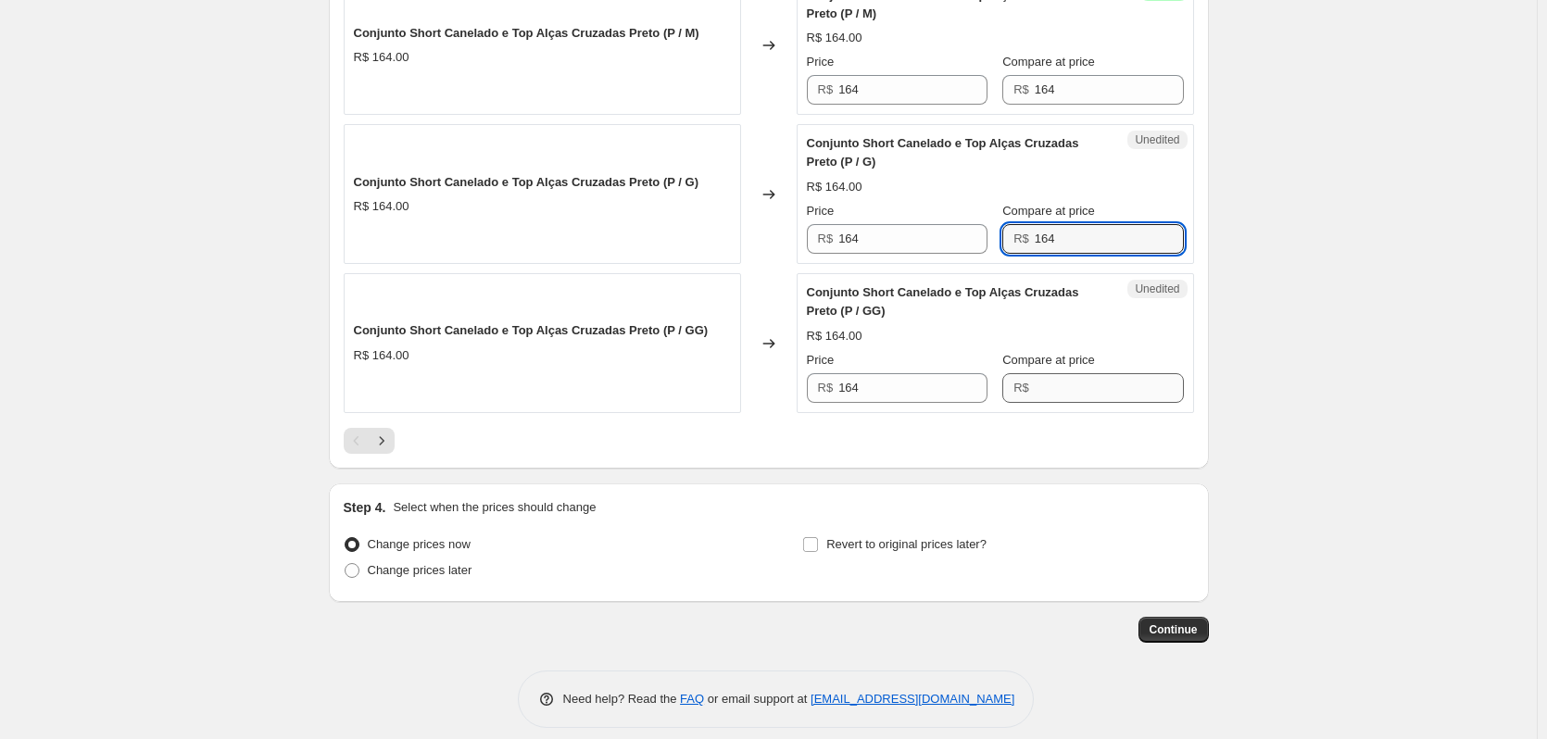
type input "164"
click at [1063, 386] on input "Compare at price" at bounding box center [1108, 388] width 149 height 30
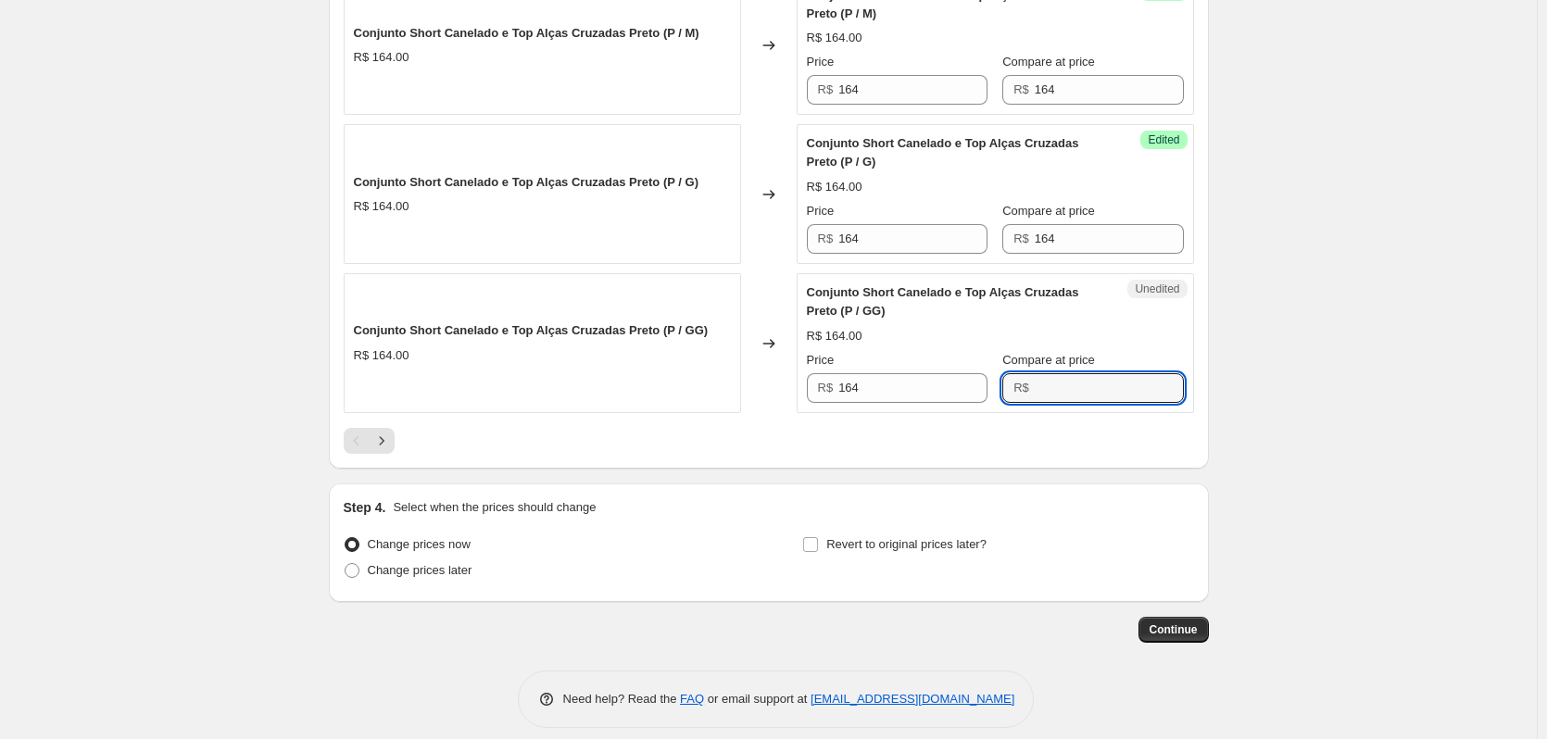
paste input "164"
type input "164"
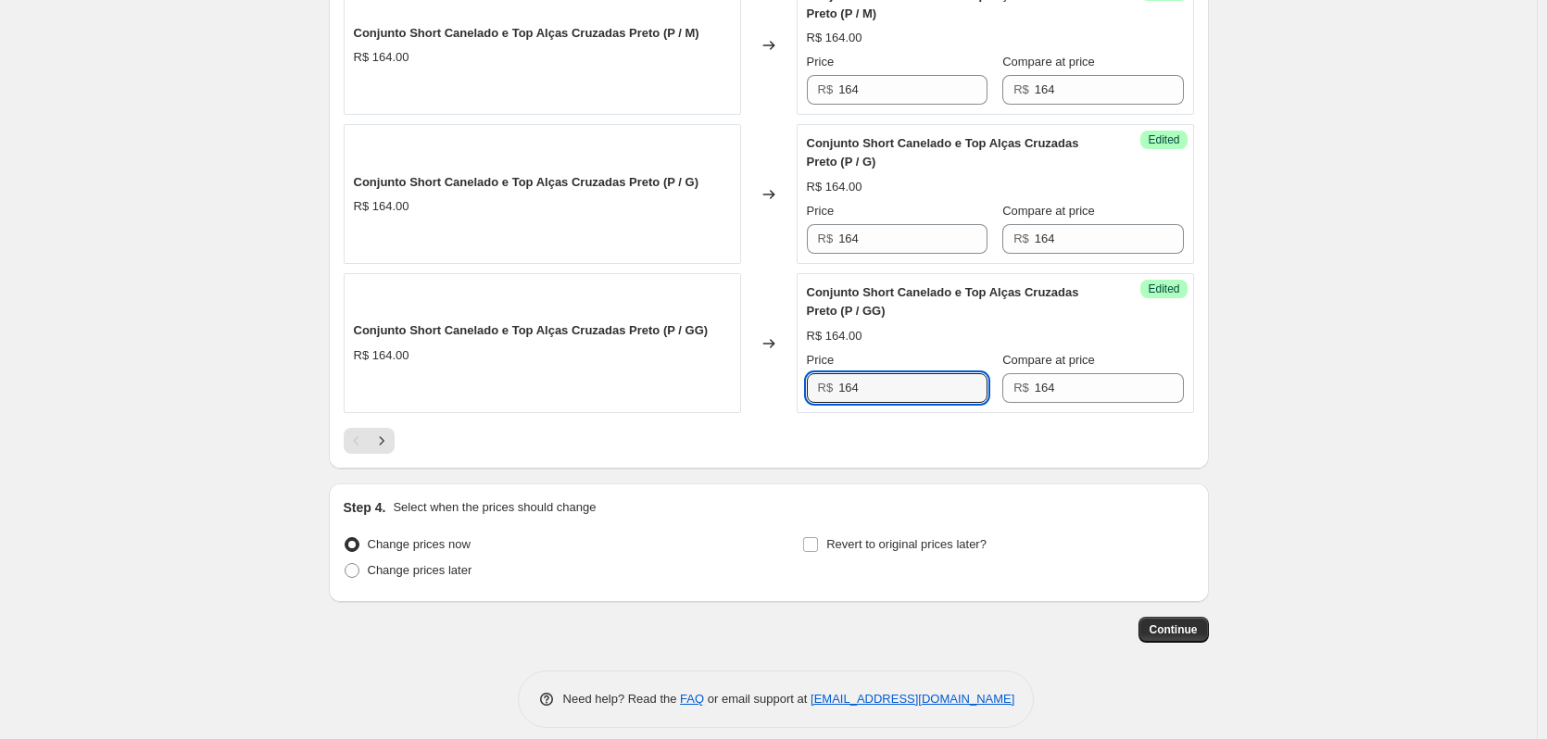
drag, startPoint x: 894, startPoint y: 394, endPoint x: 767, endPoint y: 379, distance: 127.7
click at [767, 379] on div "Conjunto Short Canelado e Top Alças Cruzadas Preto (P / GG) R$ 164.00 Changed t…" at bounding box center [769, 343] width 850 height 140
type input "99"
drag, startPoint x: 820, startPoint y: 420, endPoint x: 869, endPoint y: 395, distance: 55.1
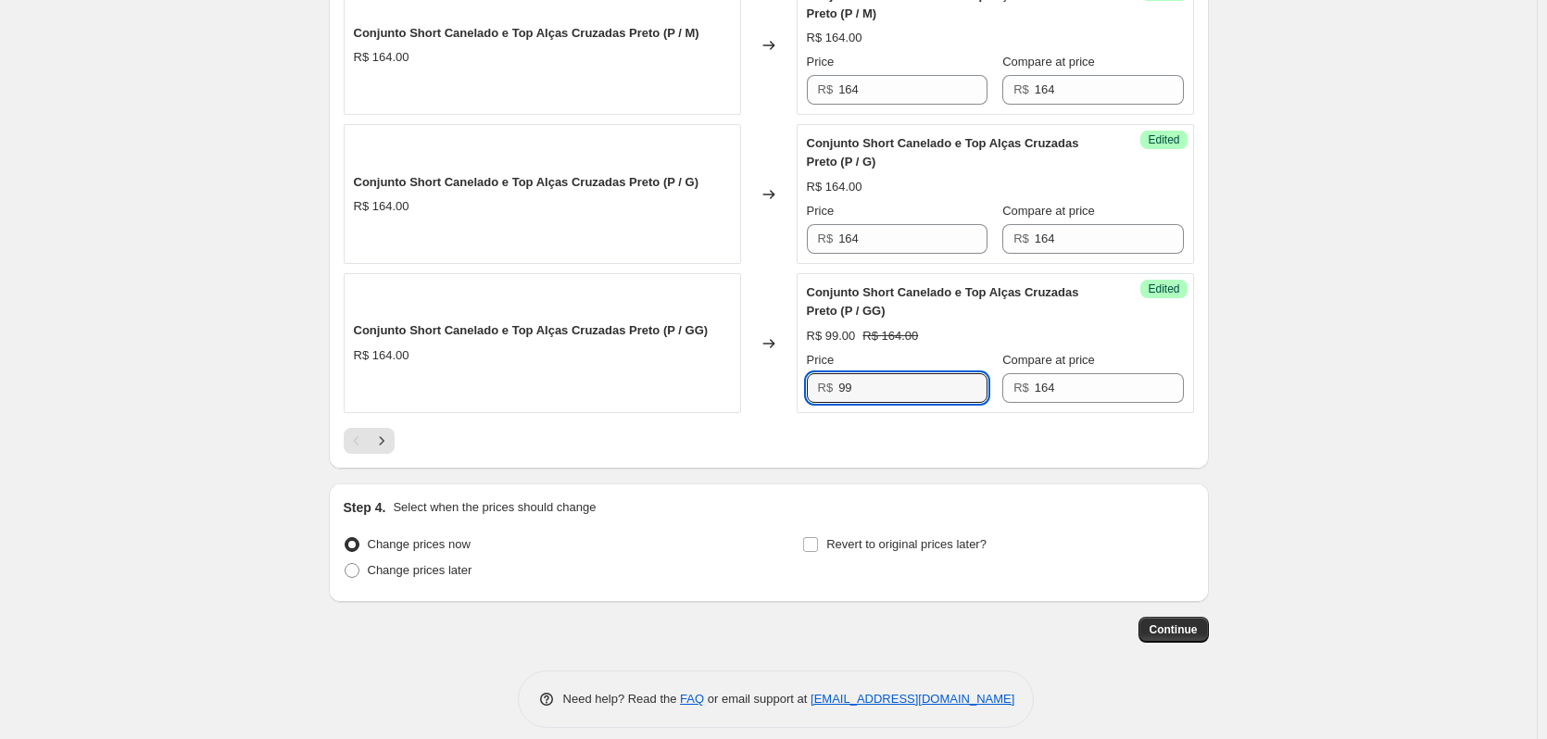
drag, startPoint x: 871, startPoint y: 392, endPoint x: 774, endPoint y: 384, distance: 96.6
click at [774, 384] on div "Conjunto Short Canelado e Top Alças Cruzadas Preto (P / GG) R$ 164.00 Changed t…" at bounding box center [769, 343] width 850 height 140
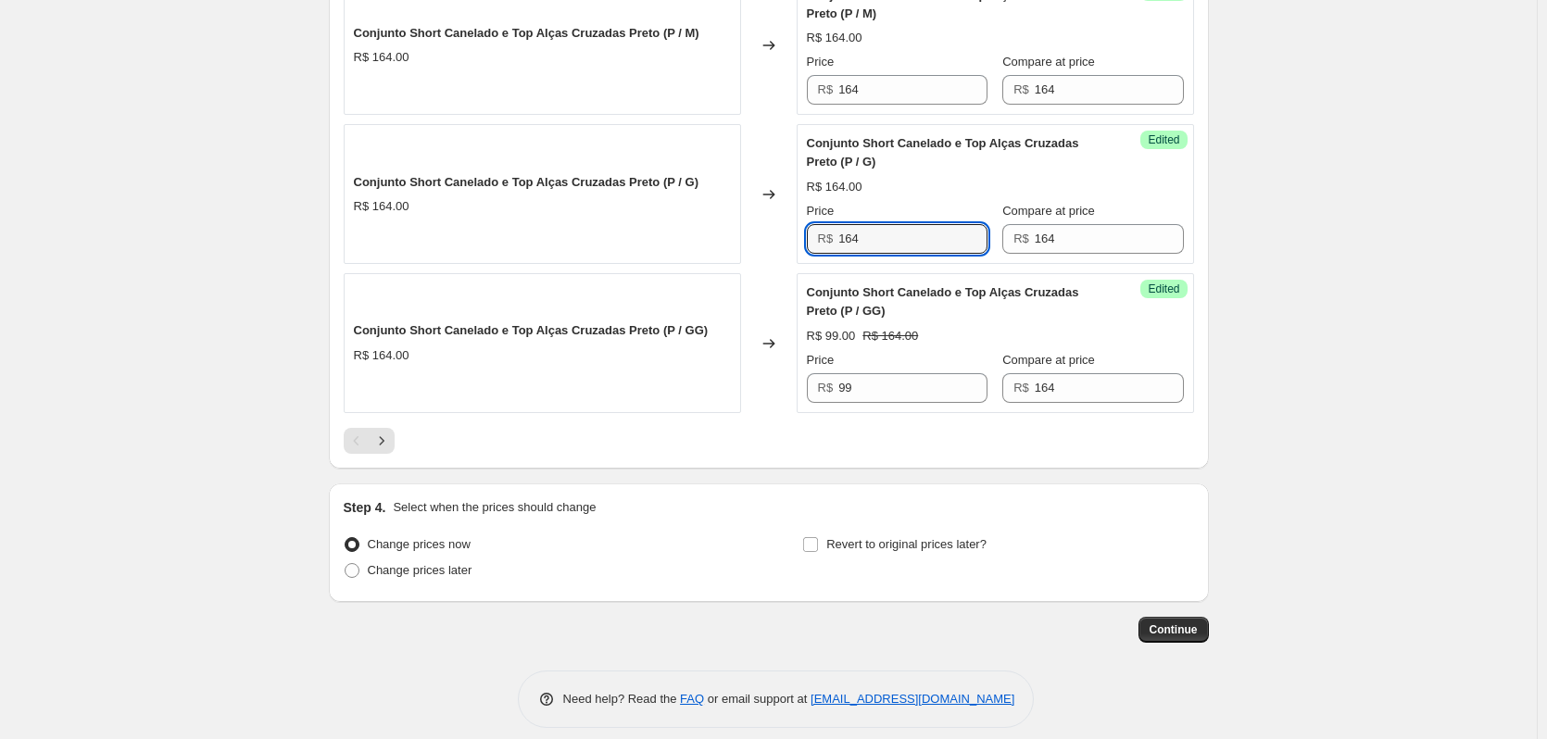
drag, startPoint x: 791, startPoint y: 235, endPoint x: 769, endPoint y: 238, distance: 22.4
click at [769, 238] on div "Conjunto Short Canelado e Top Alças Cruzadas Preto (P / G) R$ 164.00 Changed to…" at bounding box center [769, 194] width 850 height 140
paste input "99"
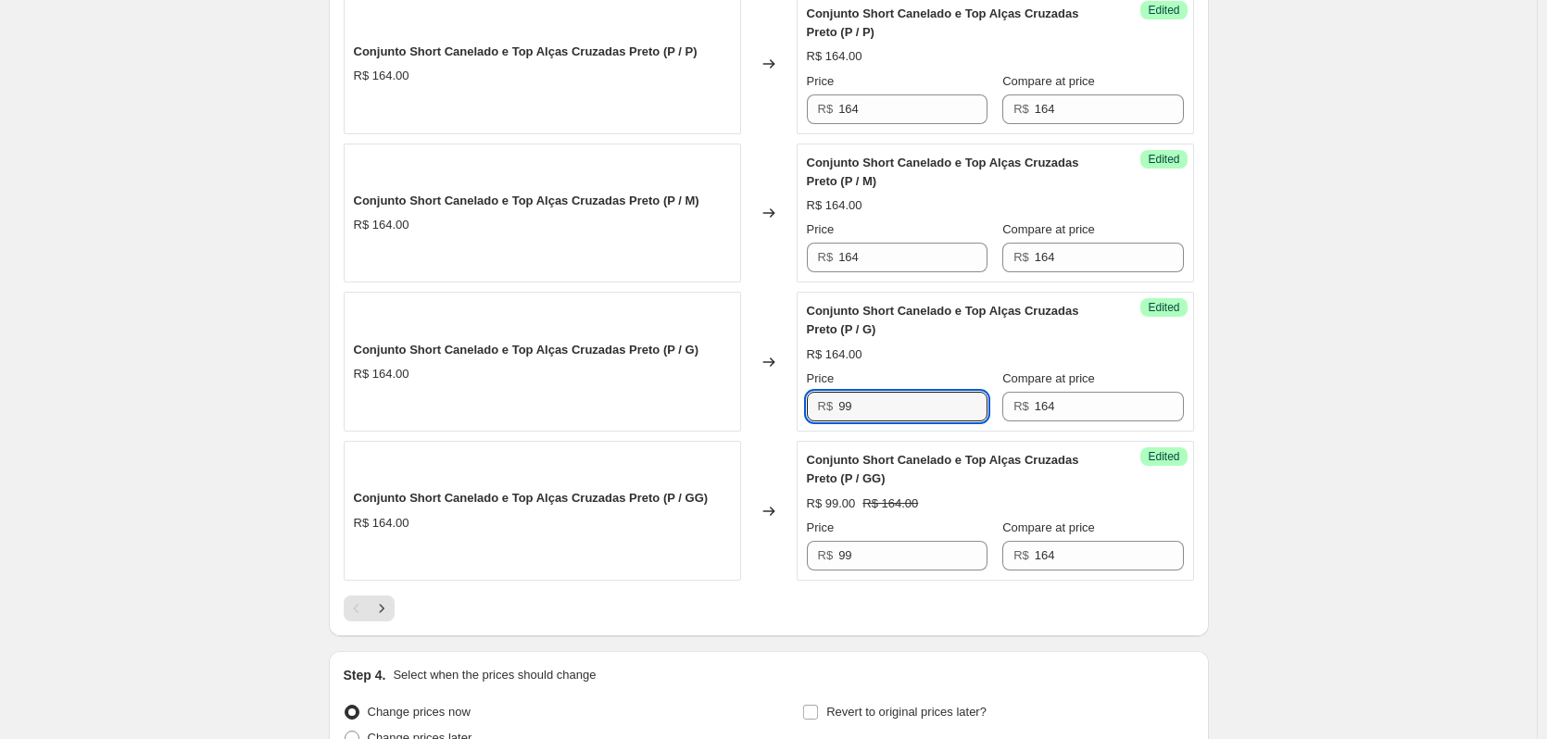
scroll to position [3051, 0]
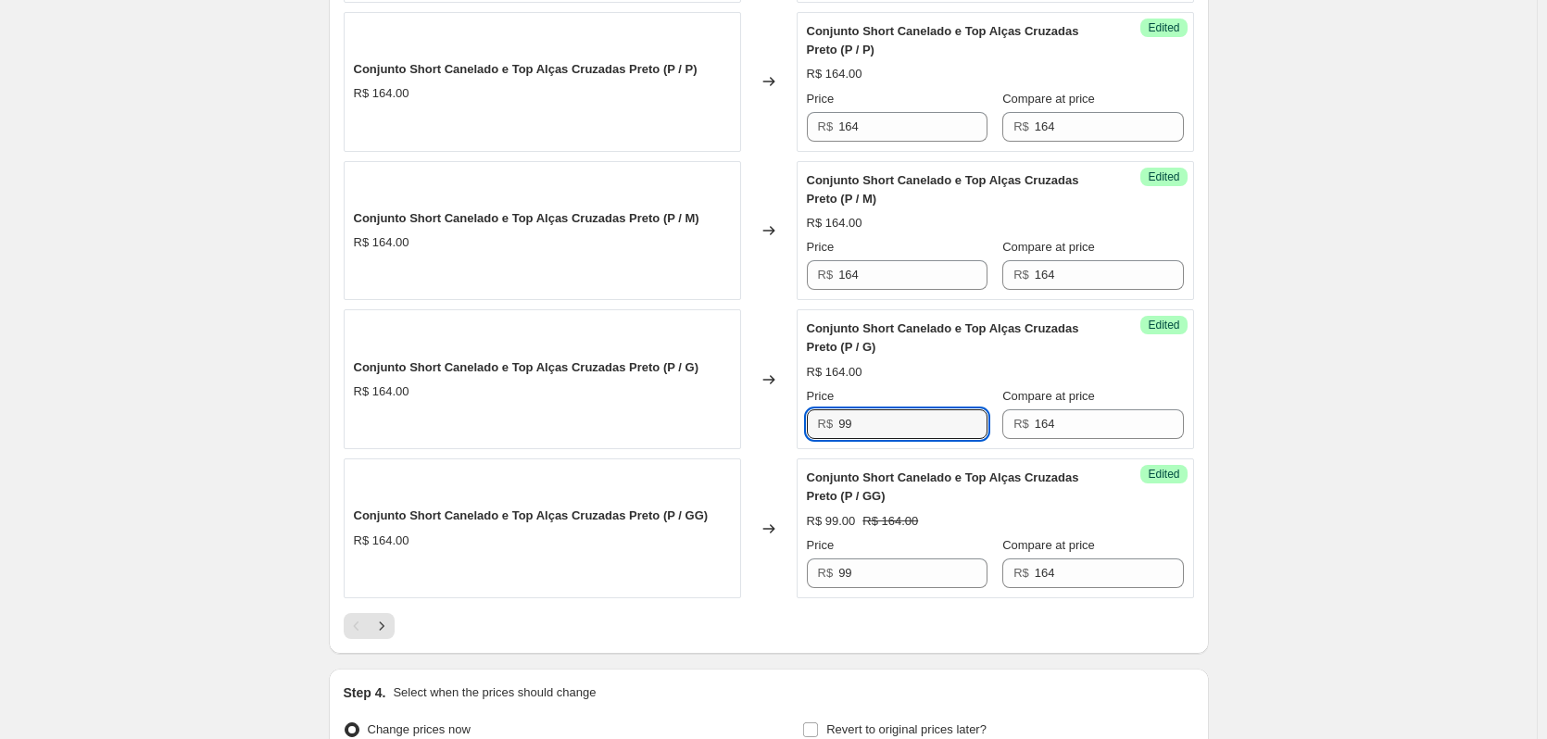
type input "99"
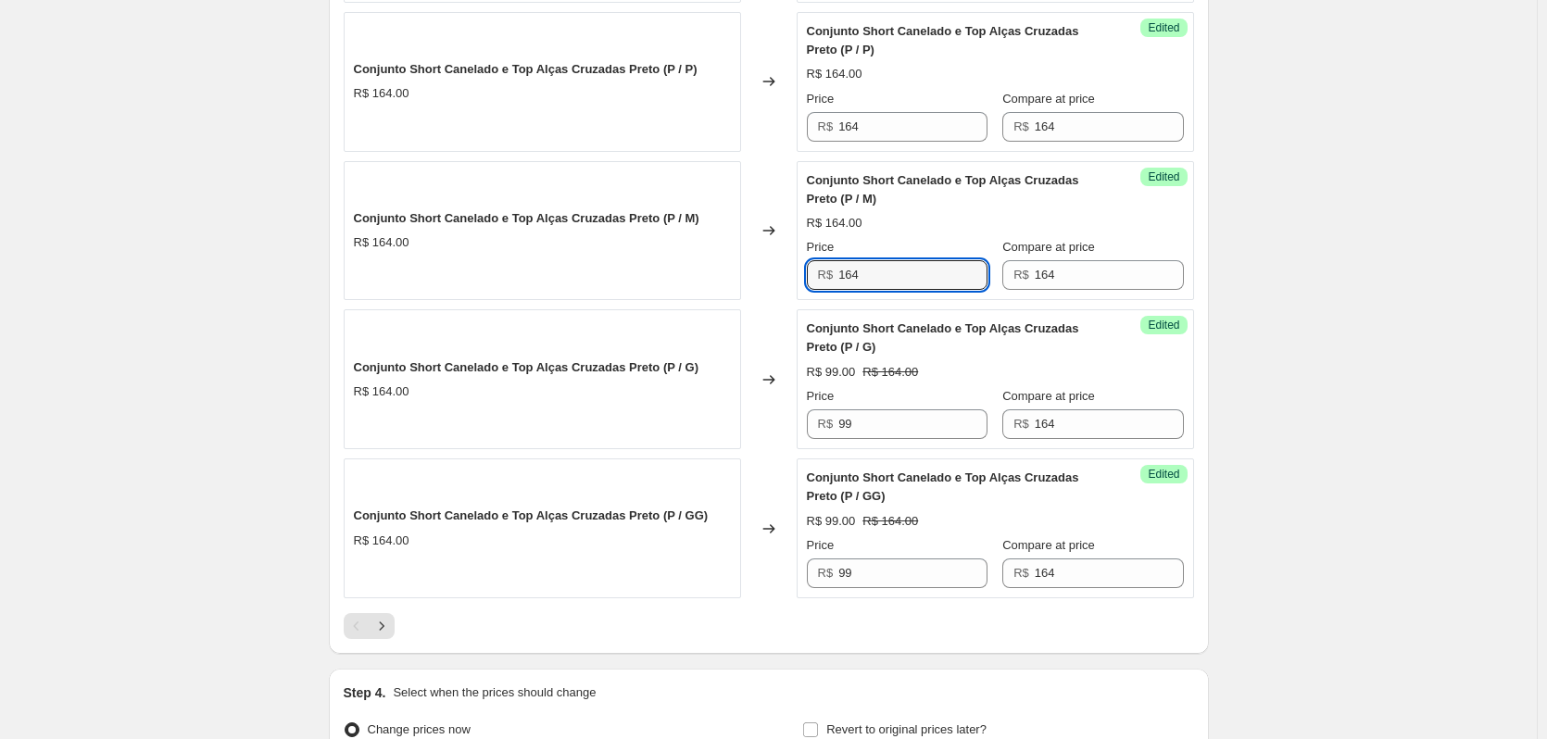
drag, startPoint x: 823, startPoint y: 273, endPoint x: 710, endPoint y: 272, distance: 113.0
click at [710, 272] on div "Conjunto Short Canelado e Top Alças Cruzadas Preto (P / M) R$ 164.00 Changed to…" at bounding box center [769, 231] width 850 height 140
paste input "99"
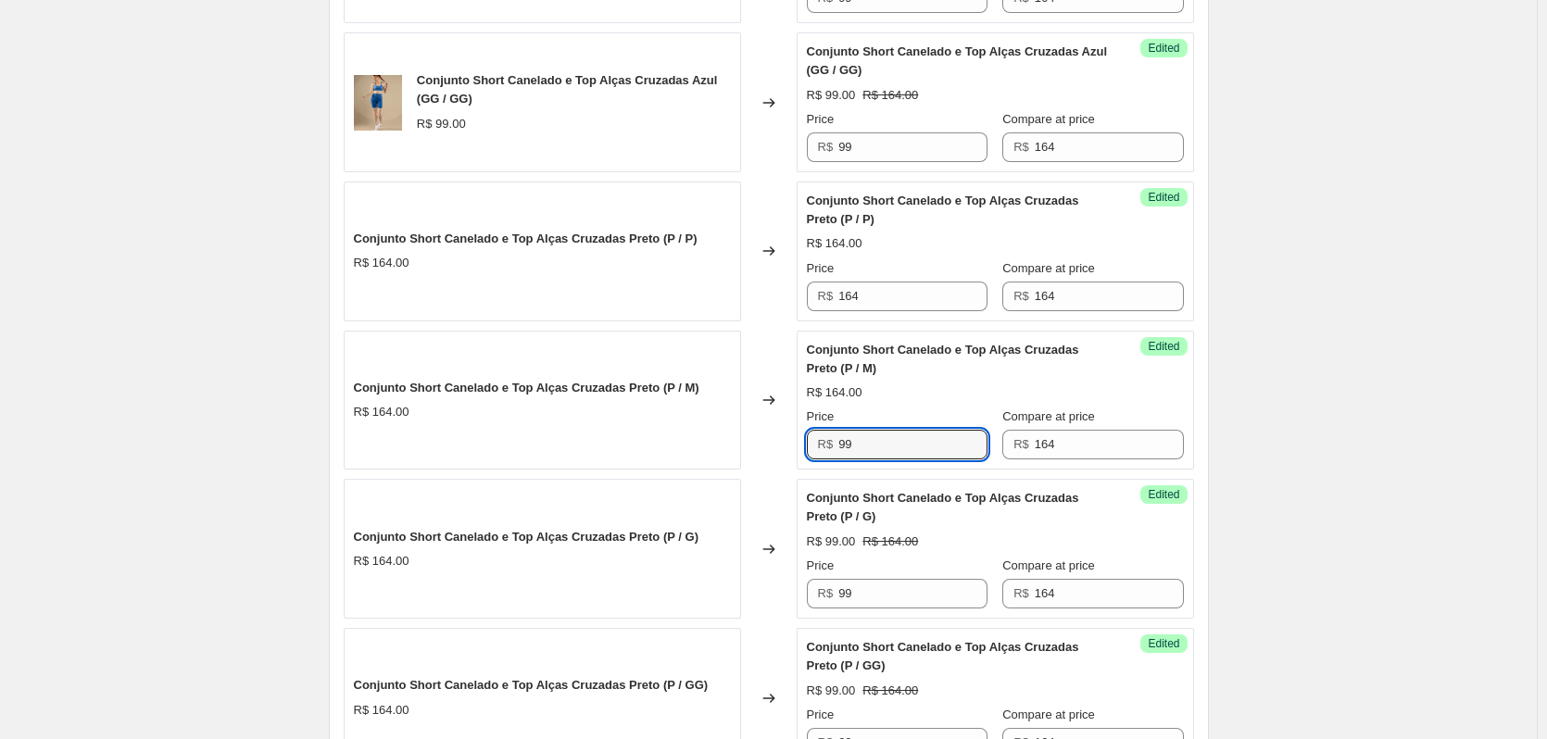
scroll to position [2865, 0]
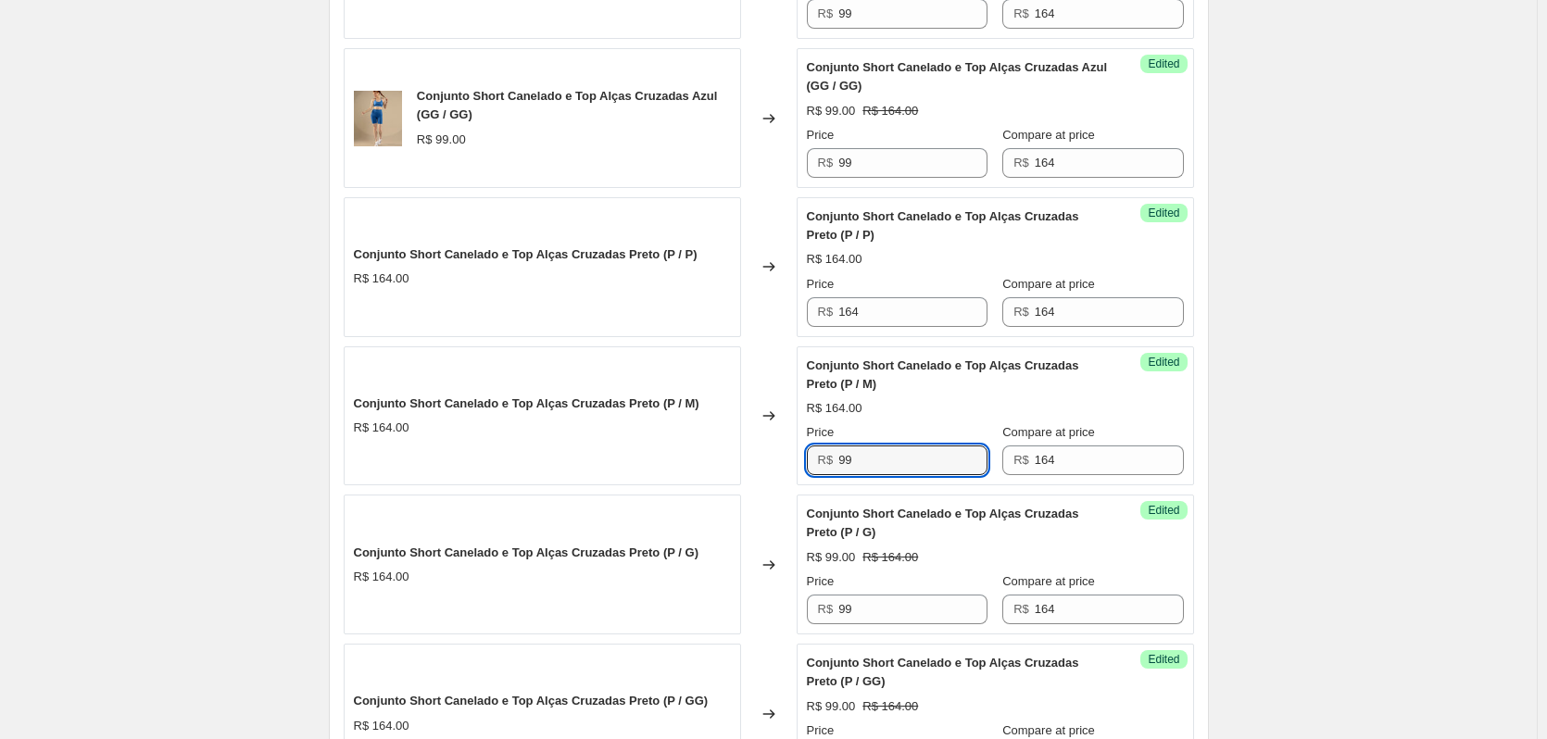
type input "99"
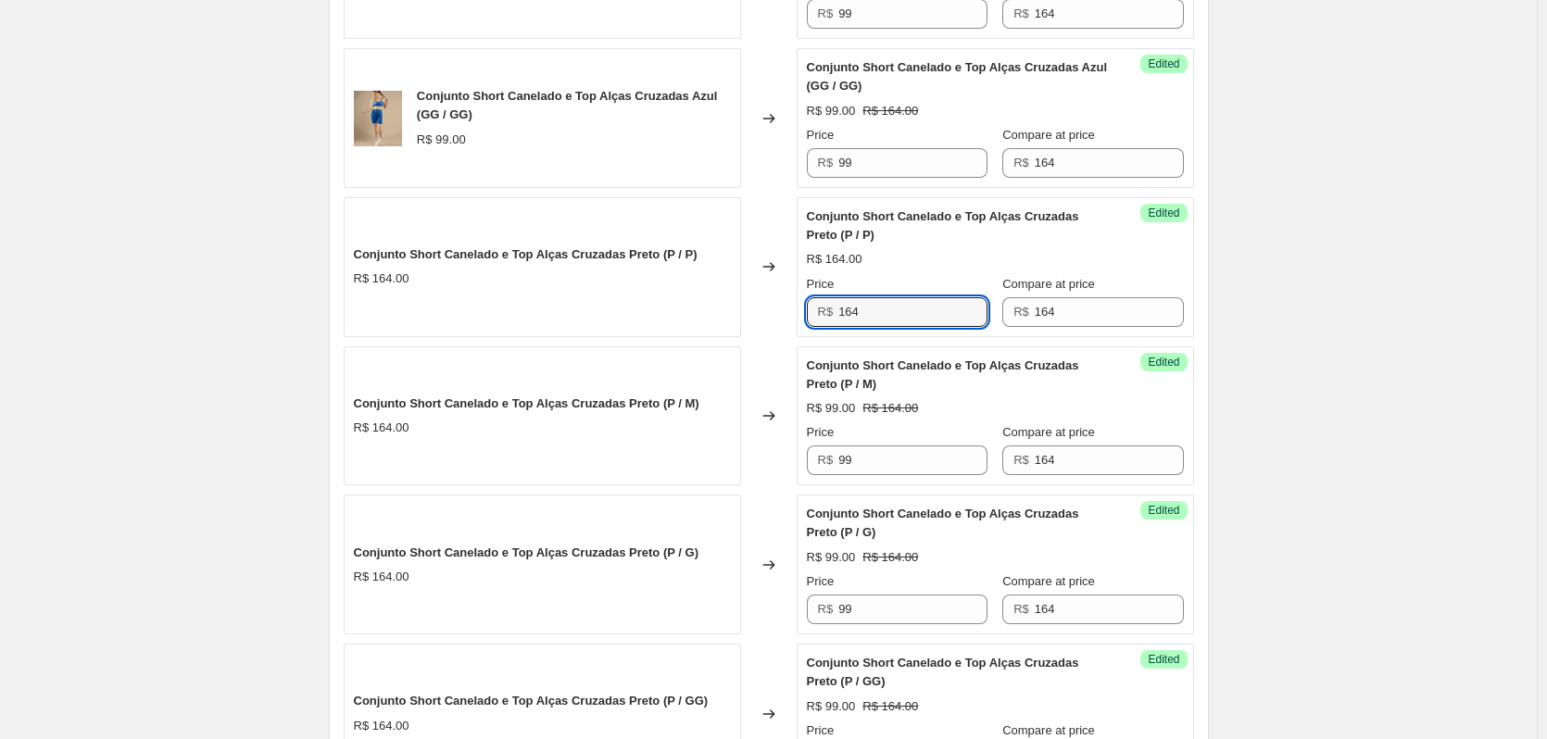
drag, startPoint x: 796, startPoint y: 313, endPoint x: 768, endPoint y: 311, distance: 28.8
click at [768, 311] on div "Conjunto Short Canelado e Top Alças Cruzadas Preto (P / P) R$ 164.00 Changed to…" at bounding box center [769, 267] width 850 height 140
paste input "99"
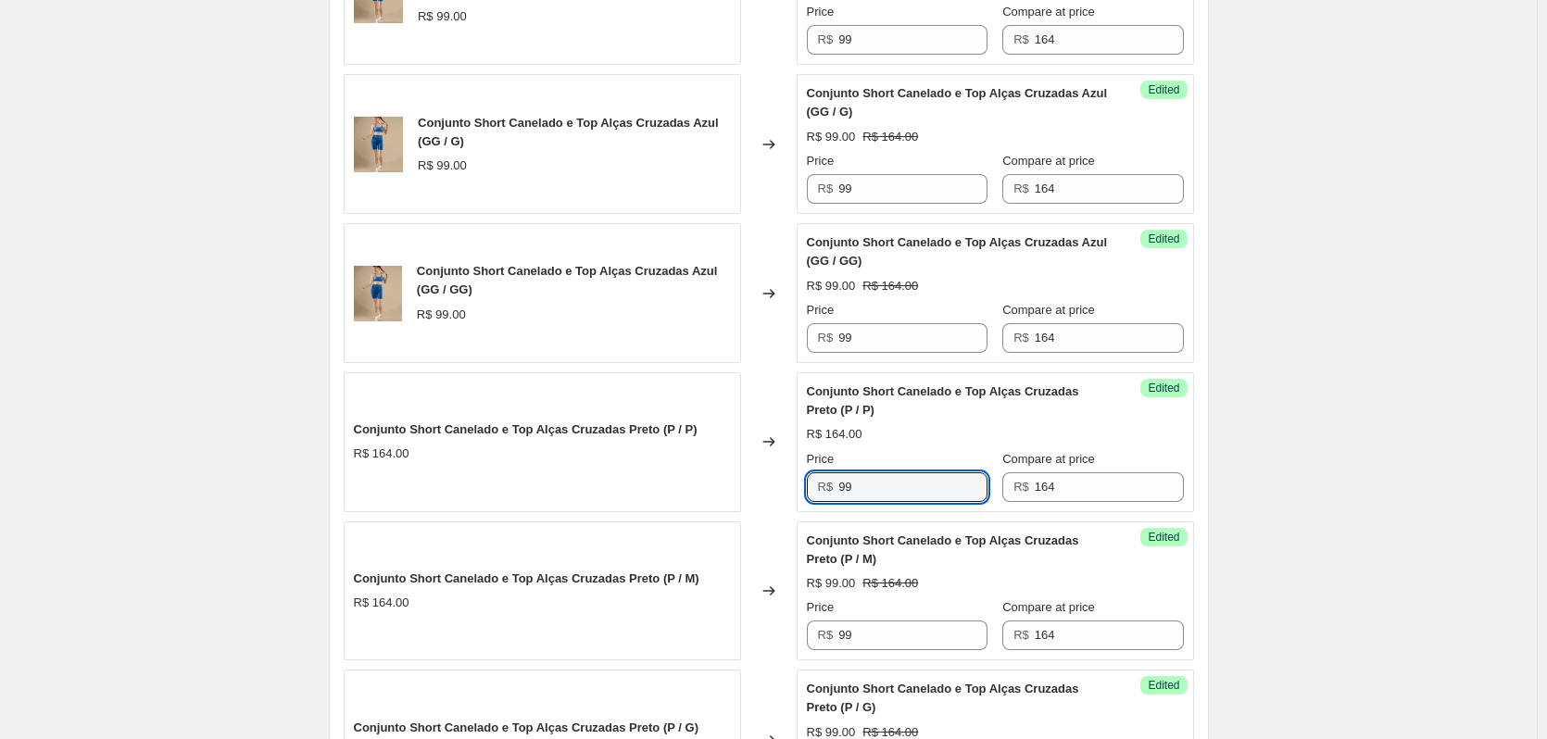
scroll to position [2680, 0]
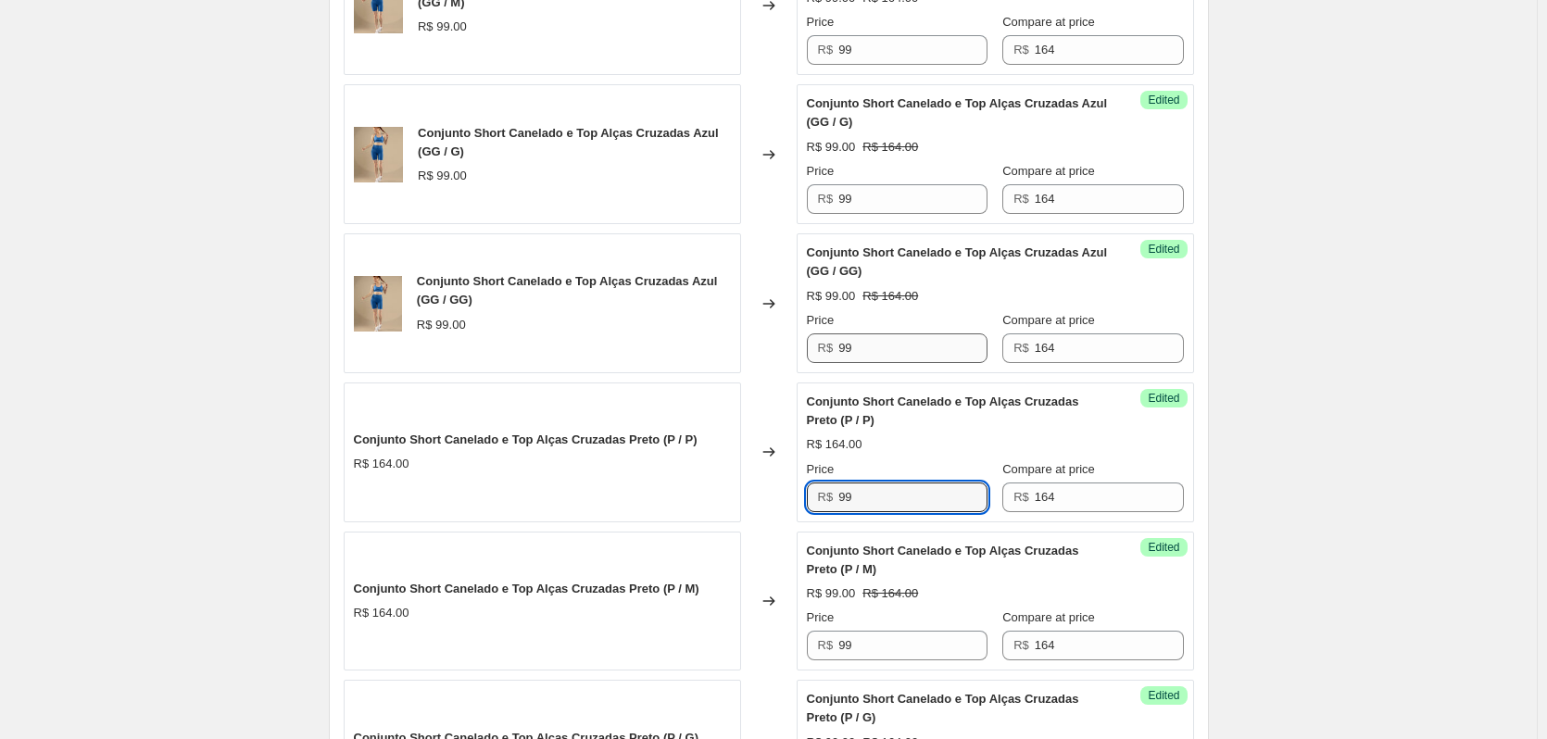
type input "99"
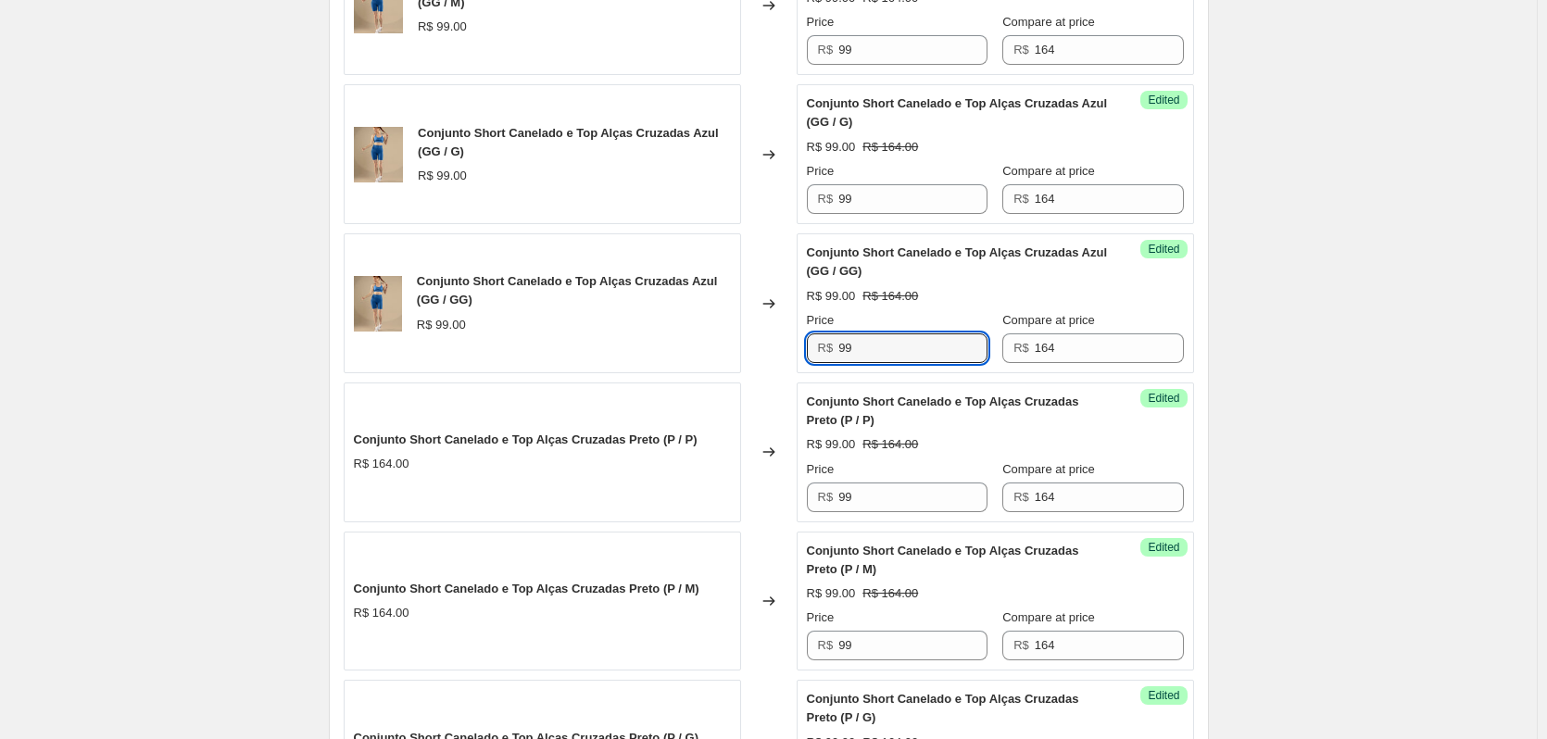
drag, startPoint x: 870, startPoint y: 355, endPoint x: 752, endPoint y: 358, distance: 117.7
click at [752, 358] on div "Conjunto Short Canelado e Top Alças Cruzadas Azul (GG / GG) R$ 99.00 Changed to…" at bounding box center [769, 303] width 850 height 140
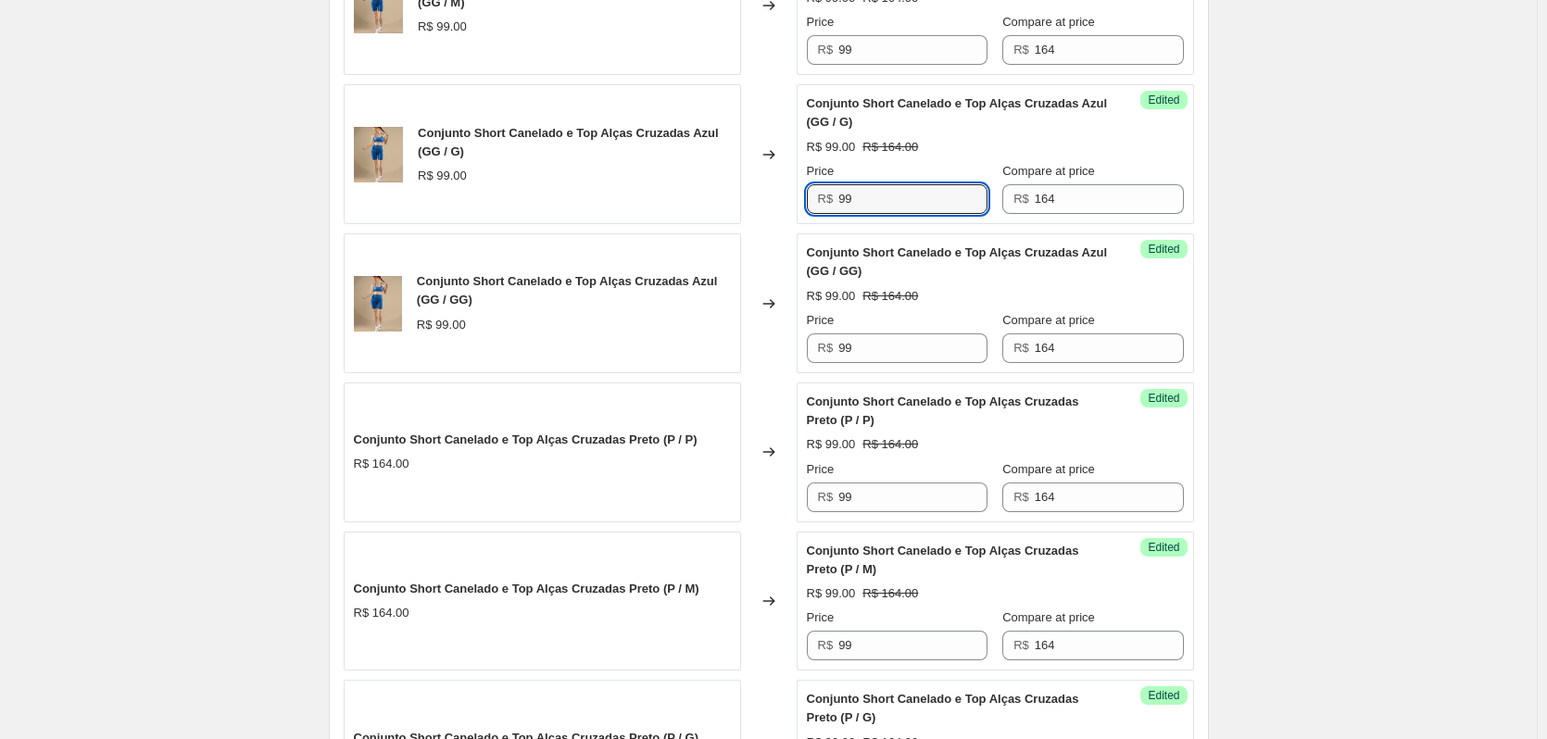
drag, startPoint x: 863, startPoint y: 204, endPoint x: 762, endPoint y: 205, distance: 100.9
click at [762, 205] on div "Conjunto Short Canelado e Top Alças Cruzadas Azul (GG / G) R$ 99.00 Changed to …" at bounding box center [769, 154] width 850 height 140
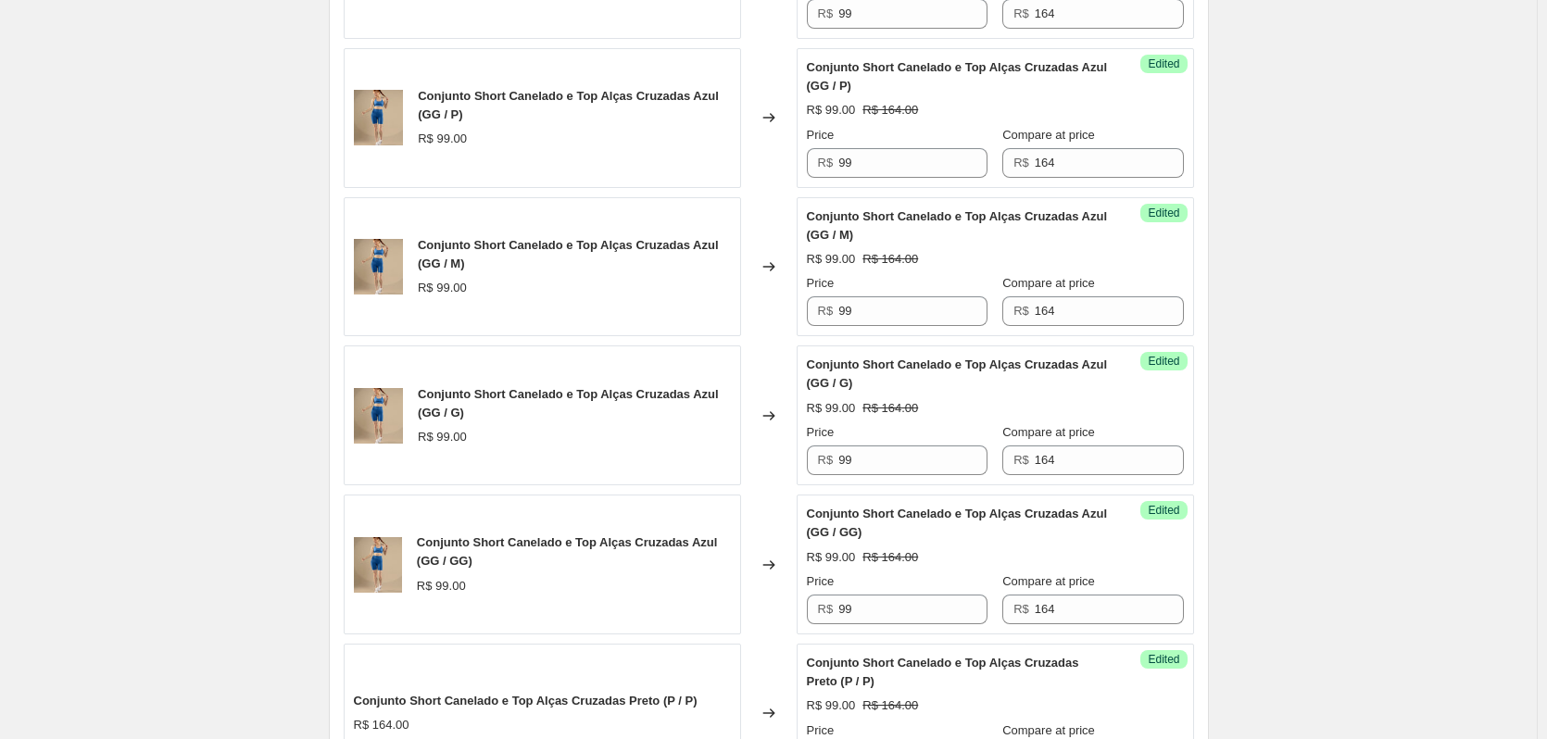
scroll to position [3252, 0]
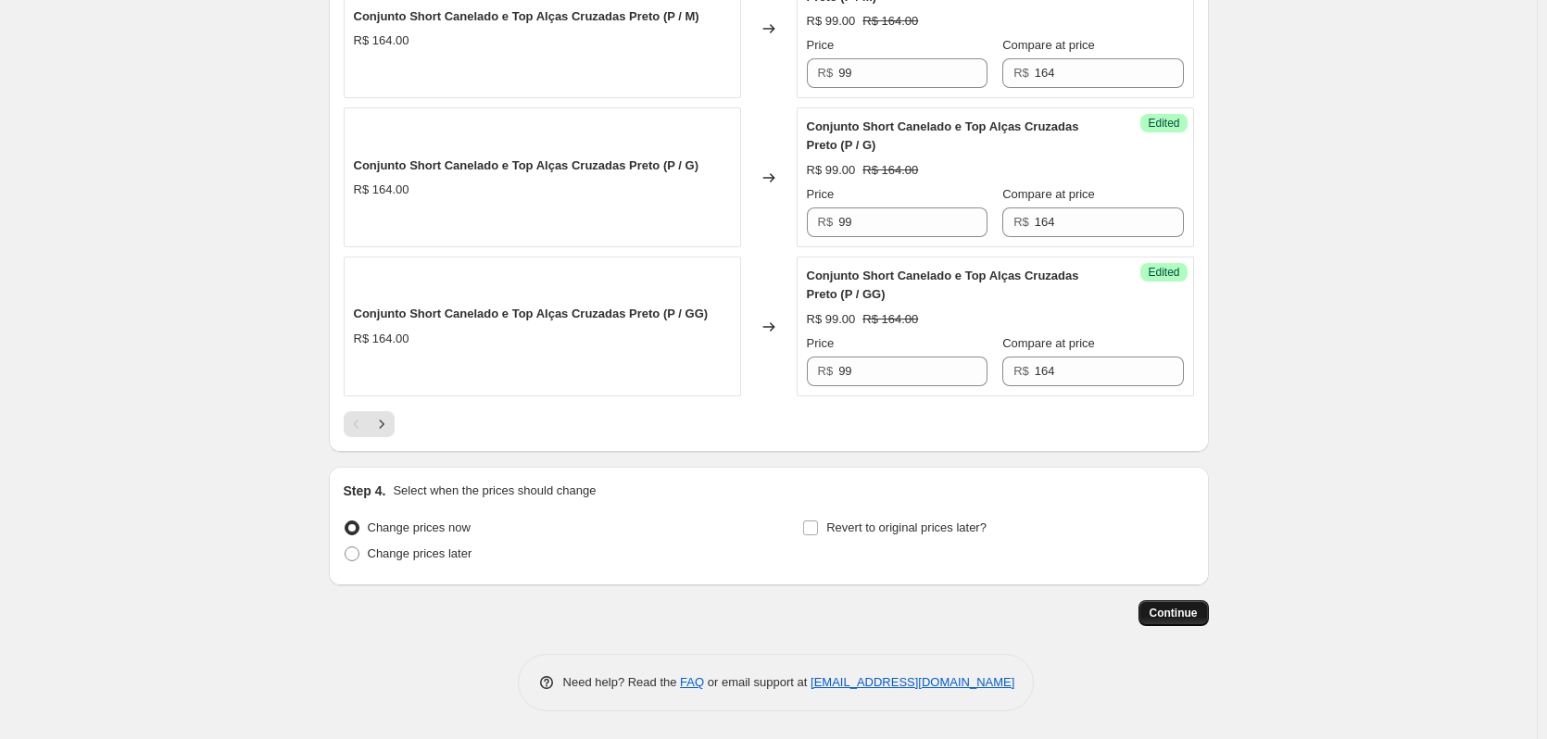
click at [1181, 612] on span "Continue" at bounding box center [1173, 613] width 48 height 15
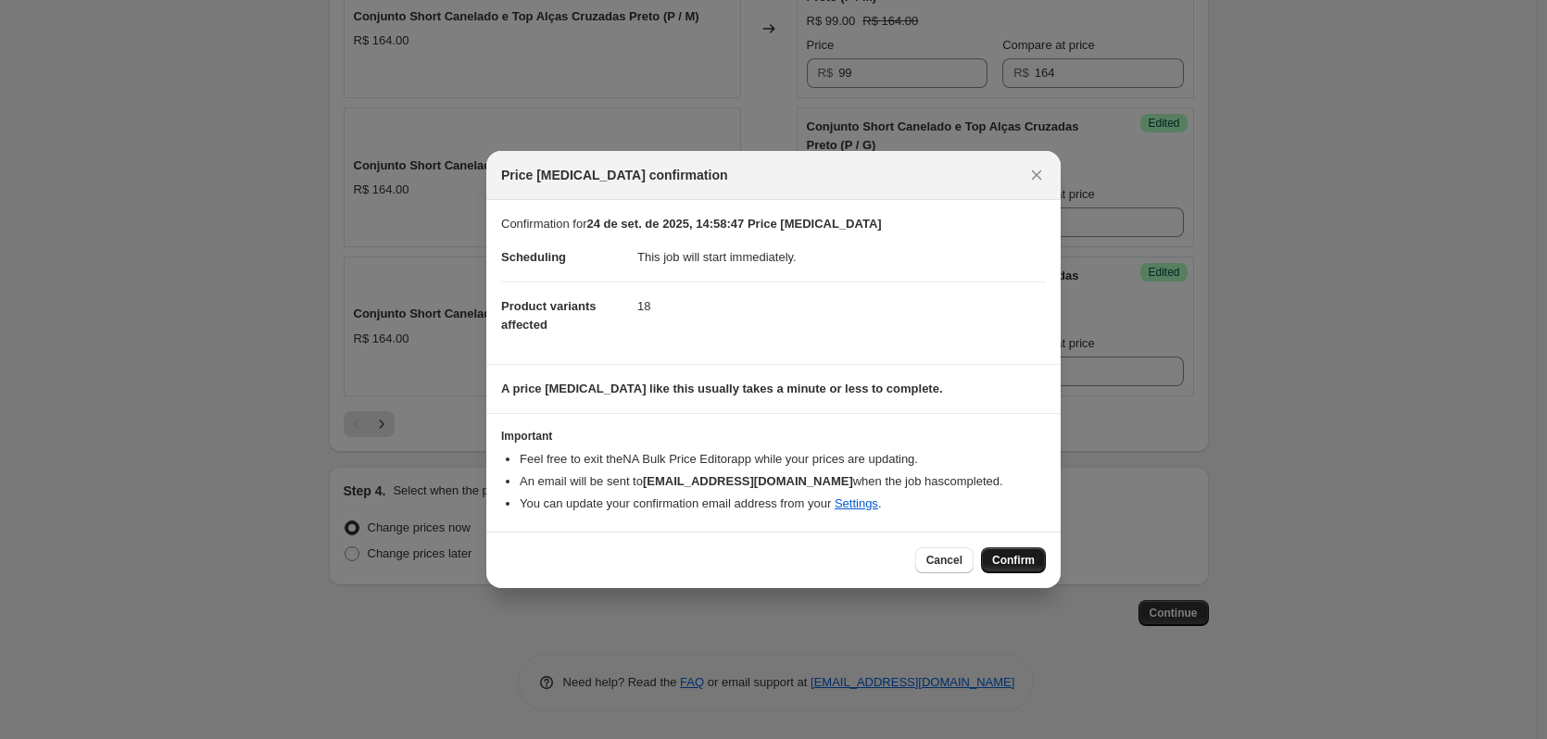
click at [996, 558] on span "Confirm" at bounding box center [1013, 560] width 43 height 15
